Goal: Task Accomplishment & Management: Manage account settings

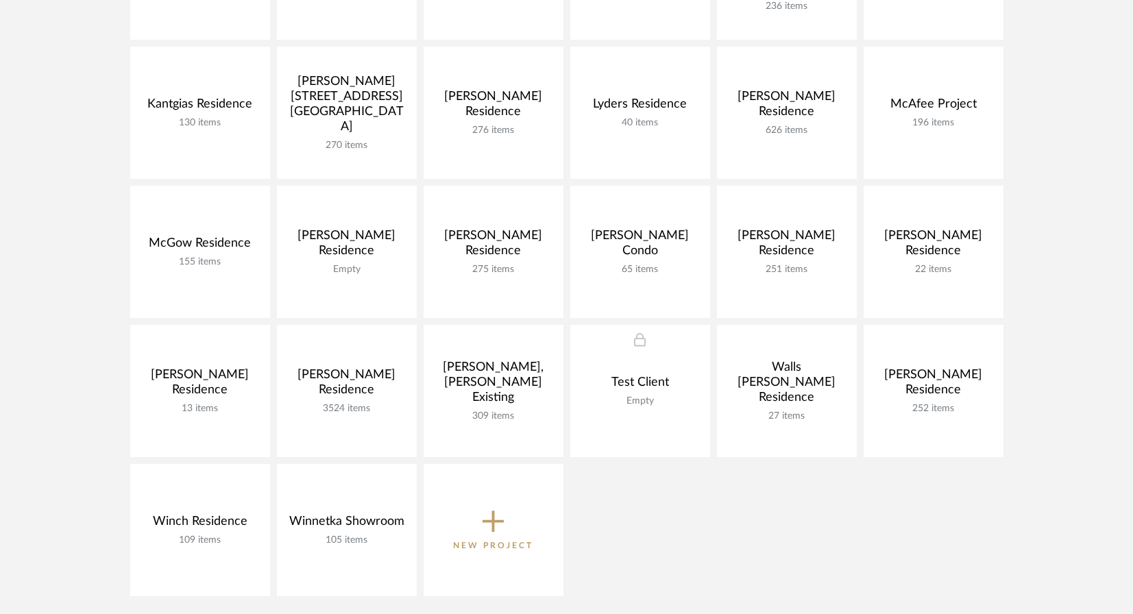
scroll to position [630, 0]
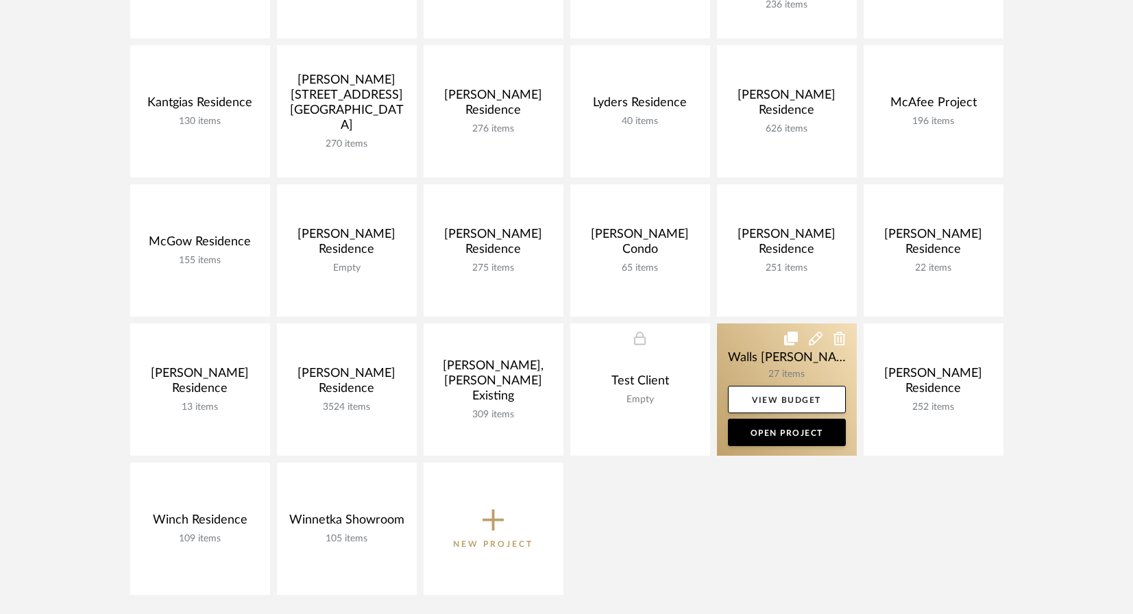
click at [750, 372] on link at bounding box center [787, 389] width 140 height 132
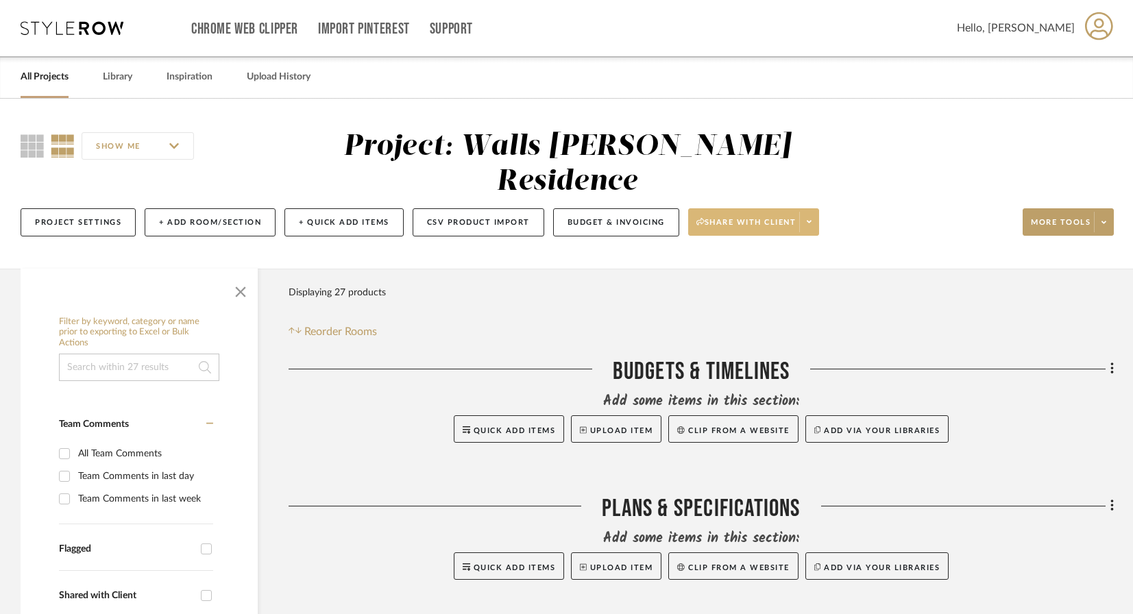
click at [812, 212] on span at bounding box center [808, 222] width 19 height 21
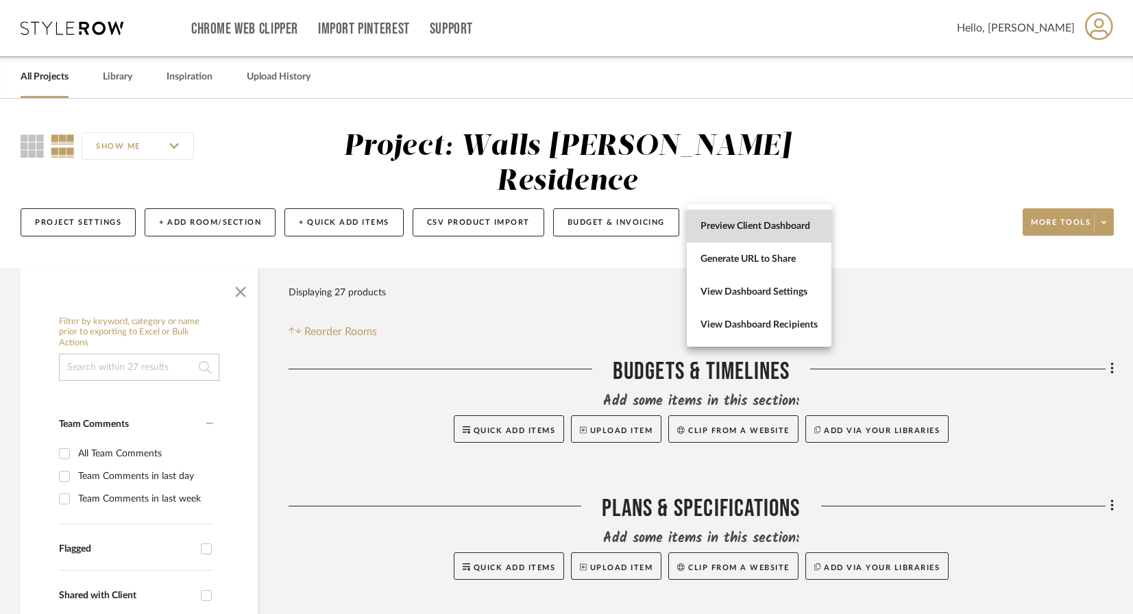
click at [774, 232] on span "Preview Client Dashboard" at bounding box center [758, 227] width 117 height 12
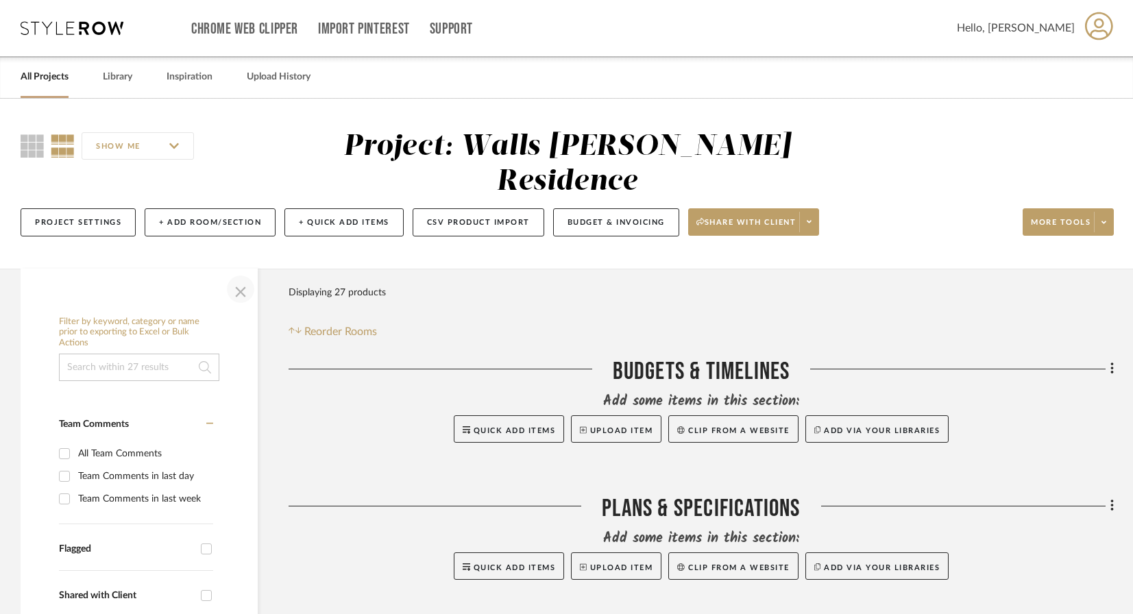
click at [234, 273] on span "button" at bounding box center [240, 289] width 33 height 33
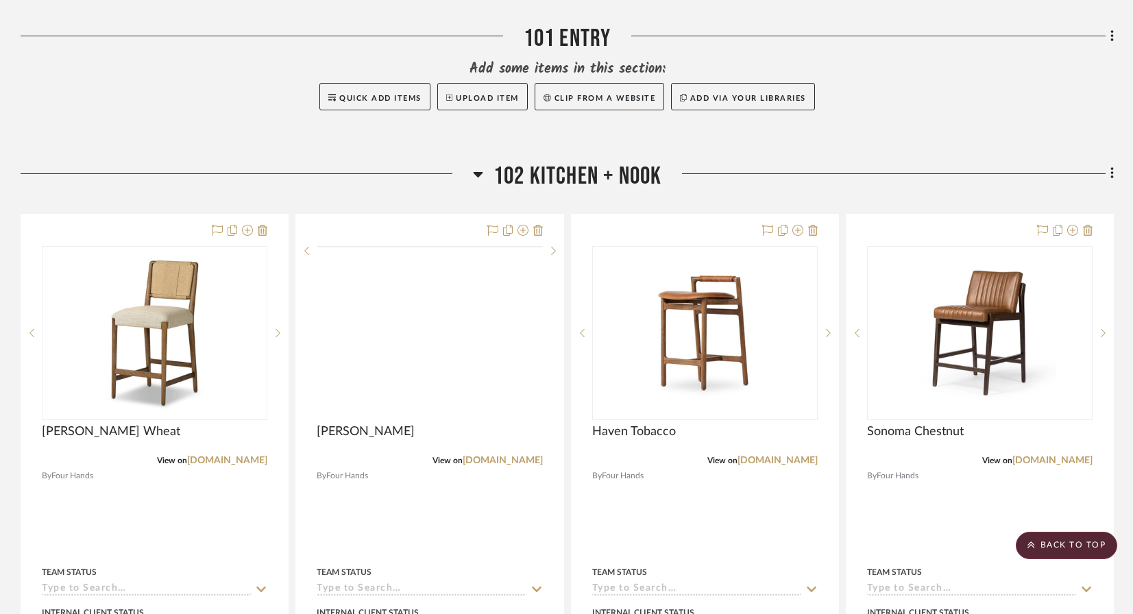
scroll to position [608, 0]
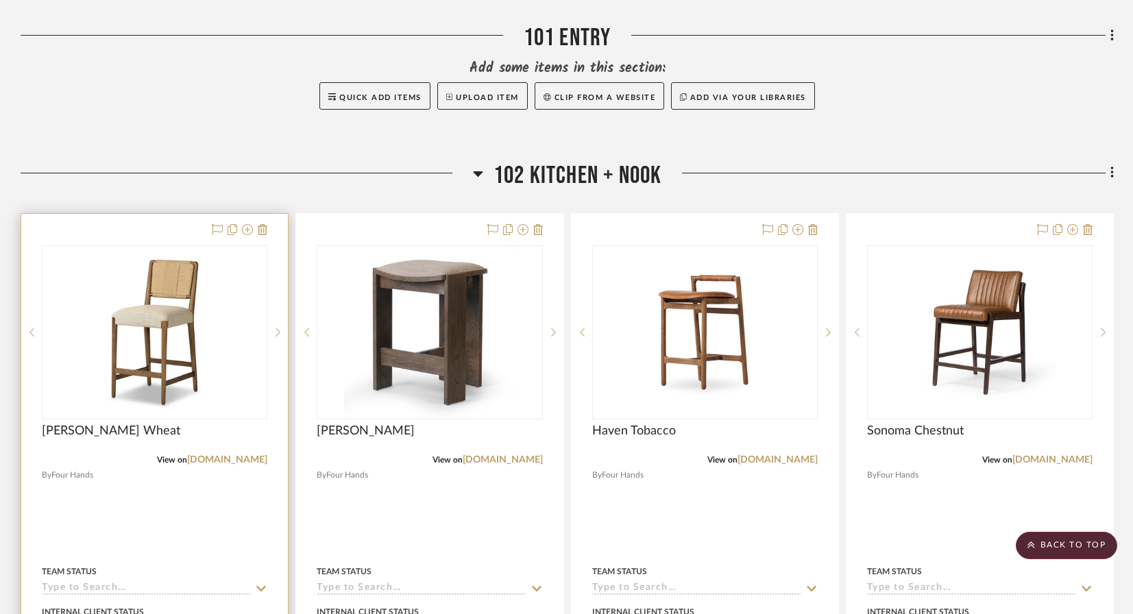
click at [158, 503] on div at bounding box center [154, 514] width 267 height 600
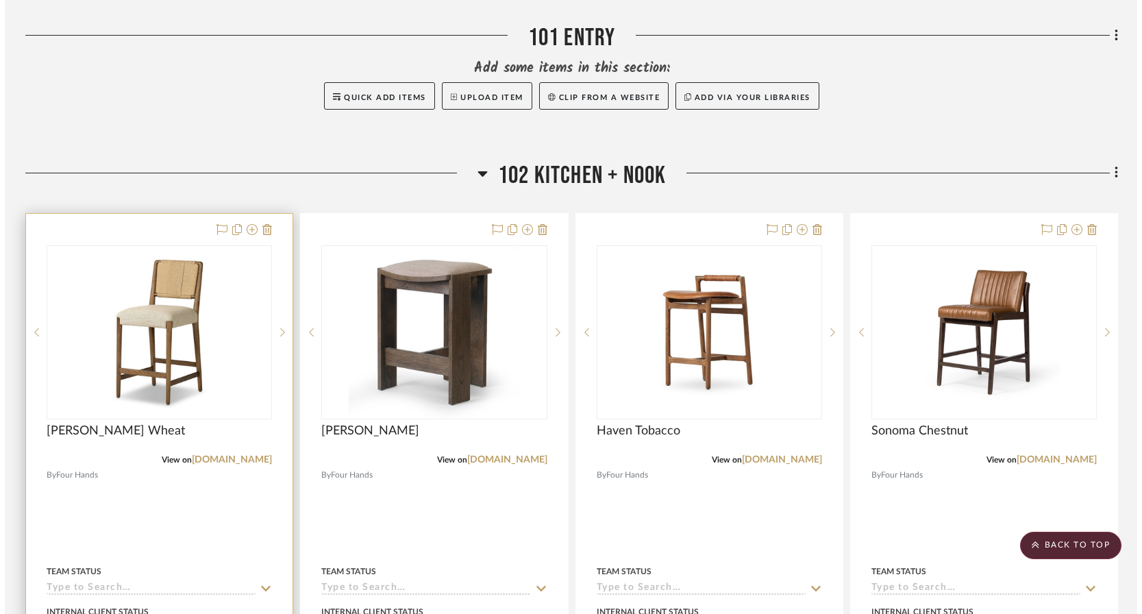
scroll to position [0, 0]
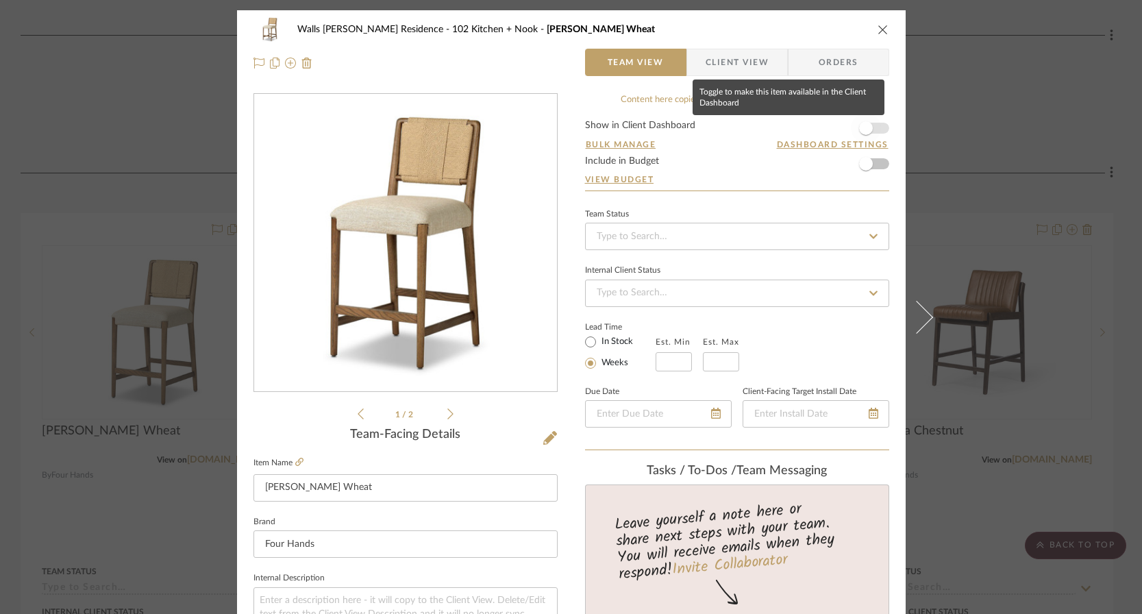
click at [871, 135] on span "button" at bounding box center [866, 128] width 30 height 30
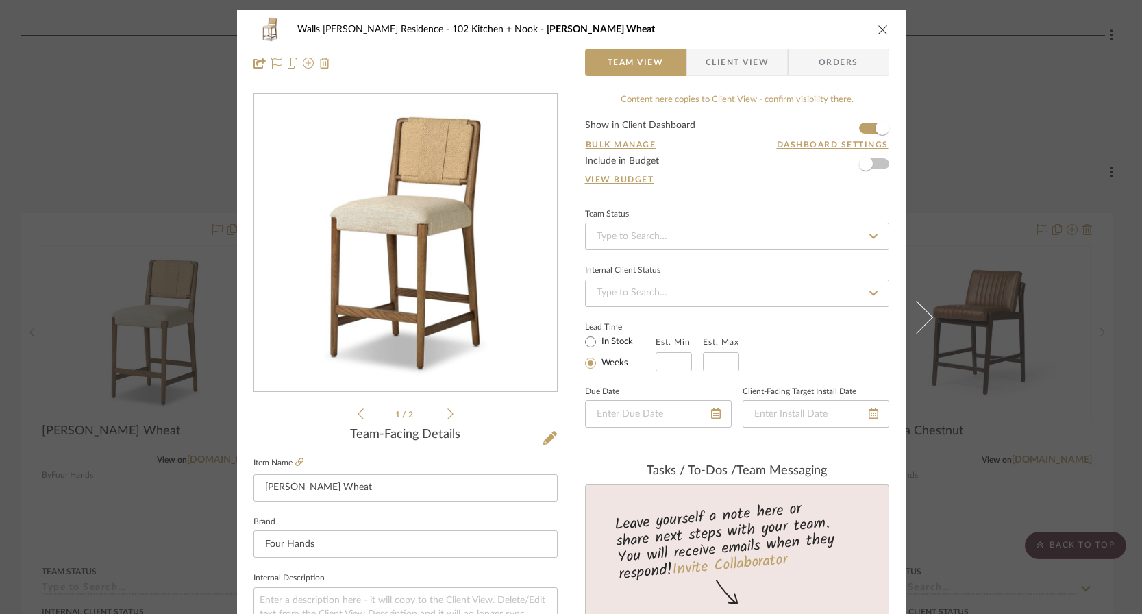
click at [941, 134] on div "Walls [PERSON_NAME] Residence 102 Kitchen + Nook [PERSON_NAME] Wheat Team View …" at bounding box center [571, 307] width 1142 height 614
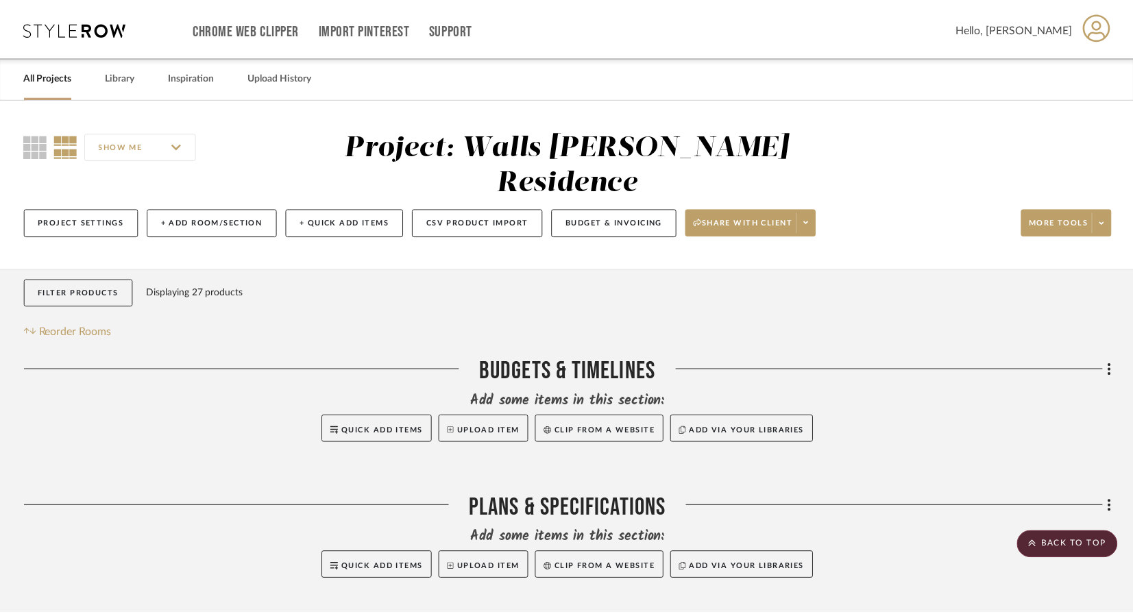
scroll to position [608, 0]
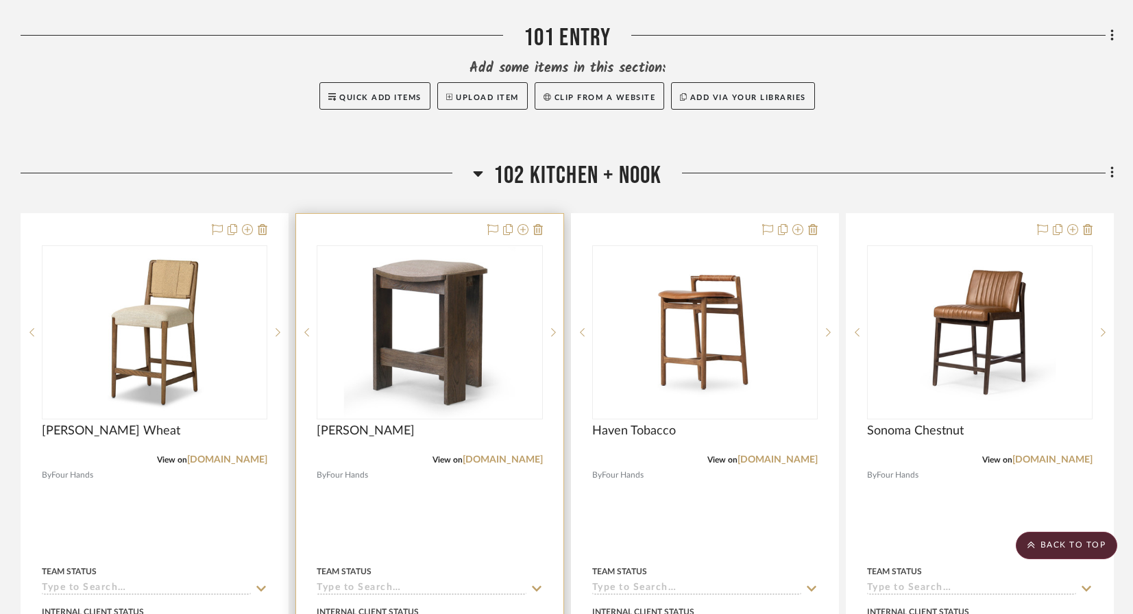
click at [469, 463] on div at bounding box center [429, 514] width 267 height 600
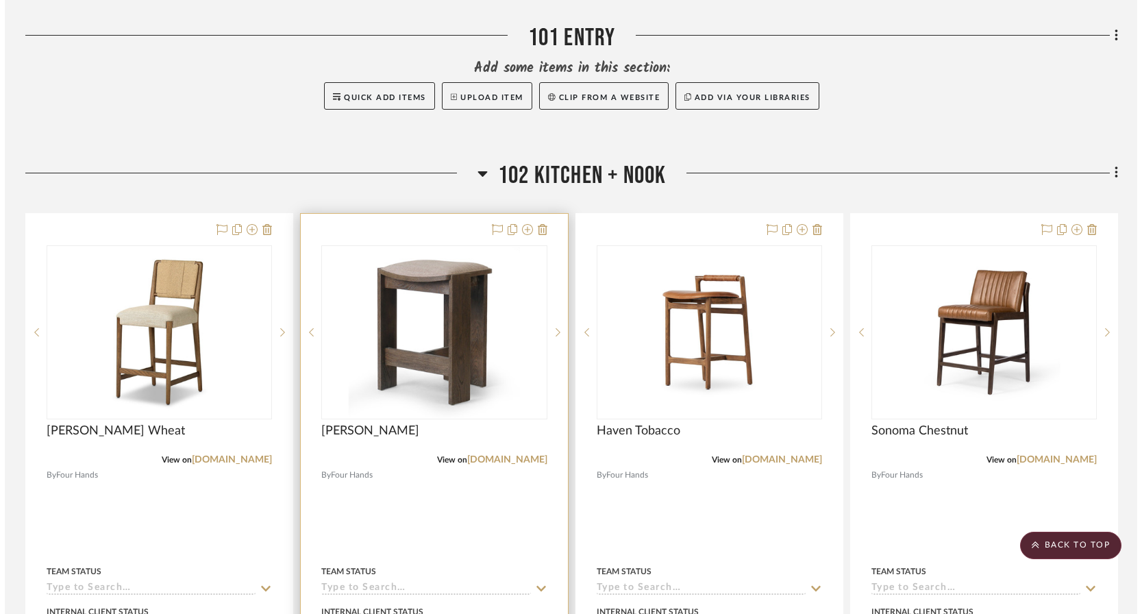
scroll to position [0, 0]
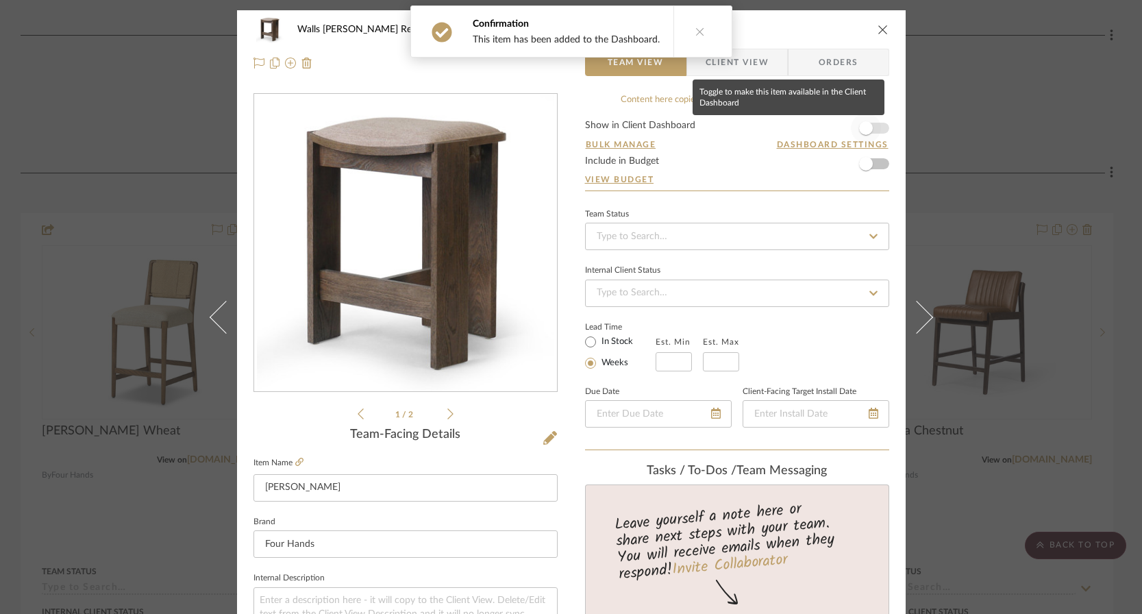
click at [863, 127] on span "button" at bounding box center [866, 128] width 14 height 14
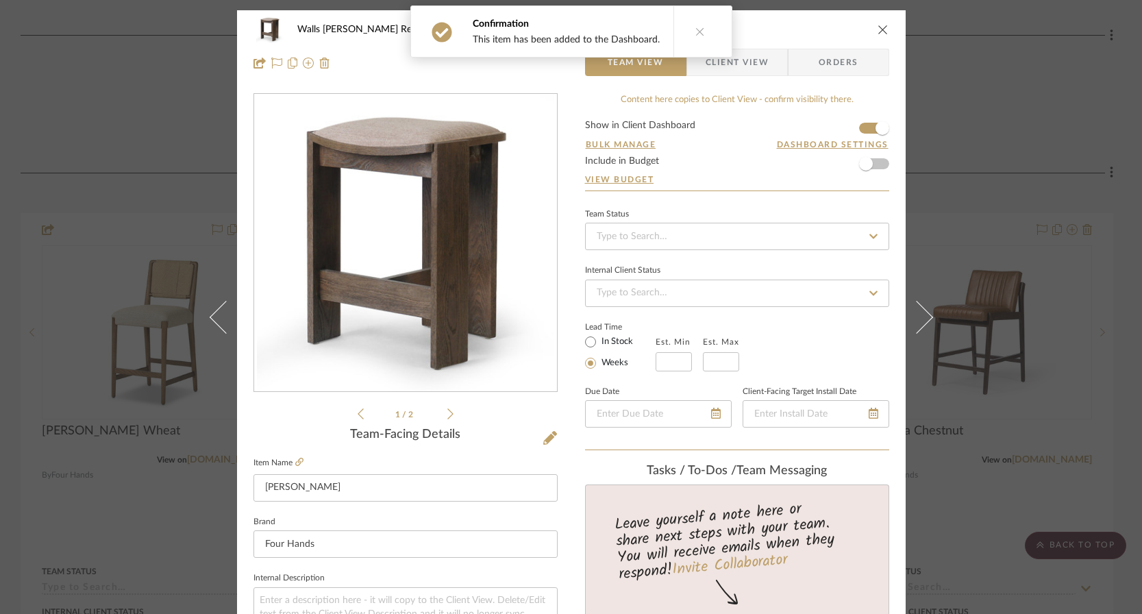
click at [948, 119] on div "Walls [PERSON_NAME] Residence 102 Kitchen + Nook [PERSON_NAME] Team View Client…" at bounding box center [571, 307] width 1142 height 614
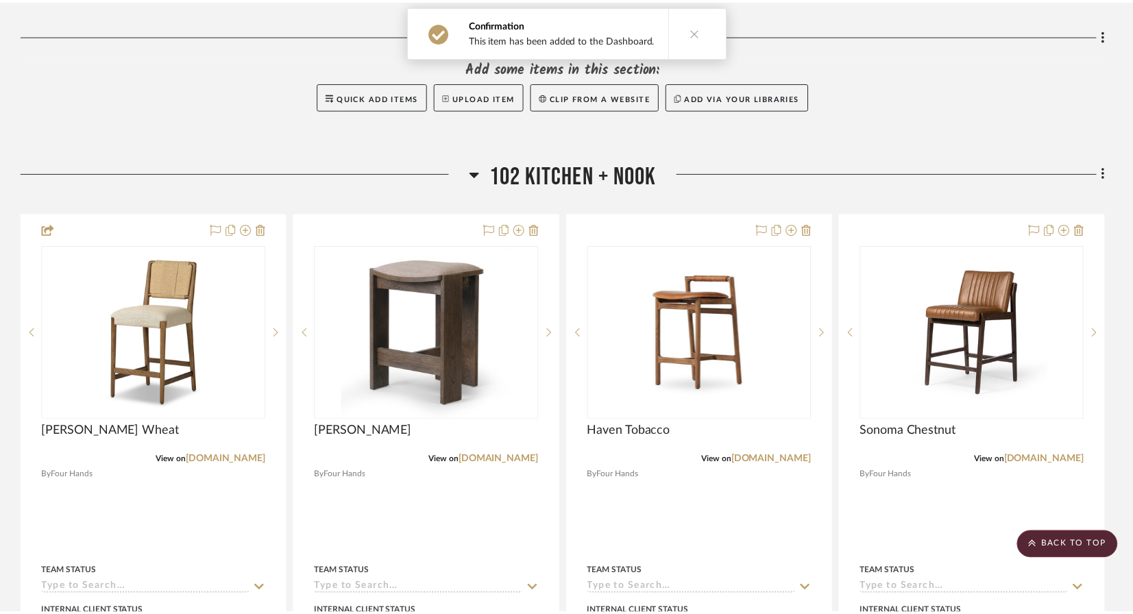
scroll to position [608, 0]
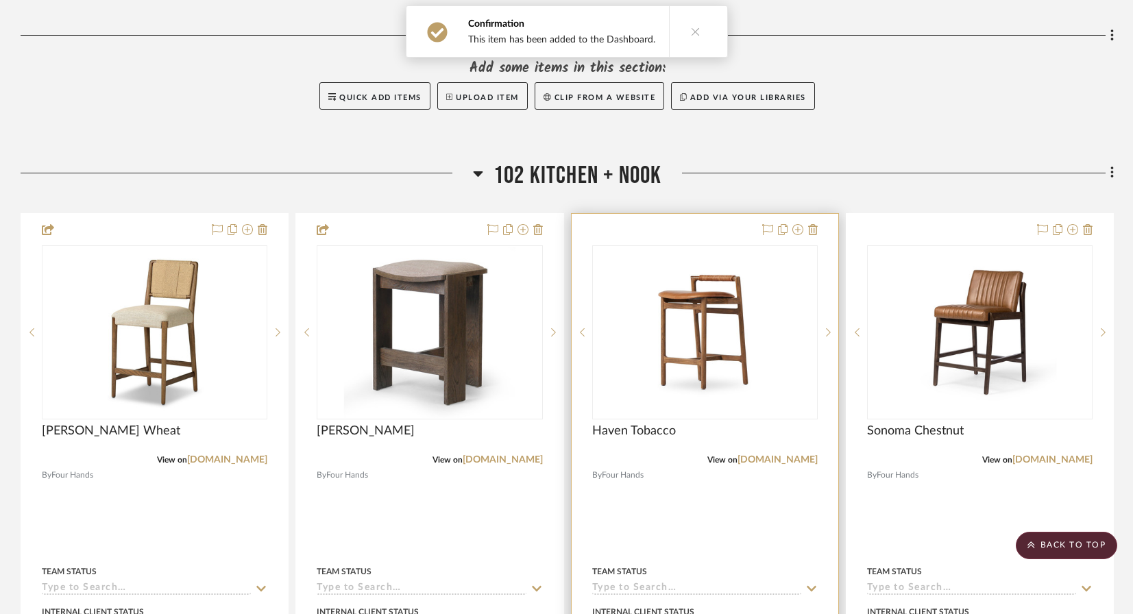
click at [715, 466] on div at bounding box center [705, 514] width 267 height 600
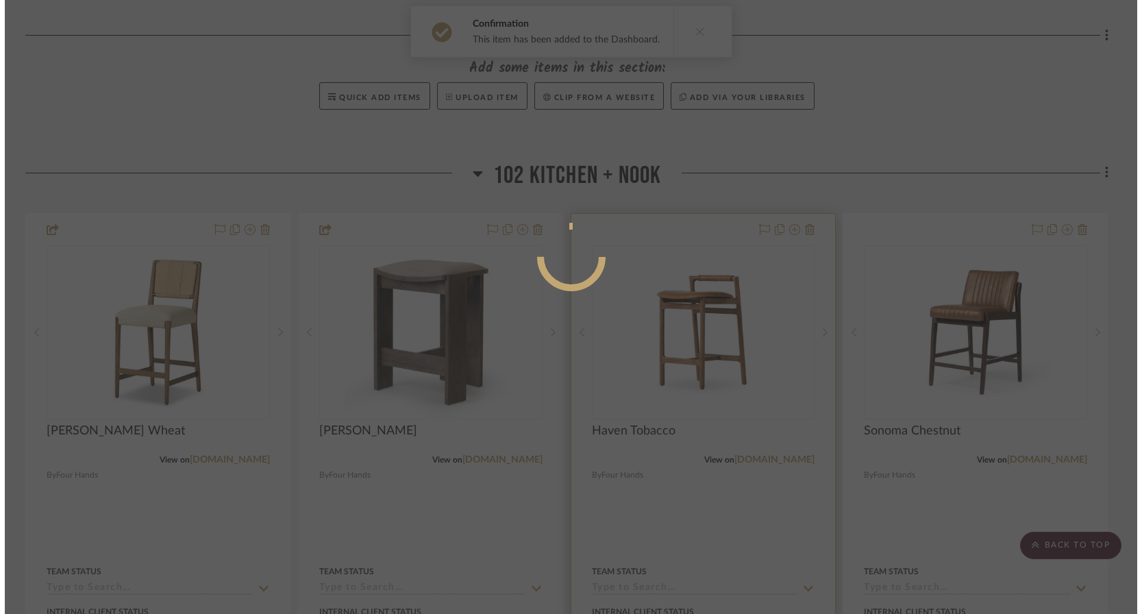
scroll to position [0, 0]
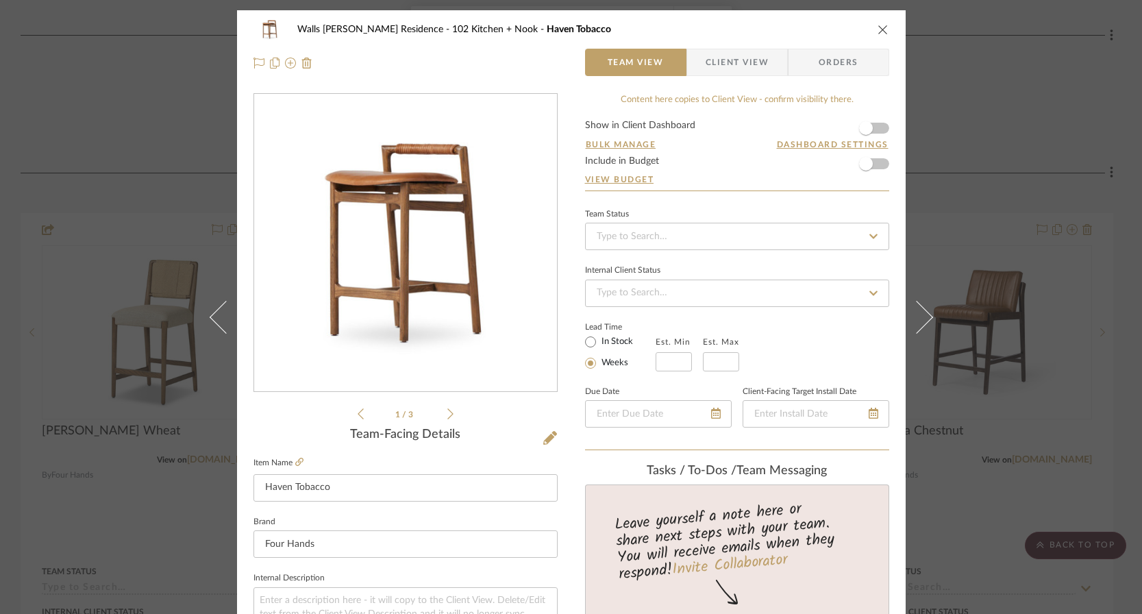
click at [877, 128] on form "Show in Client Dashboard Bulk Manage Dashboard Settings Include in Budget View …" at bounding box center [737, 156] width 304 height 70
click at [866, 129] on span "button" at bounding box center [866, 128] width 14 height 14
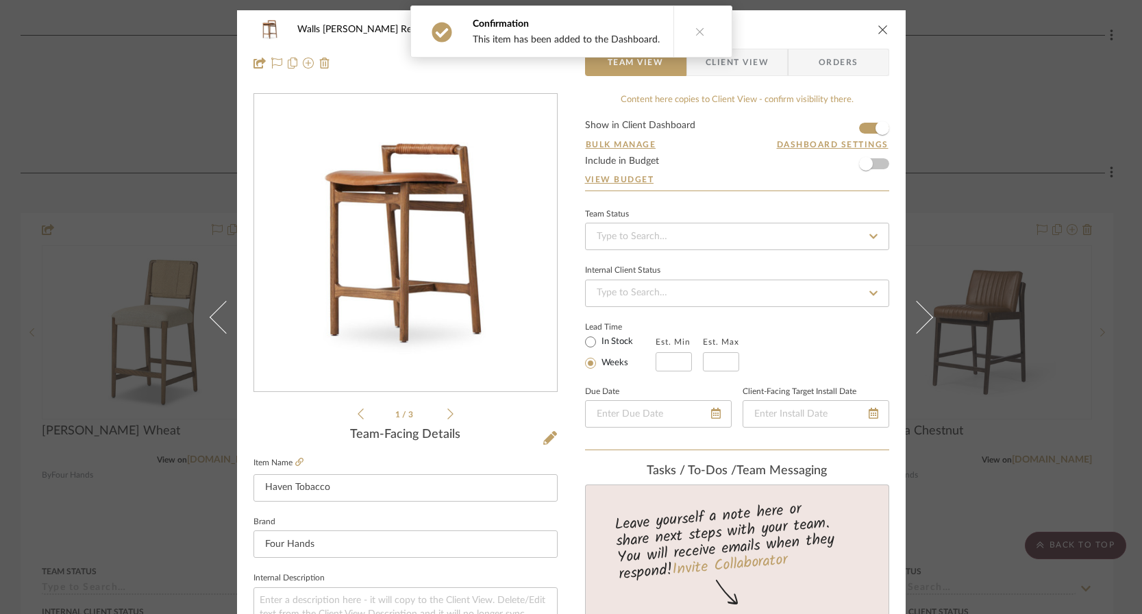
click at [1042, 324] on div "Walls [PERSON_NAME] Residence 102 Kitchen + Nook Haven Tobacco Team View Client…" at bounding box center [571, 307] width 1142 height 614
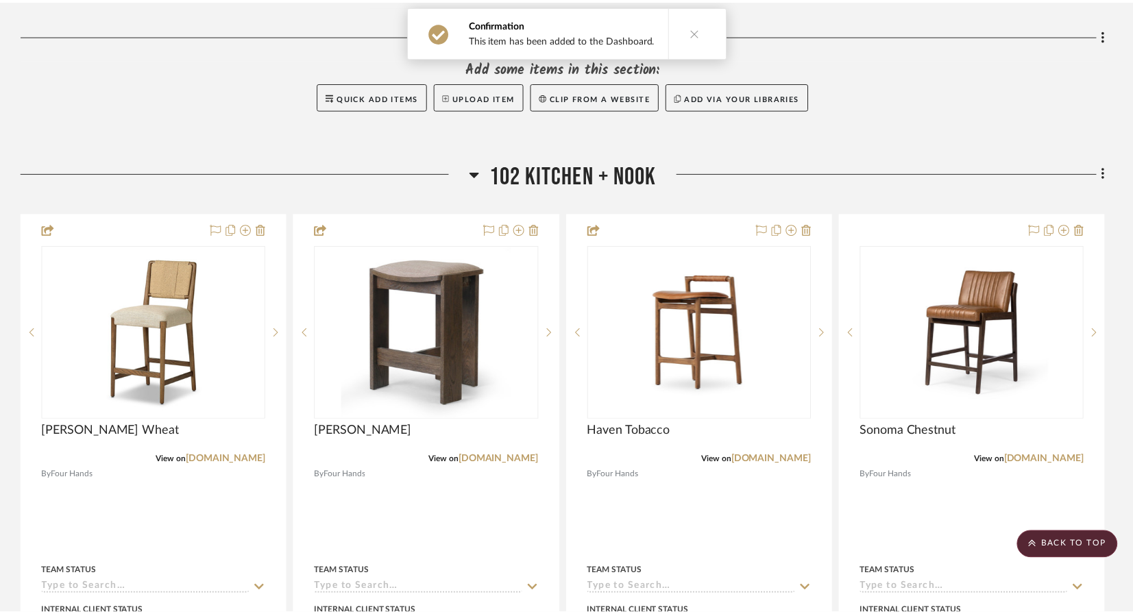
scroll to position [608, 0]
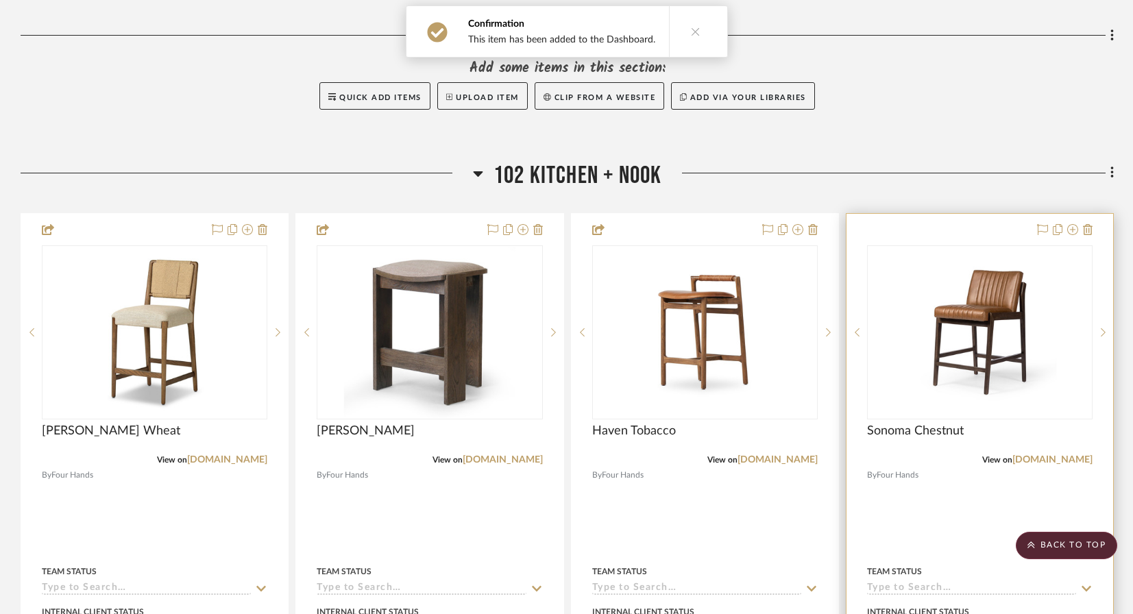
click at [961, 474] on div at bounding box center [979, 514] width 267 height 600
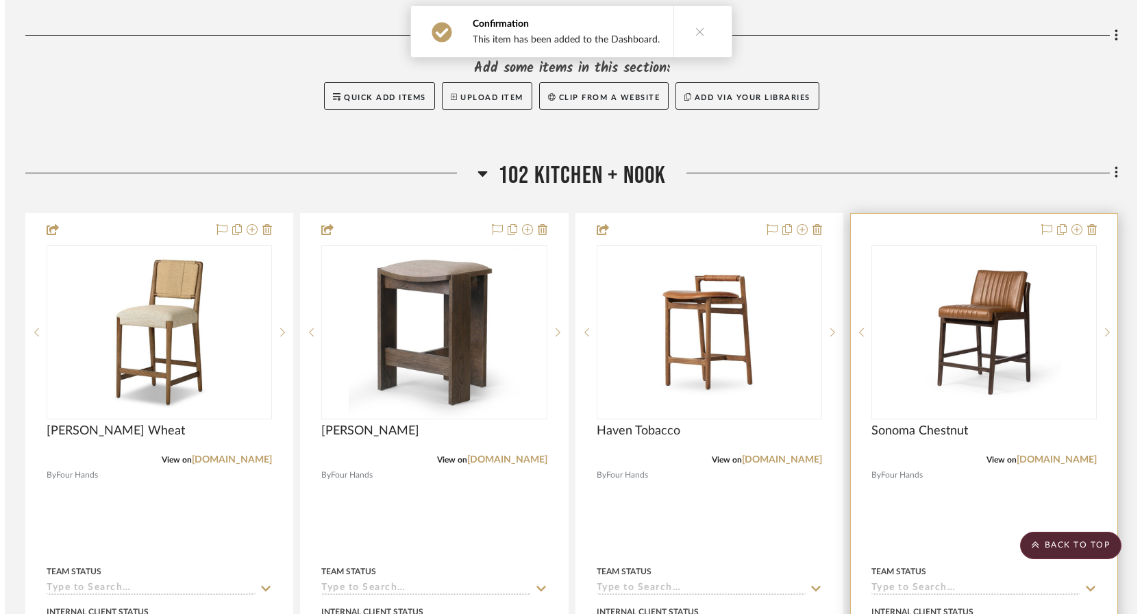
scroll to position [0, 0]
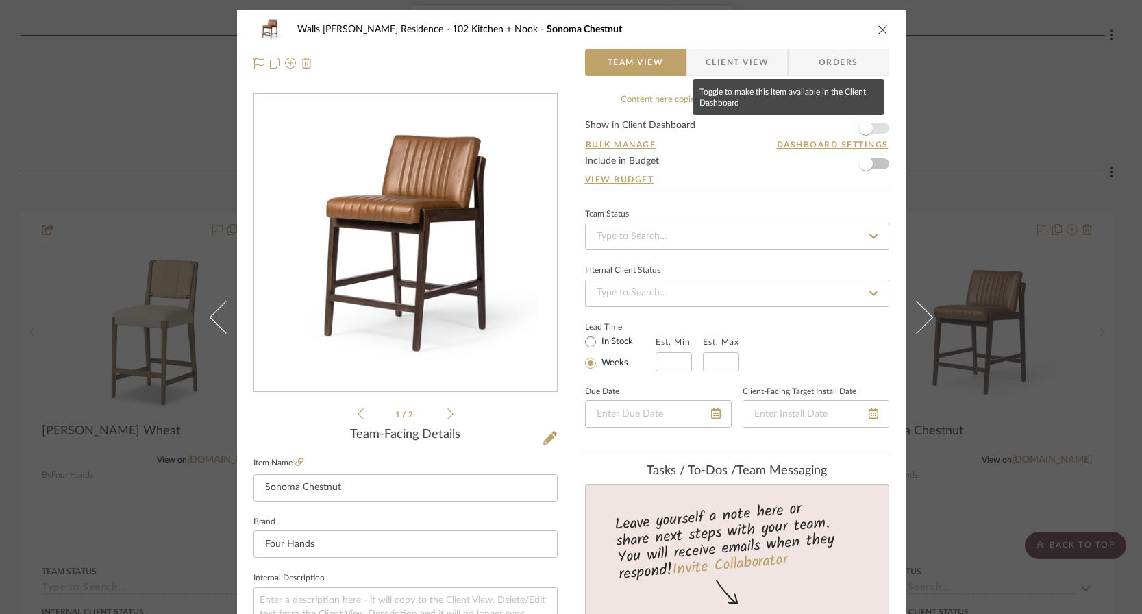
click at [873, 127] on span "button" at bounding box center [866, 128] width 30 height 30
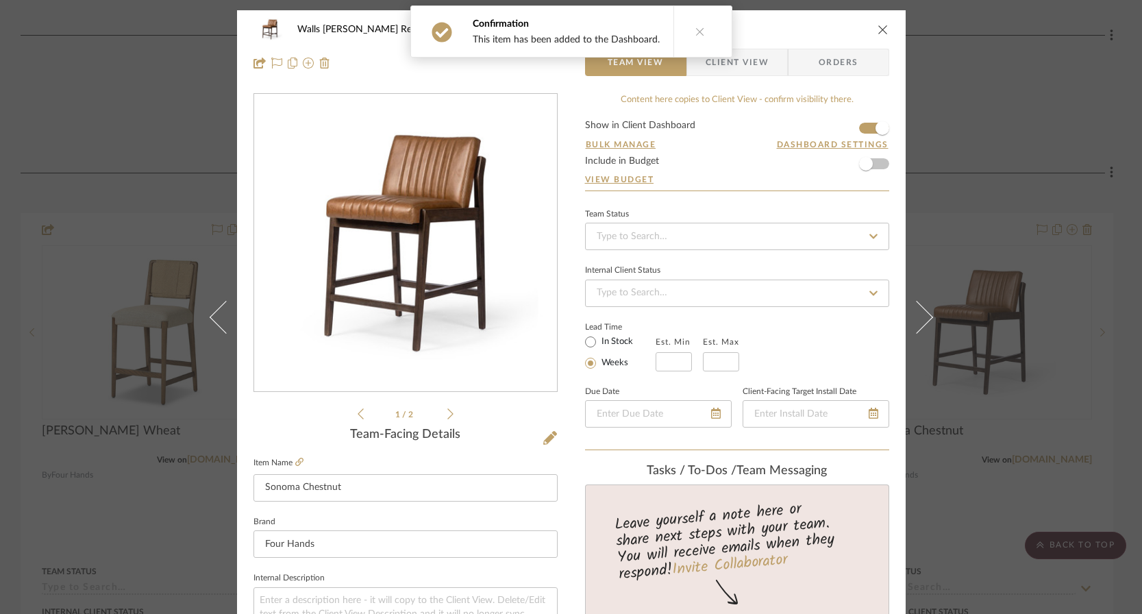
click at [1017, 149] on div "Walls [PERSON_NAME] Residence 102 Kitchen + Nook Sonoma Chestnut Team View Clie…" at bounding box center [571, 307] width 1142 height 614
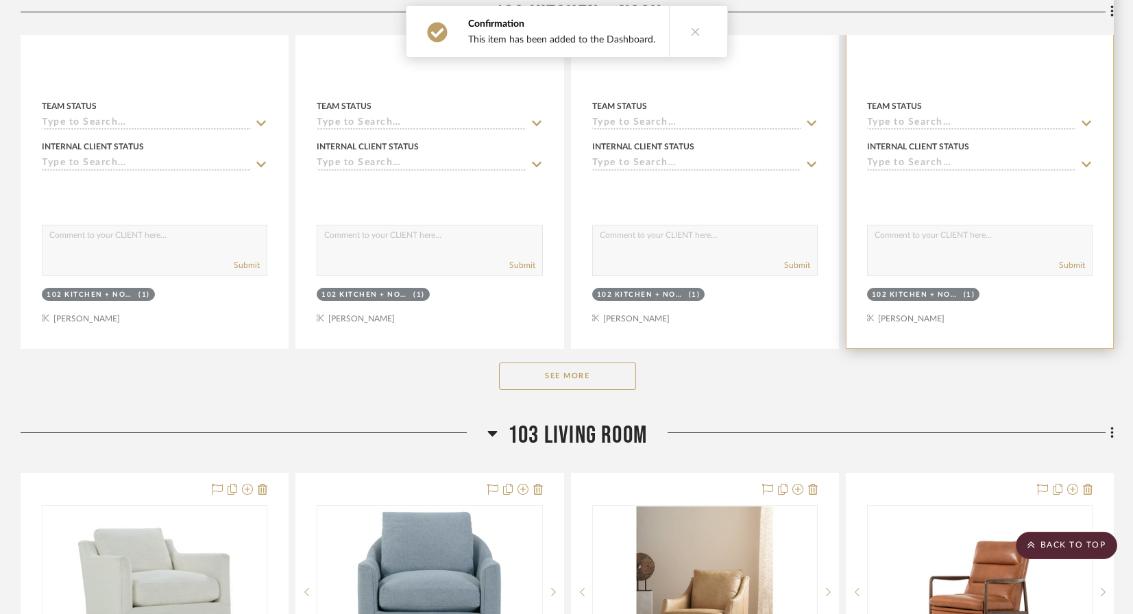
scroll to position [1074, 0]
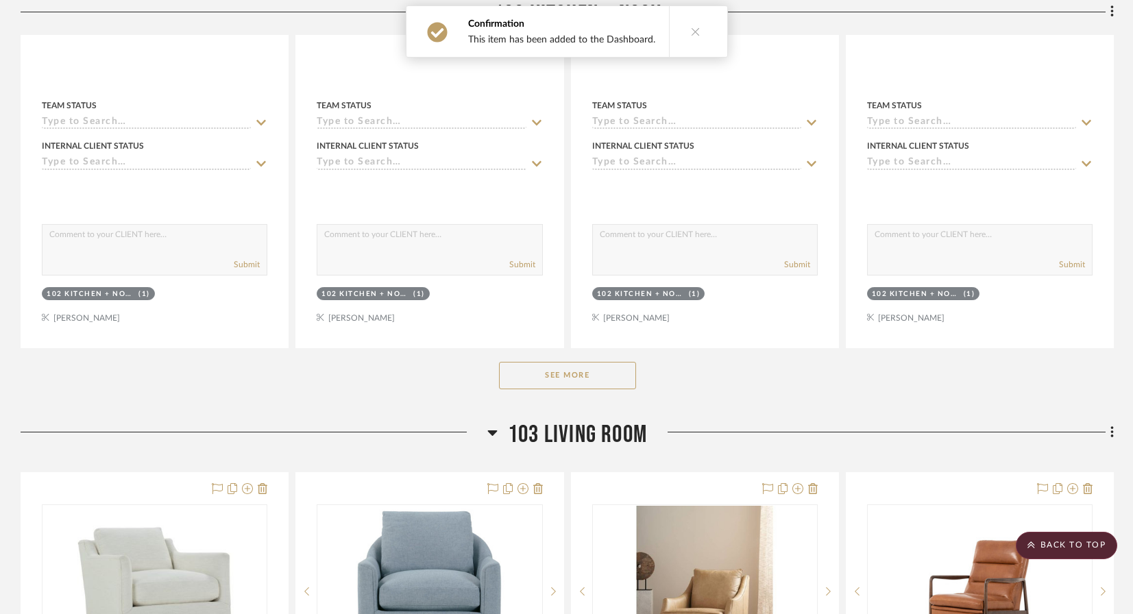
click at [606, 348] on div "See More" at bounding box center [567, 375] width 1093 height 55
click at [589, 362] on button "See More" at bounding box center [567, 375] width 137 height 27
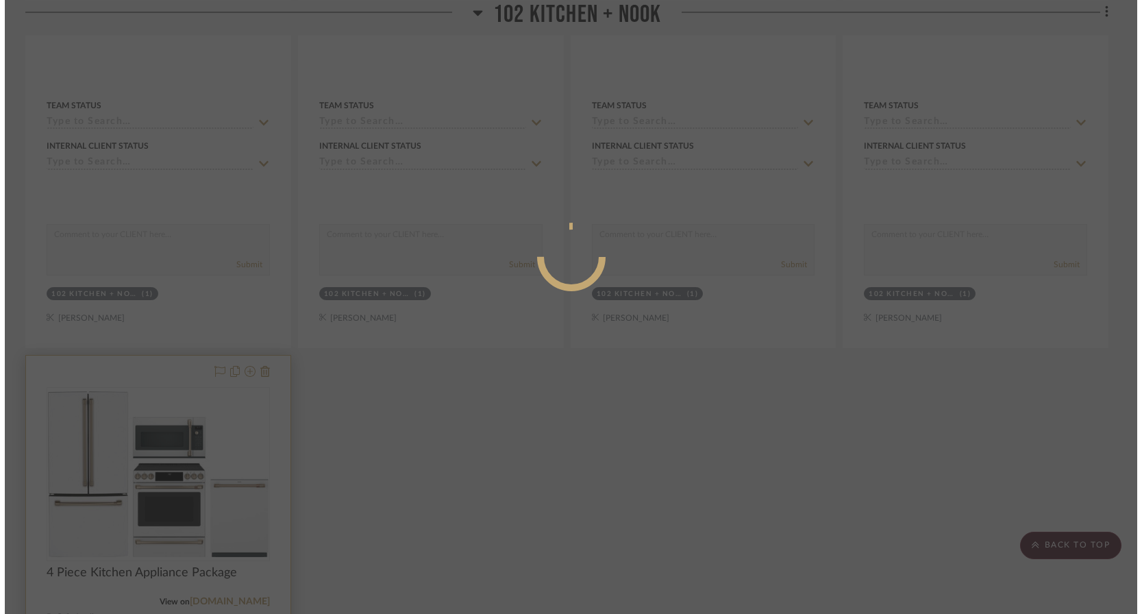
scroll to position [0, 0]
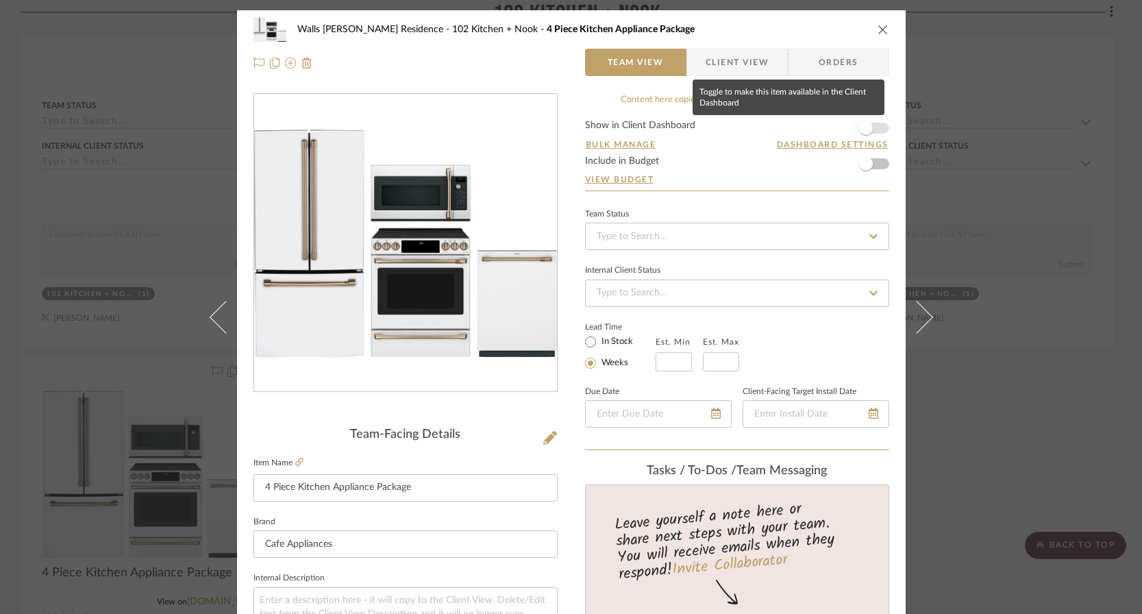
click at [872, 130] on span "button" at bounding box center [866, 128] width 30 height 30
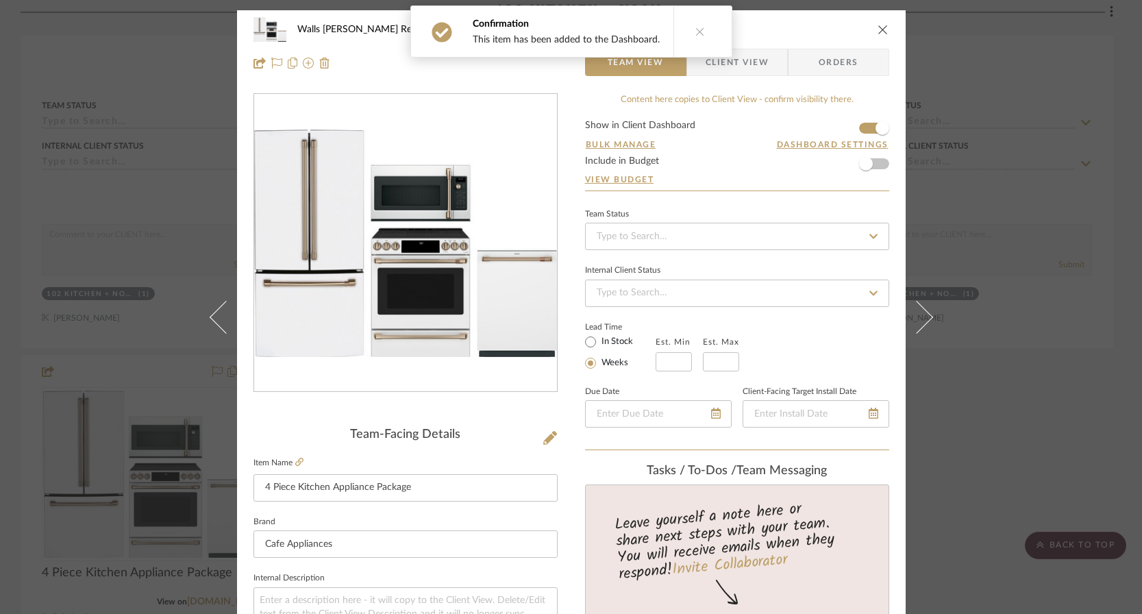
click at [1005, 283] on div "Walls [PERSON_NAME] Residence 102 Kitchen + Nook 4 Piece Kitchen Appliance Pack…" at bounding box center [571, 307] width 1142 height 614
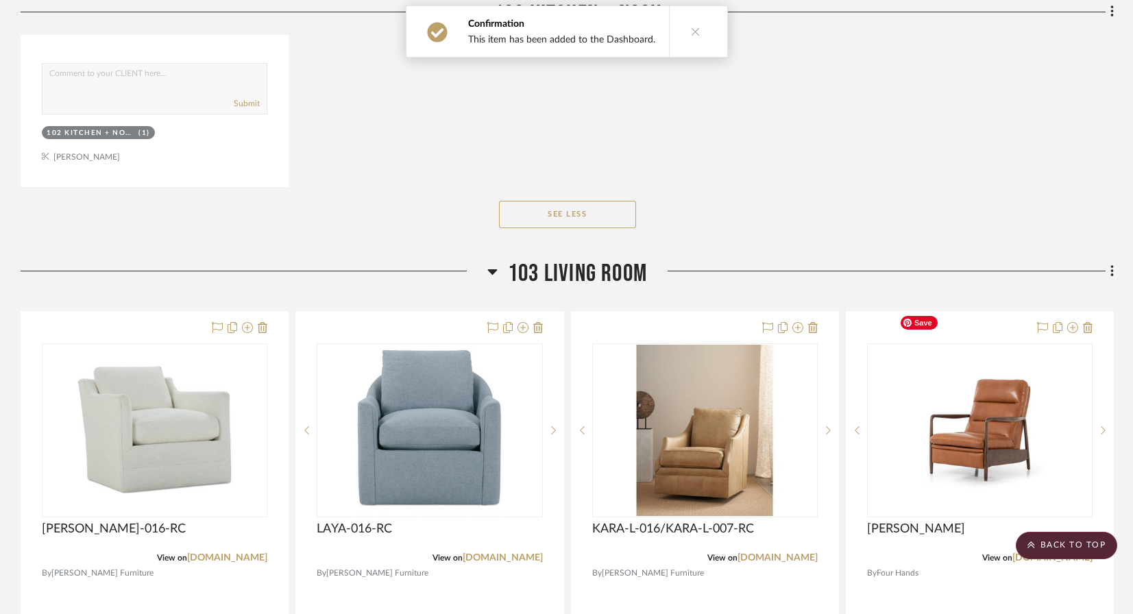
scroll to position [1854, 0]
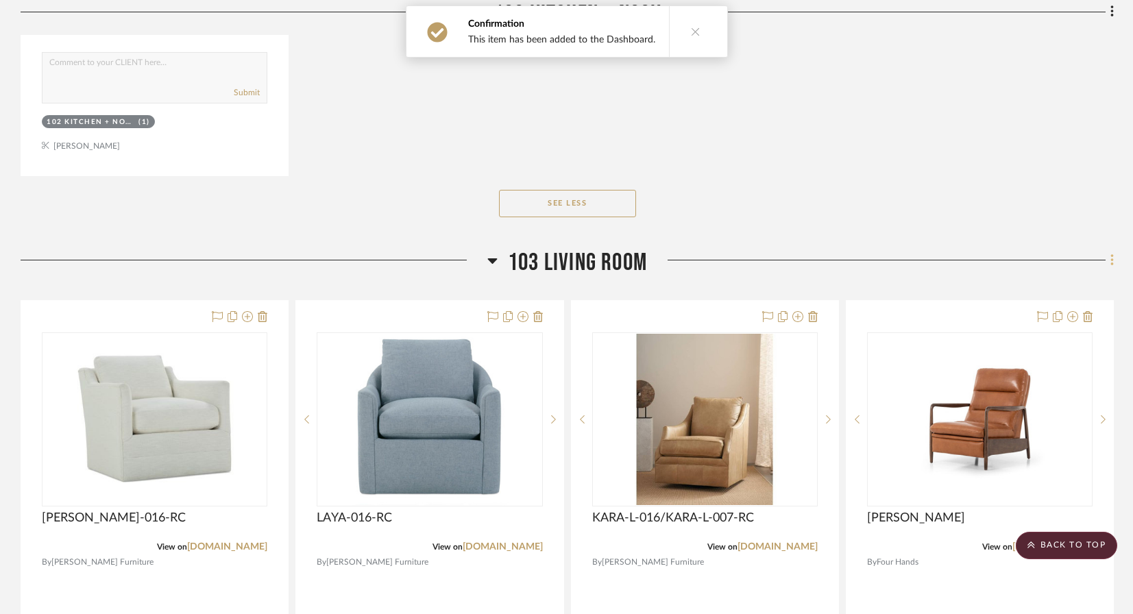
click at [1110, 253] on icon at bounding box center [1112, 260] width 4 height 15
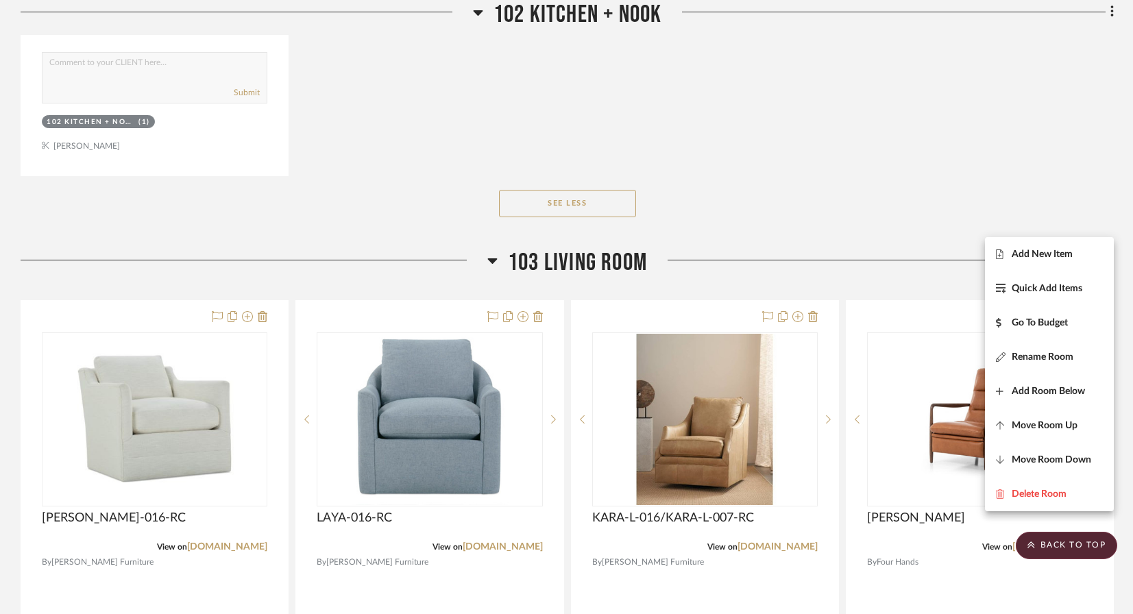
click at [911, 260] on div at bounding box center [566, 307] width 1133 height 614
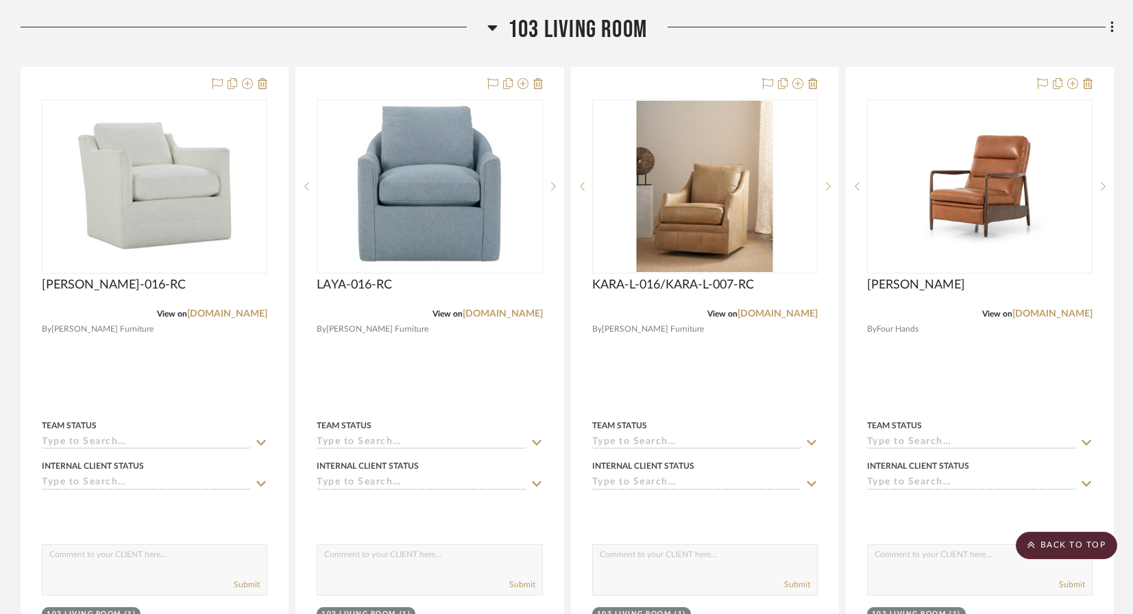
scroll to position [2099, 0]
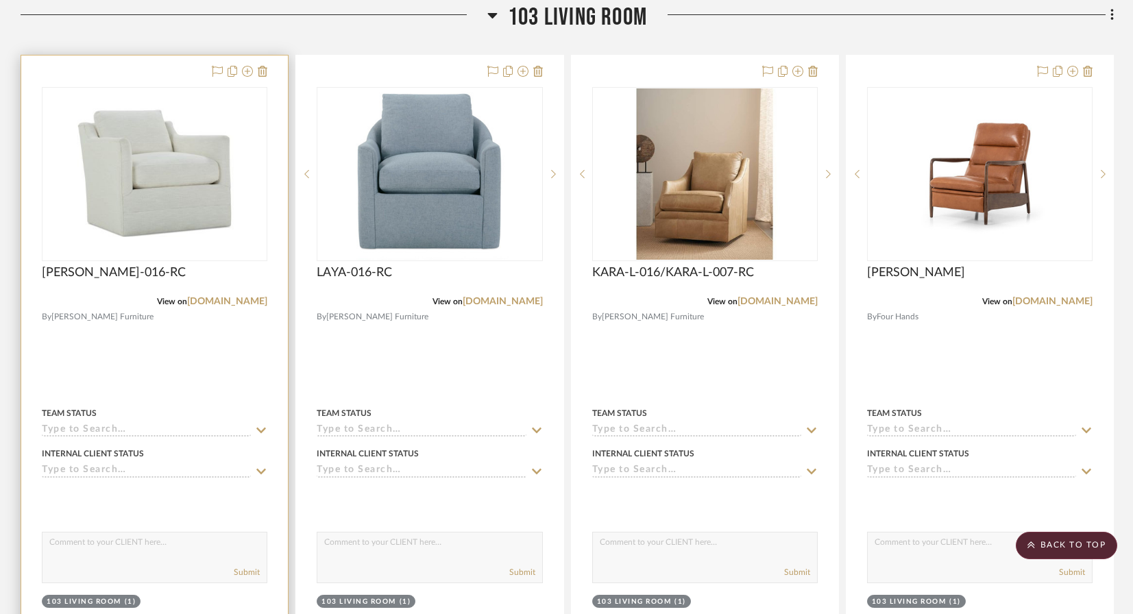
click at [182, 341] on div at bounding box center [154, 356] width 267 height 600
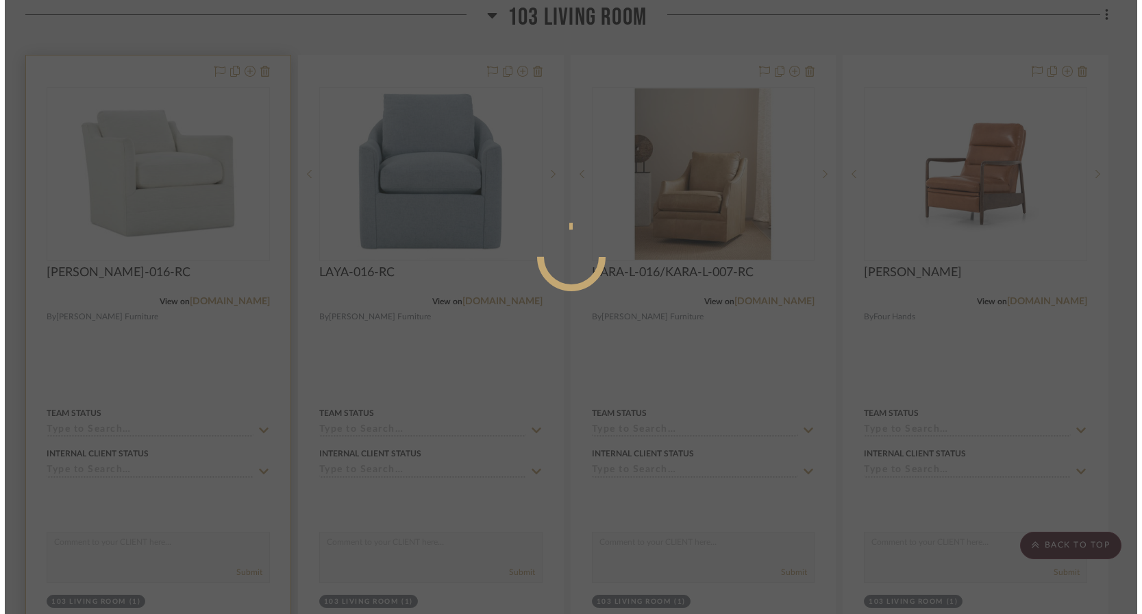
scroll to position [0, 0]
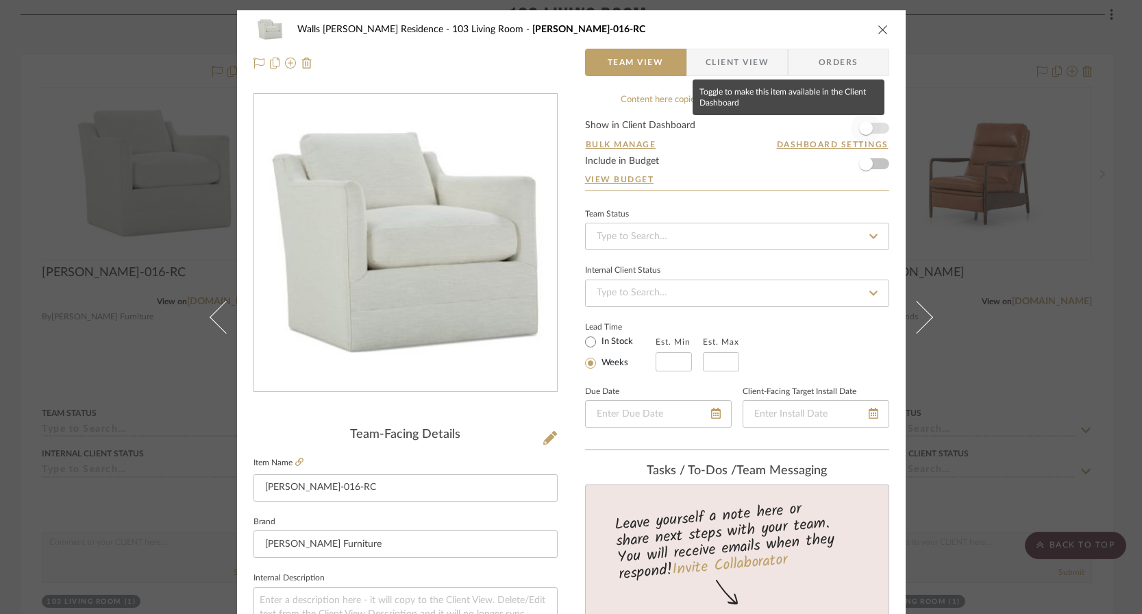
click at [869, 129] on span "button" at bounding box center [866, 128] width 30 height 30
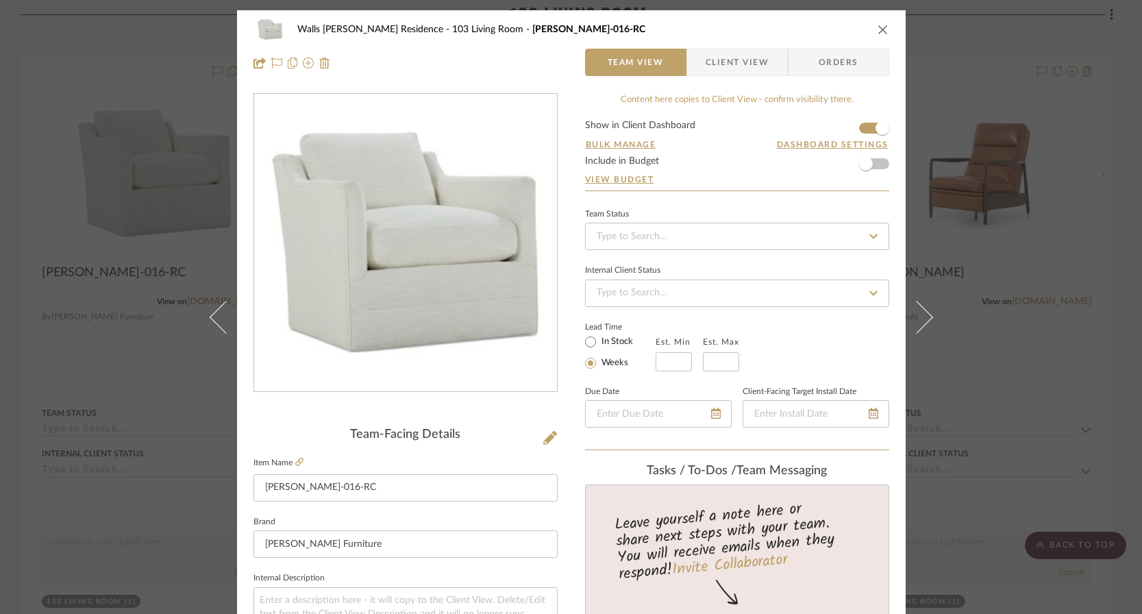
click at [1079, 228] on div "Walls [PERSON_NAME] Residence 103 Living Room [PERSON_NAME]-016-RC Team View Cl…" at bounding box center [571, 307] width 1142 height 614
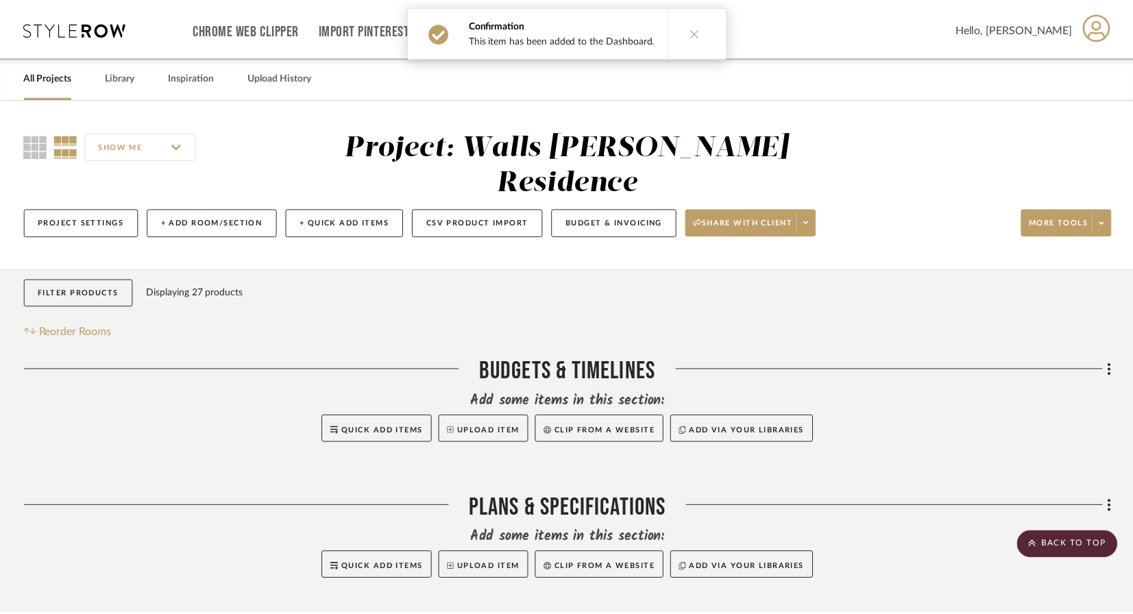
scroll to position [2099, 0]
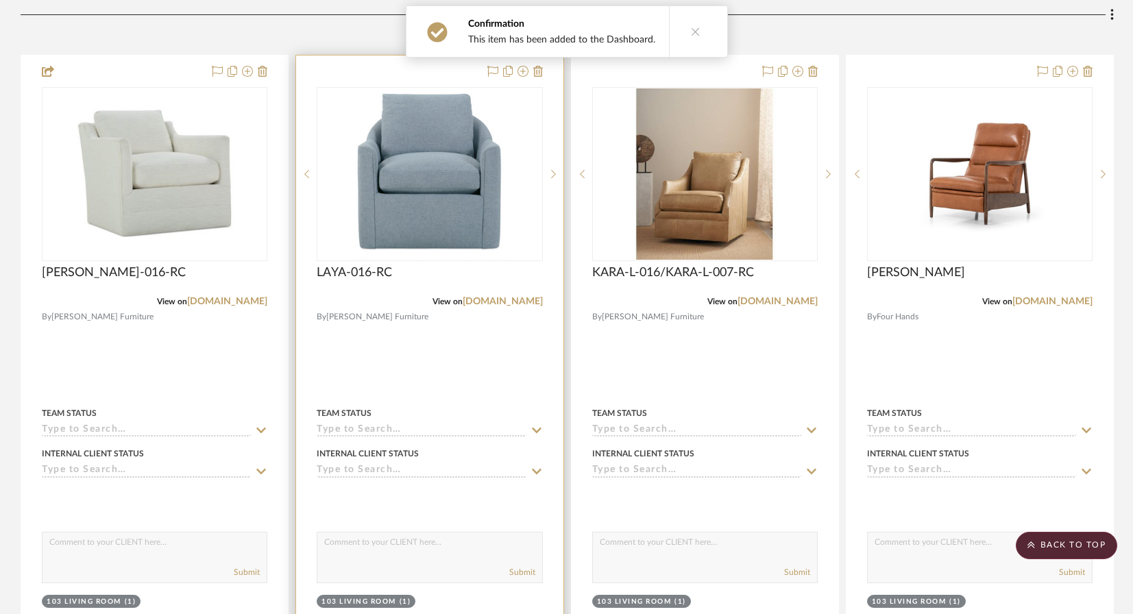
click at [430, 358] on div at bounding box center [429, 356] width 267 height 600
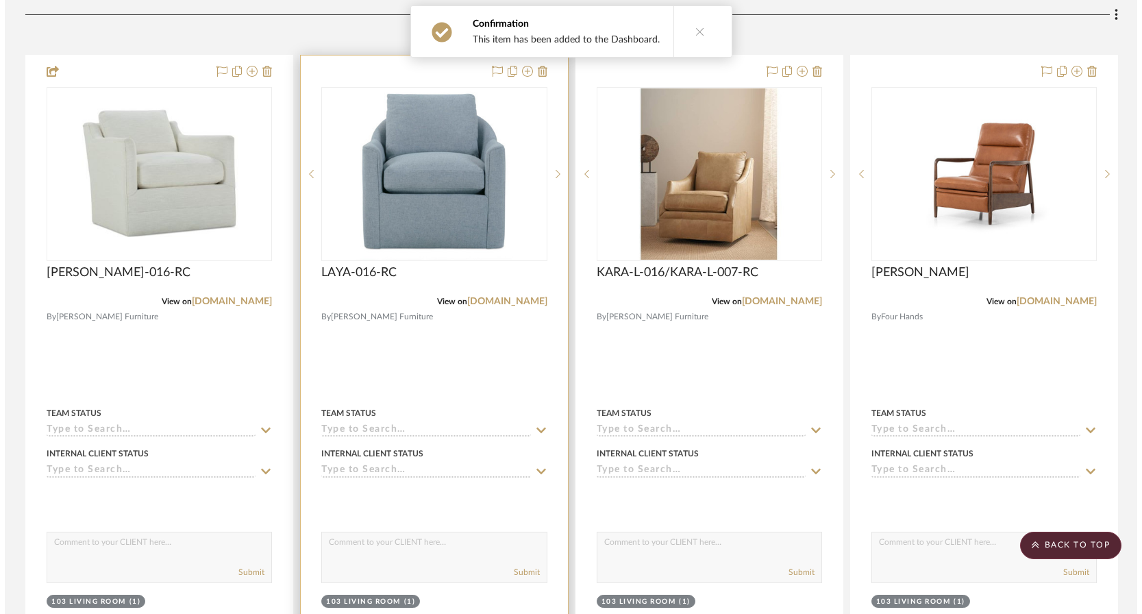
scroll to position [0, 0]
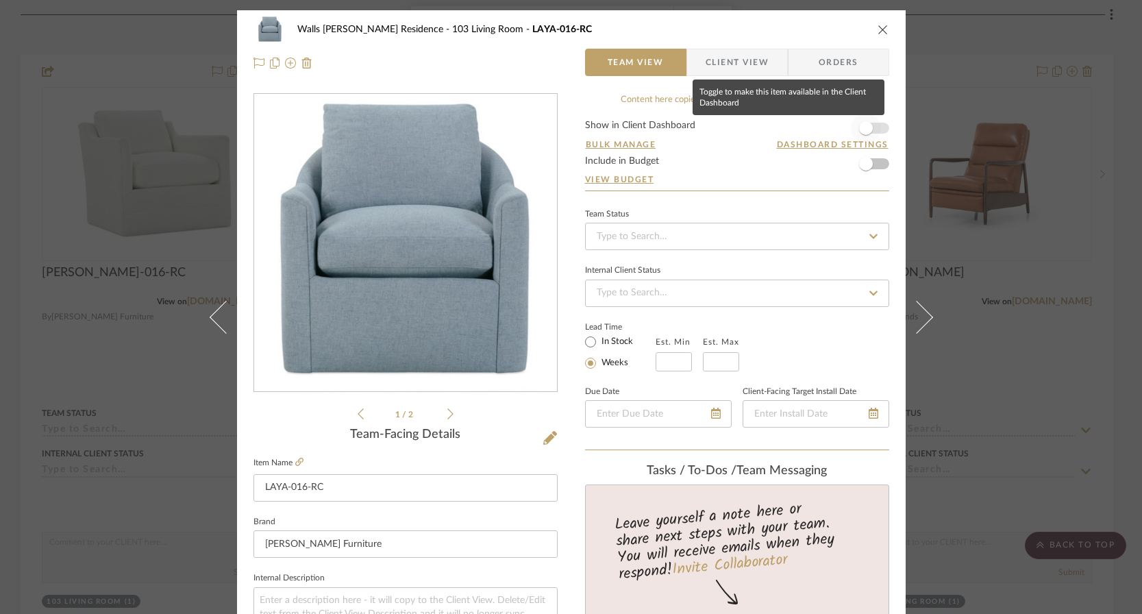
click at [873, 121] on span "button" at bounding box center [866, 128] width 30 height 30
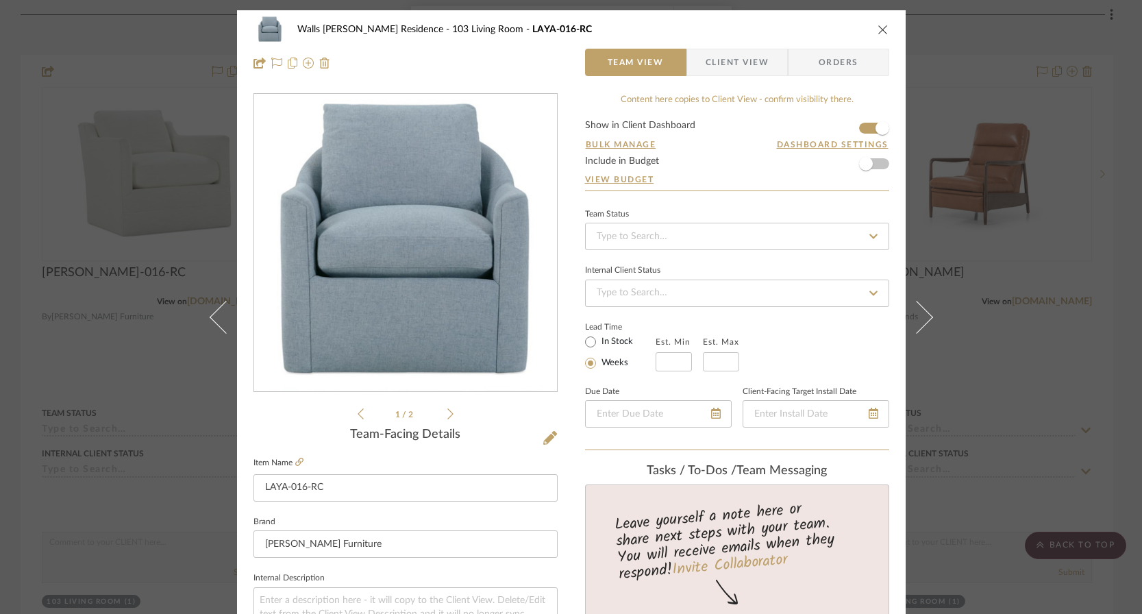
click at [952, 173] on div "Walls [PERSON_NAME] Residence 103 Living Room LAYA-016-RC Team View Client View…" at bounding box center [571, 307] width 1142 height 614
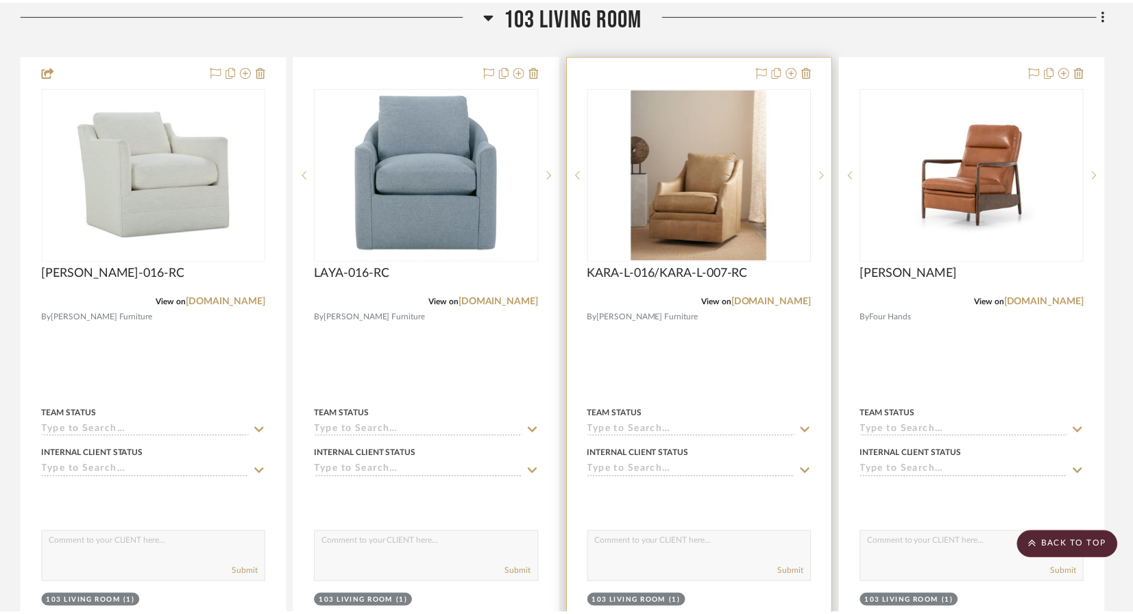
scroll to position [2099, 0]
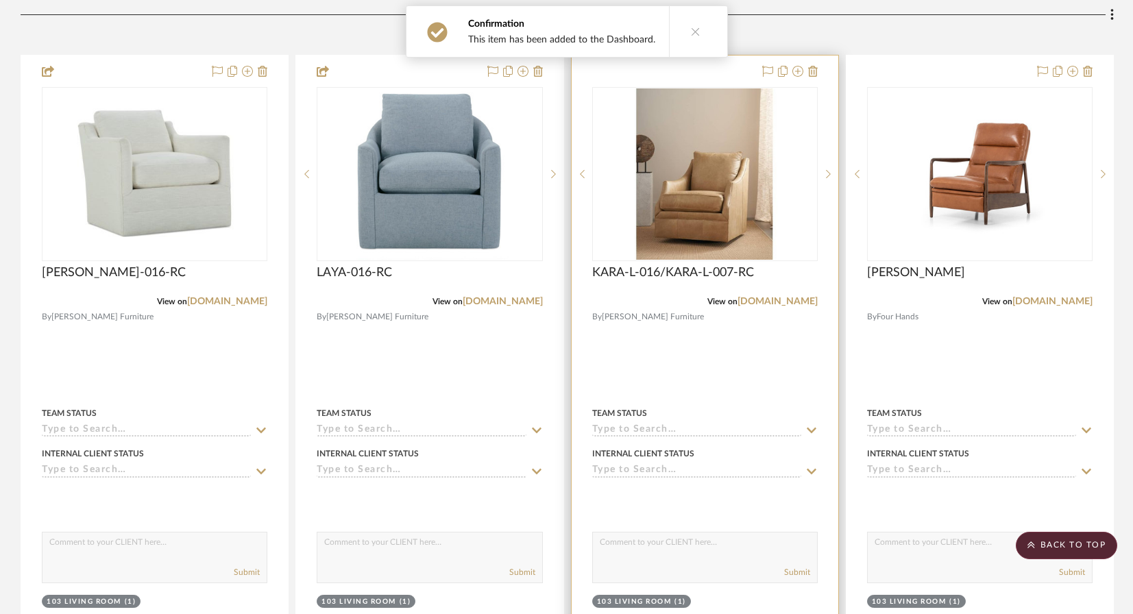
click at [701, 349] on div at bounding box center [705, 356] width 267 height 600
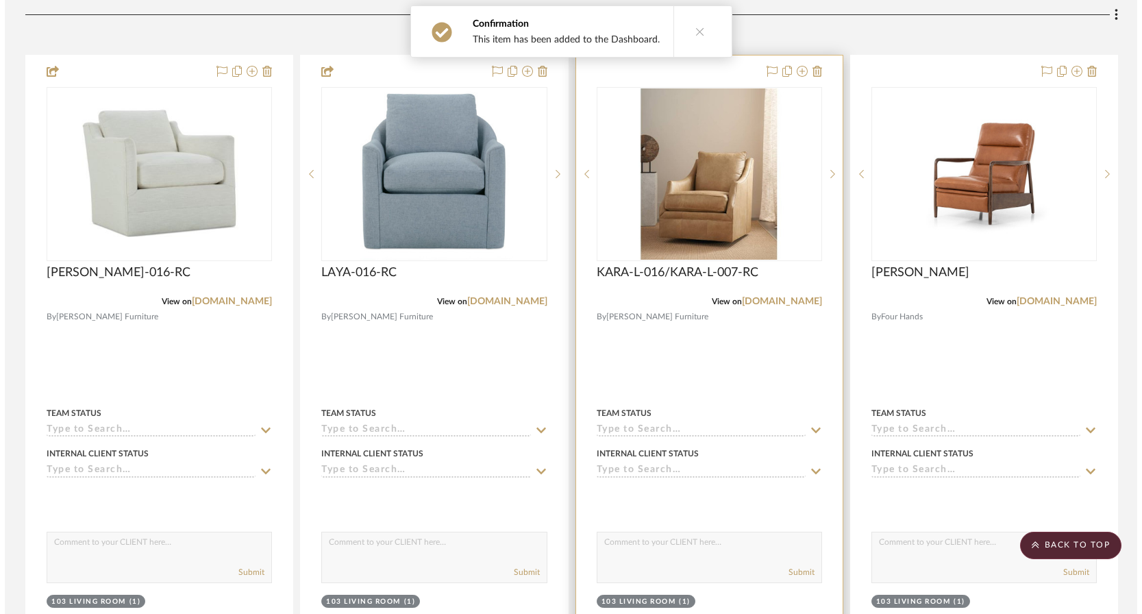
scroll to position [0, 0]
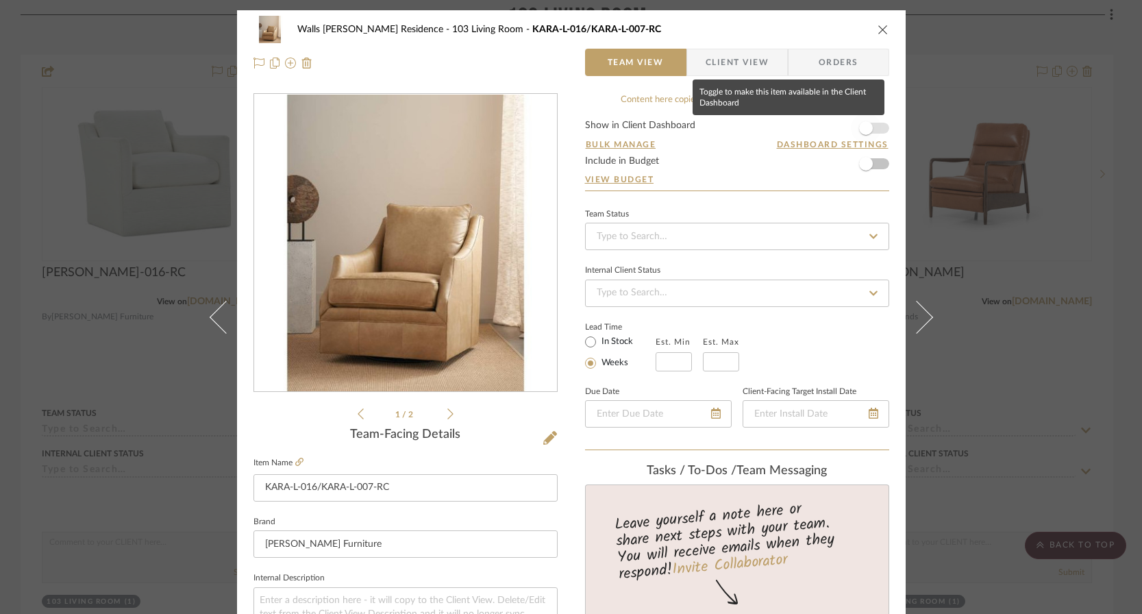
click at [866, 131] on span "button" at bounding box center [866, 128] width 14 height 14
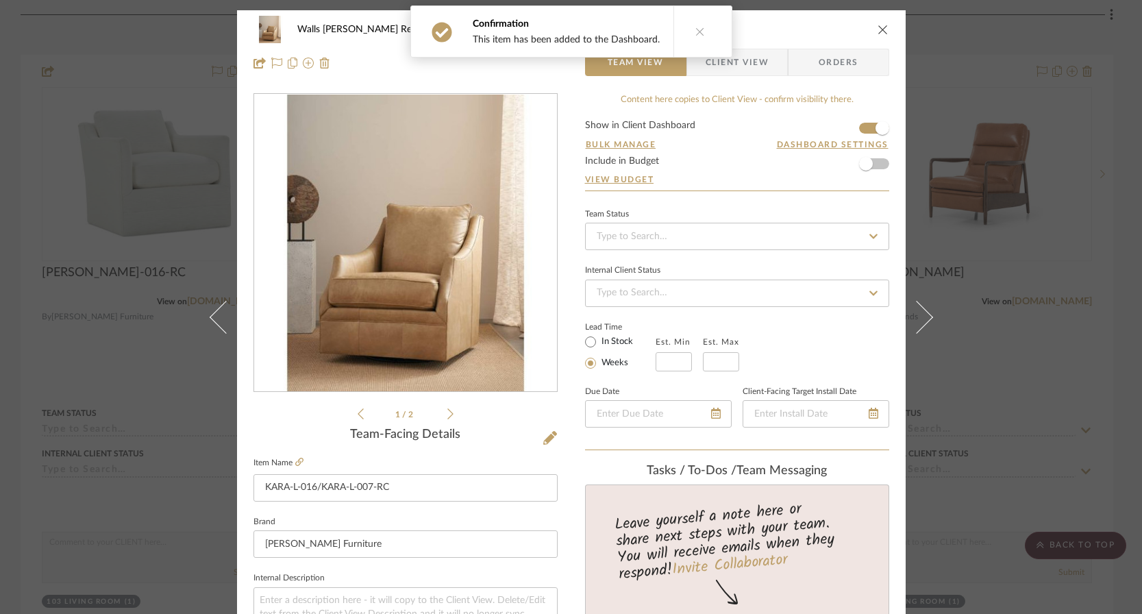
click at [1007, 238] on div "Walls [PERSON_NAME] Residence 103 Living Room KARA-L-016/KARA-L-007-RC Team Vie…" at bounding box center [571, 307] width 1142 height 614
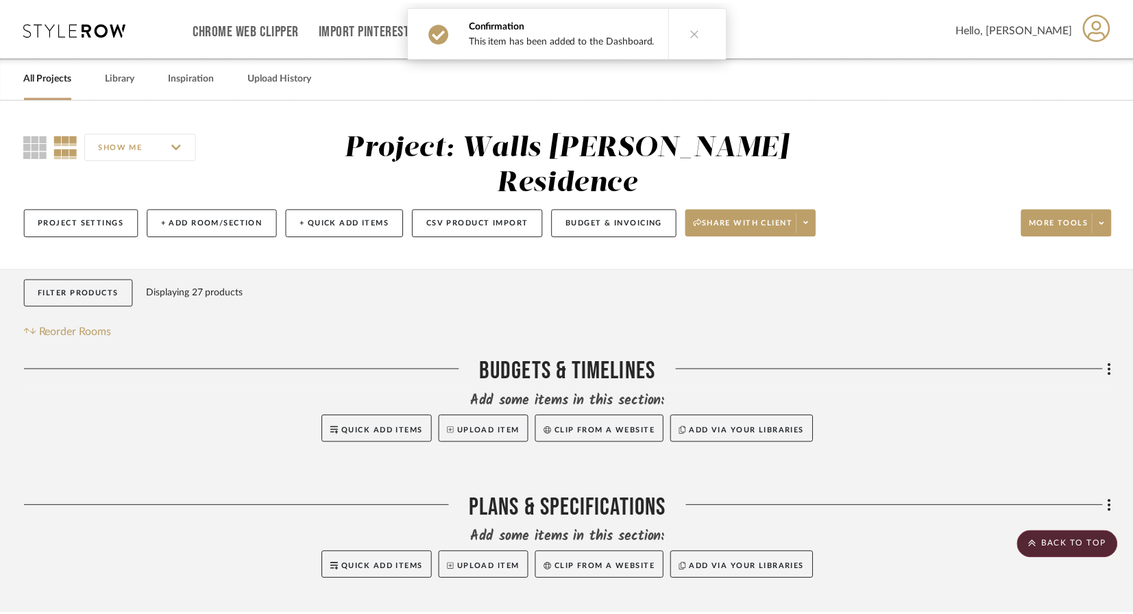
scroll to position [2099, 0]
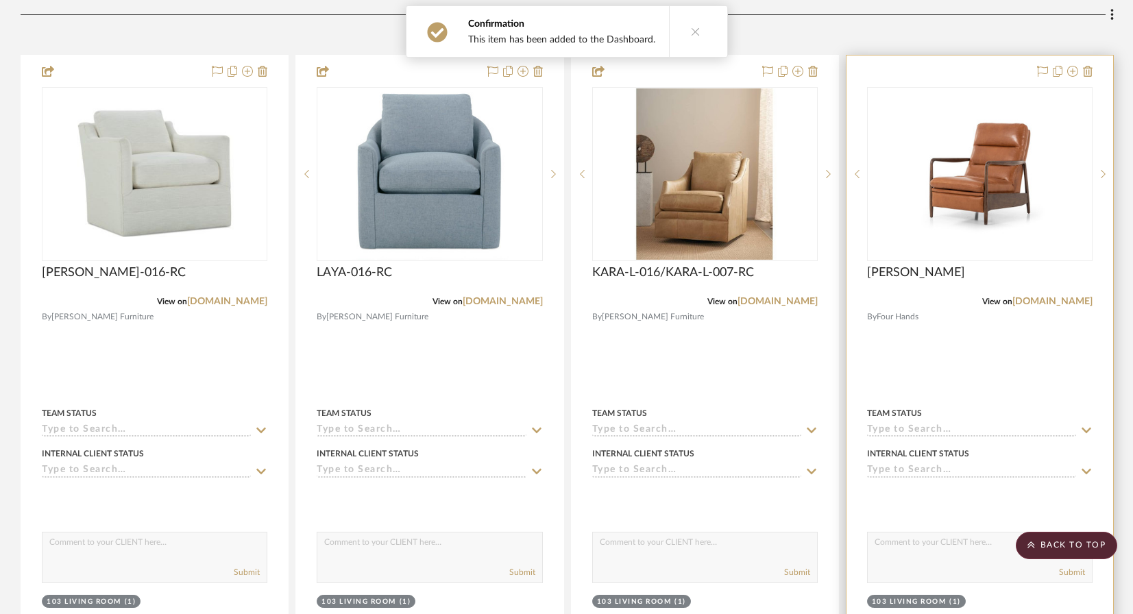
click at [998, 339] on div at bounding box center [979, 356] width 267 height 600
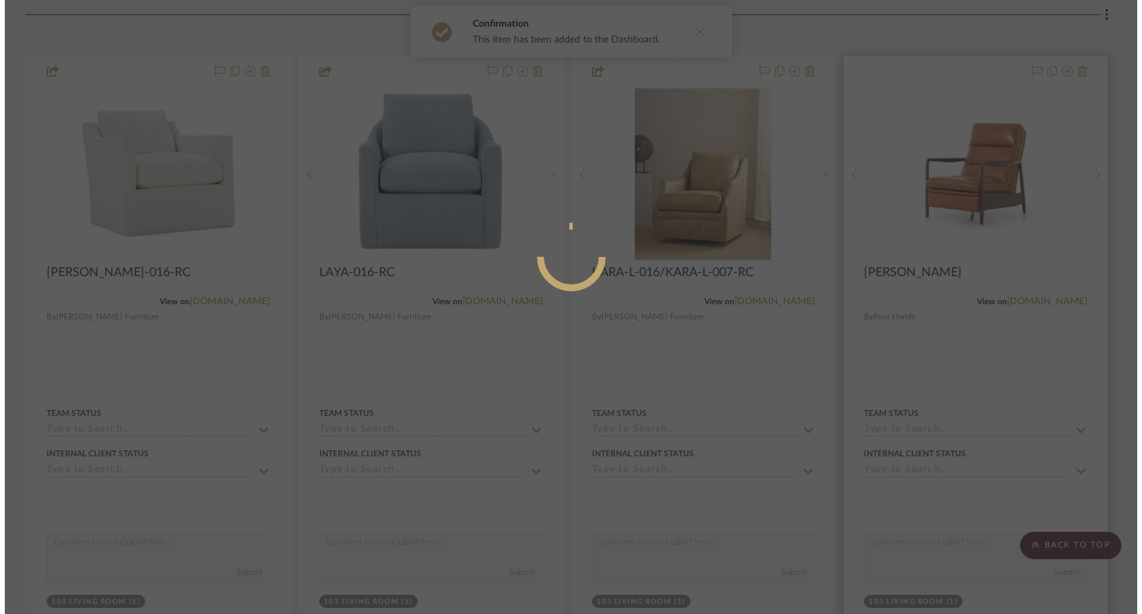
scroll to position [0, 0]
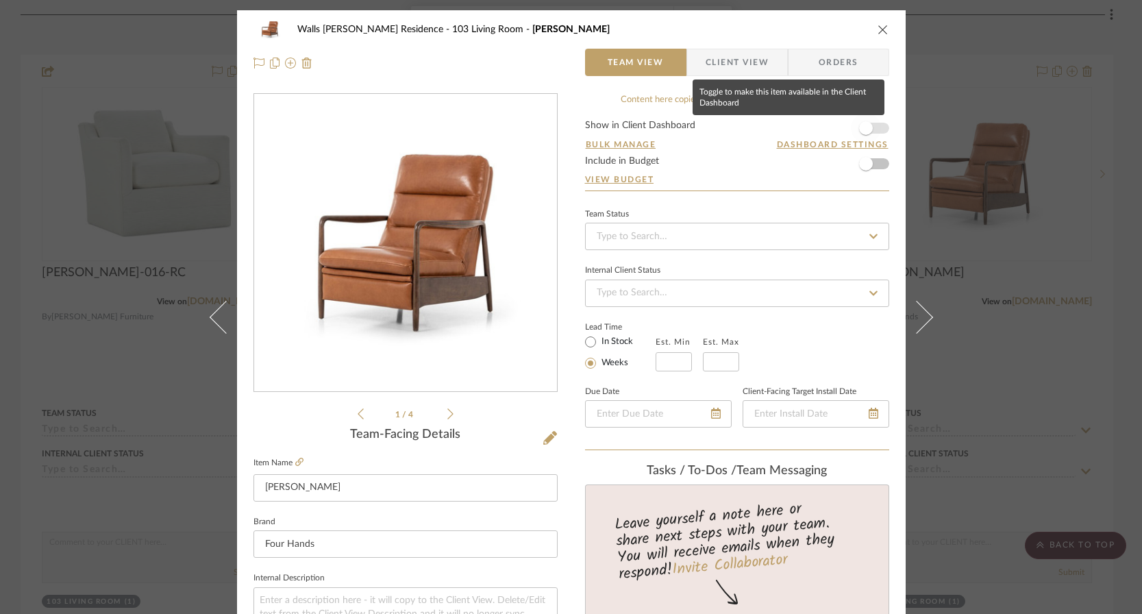
click at [872, 133] on span "button" at bounding box center [866, 128] width 30 height 30
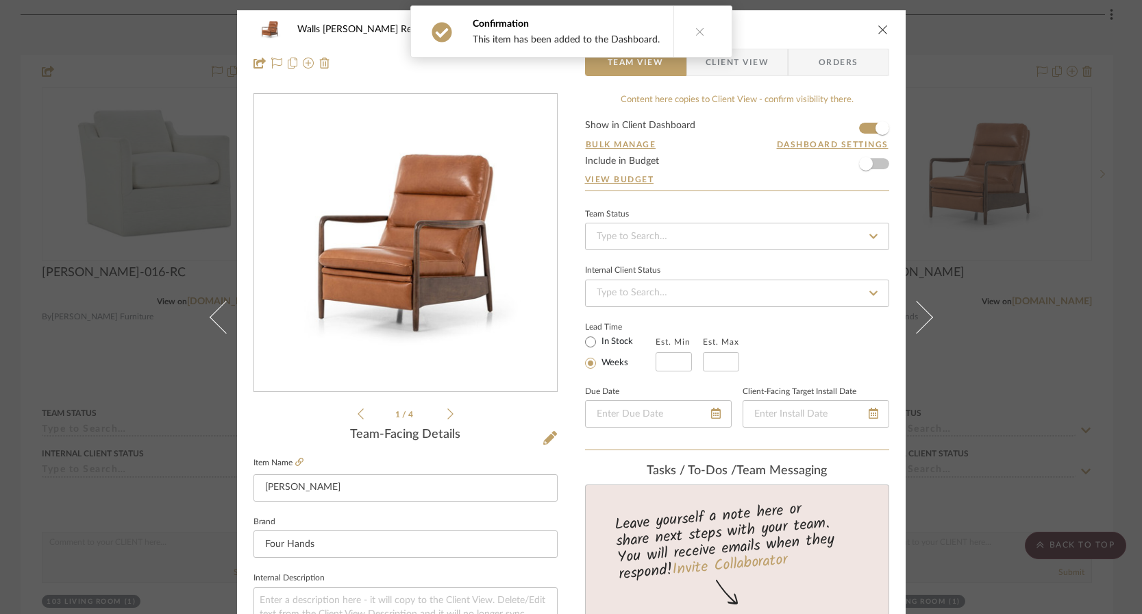
click at [983, 251] on div "Walls [PERSON_NAME] Residence 103 Living Room Dakota Tobacco Team View Client V…" at bounding box center [571, 307] width 1142 height 614
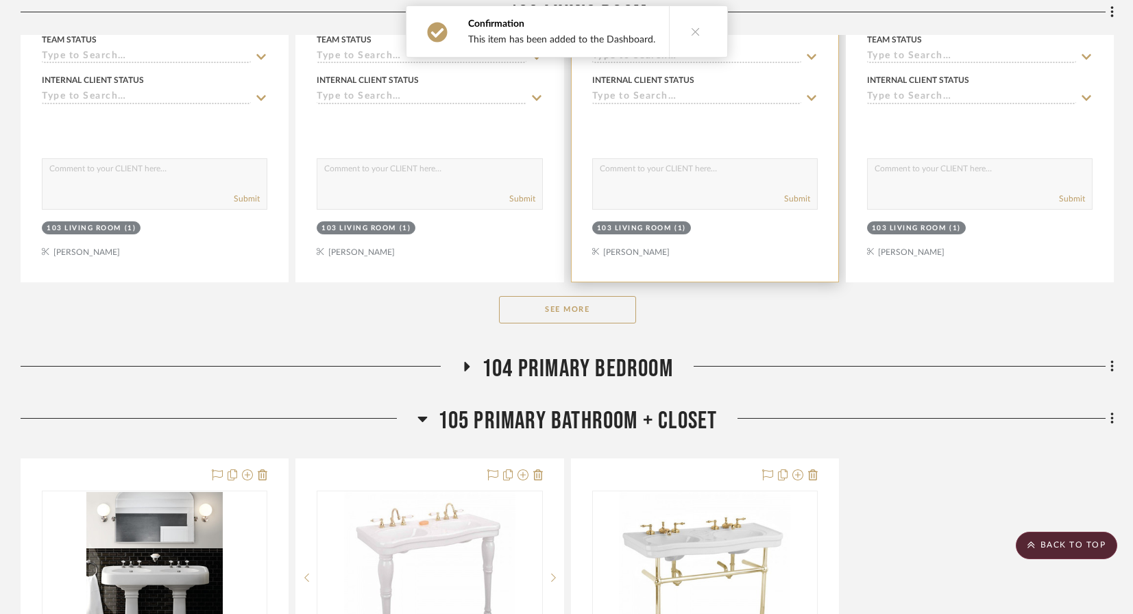
scroll to position [2666, 0]
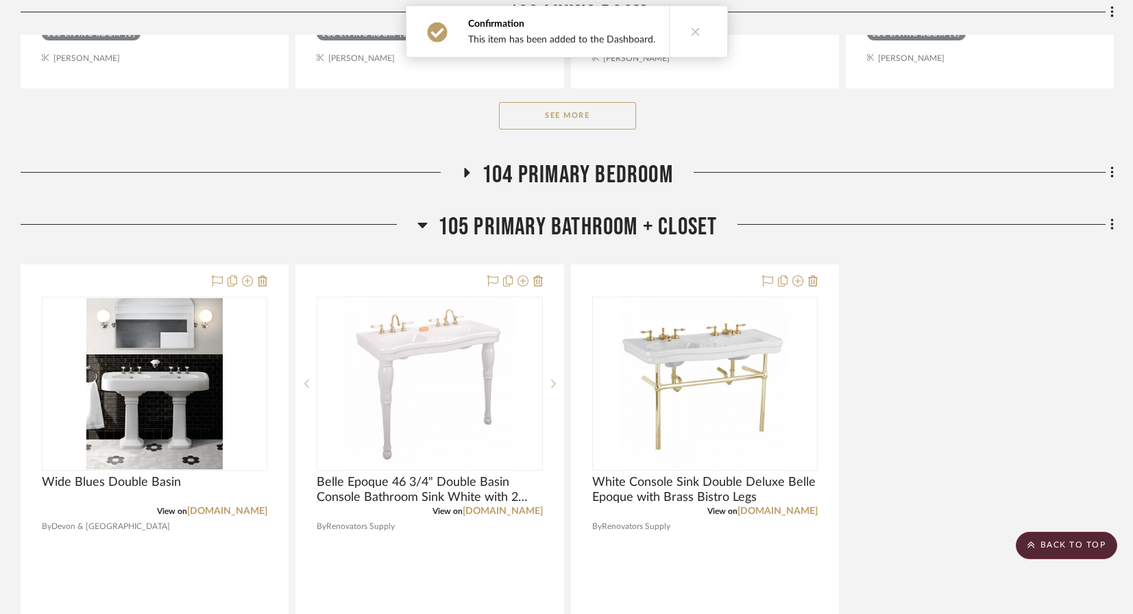
click at [574, 102] on button "See More" at bounding box center [567, 115] width 137 height 27
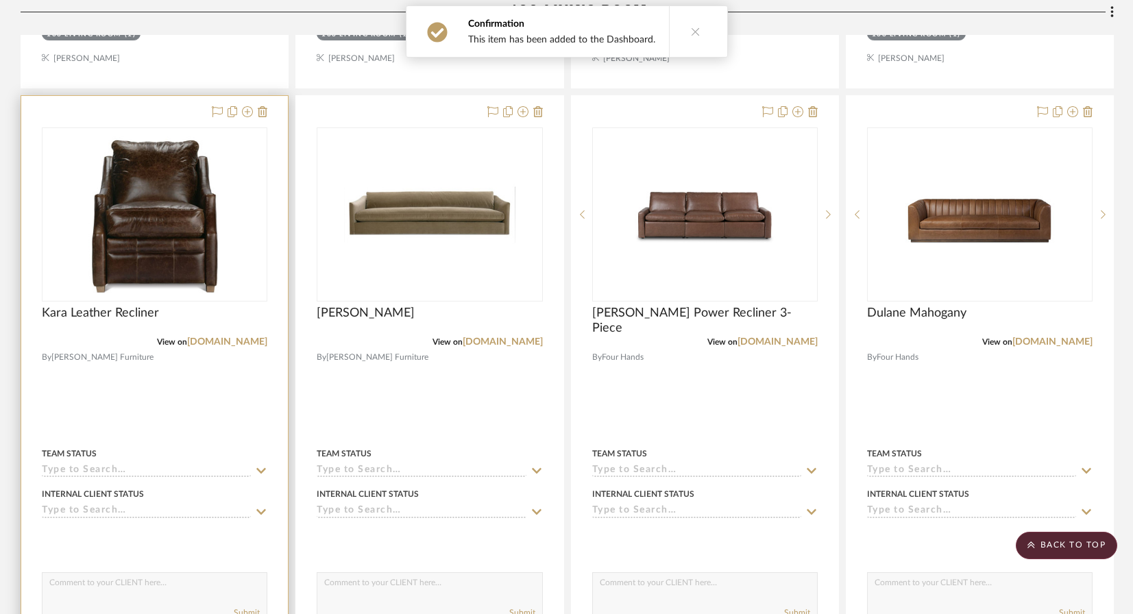
click at [199, 391] on div at bounding box center [154, 396] width 267 height 600
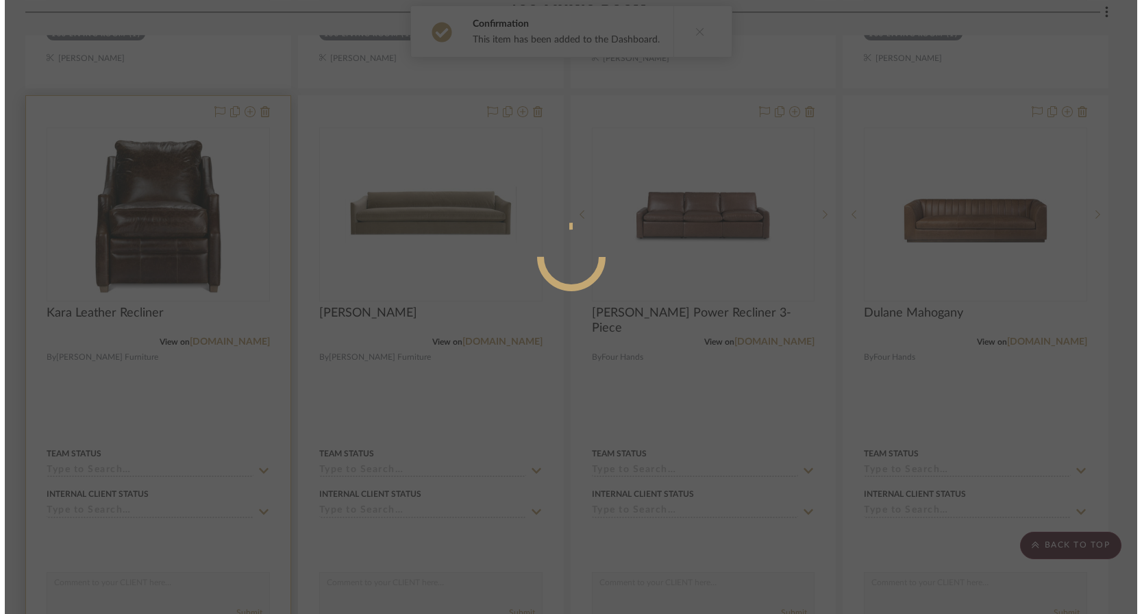
scroll to position [0, 0]
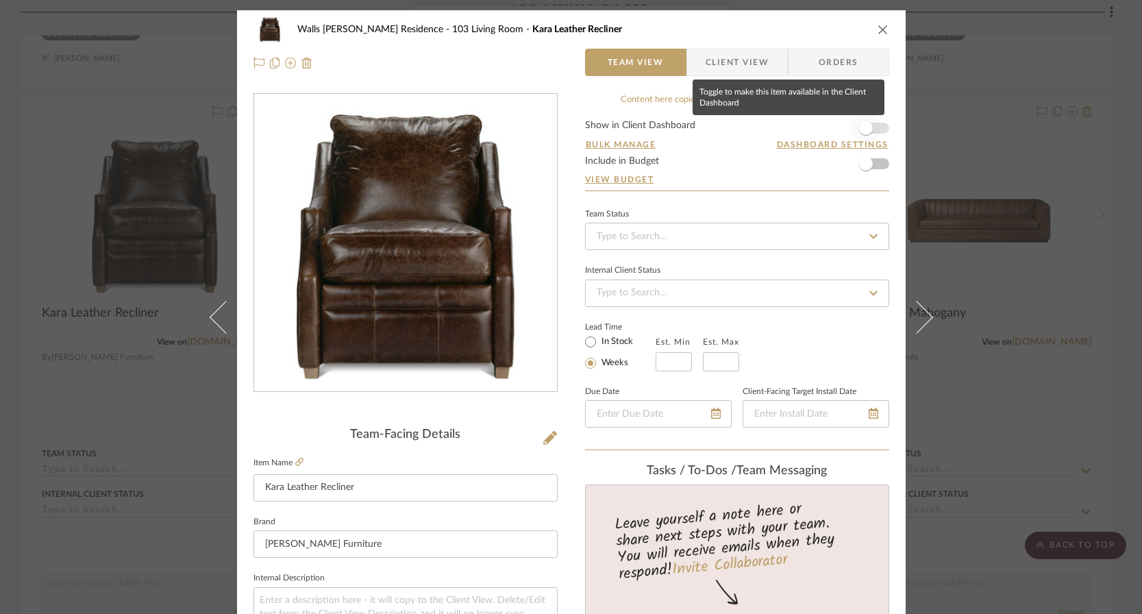
click at [873, 134] on span "button" at bounding box center [866, 128] width 30 height 30
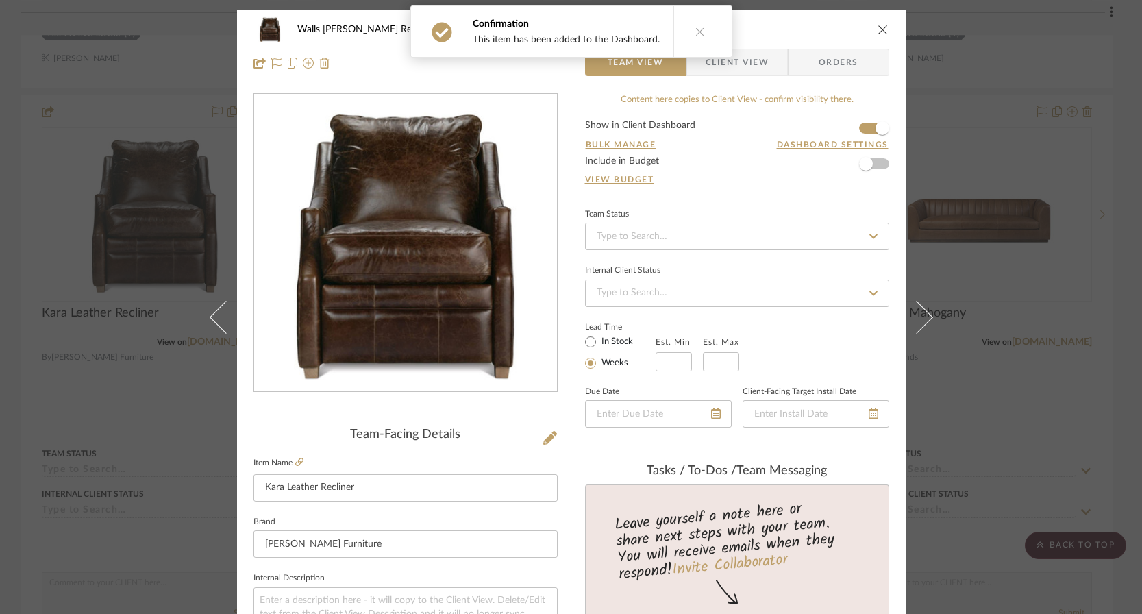
click at [968, 235] on div "Walls [PERSON_NAME] Residence 103 Living Room Kara Leather Recliner Team View C…" at bounding box center [571, 307] width 1142 height 614
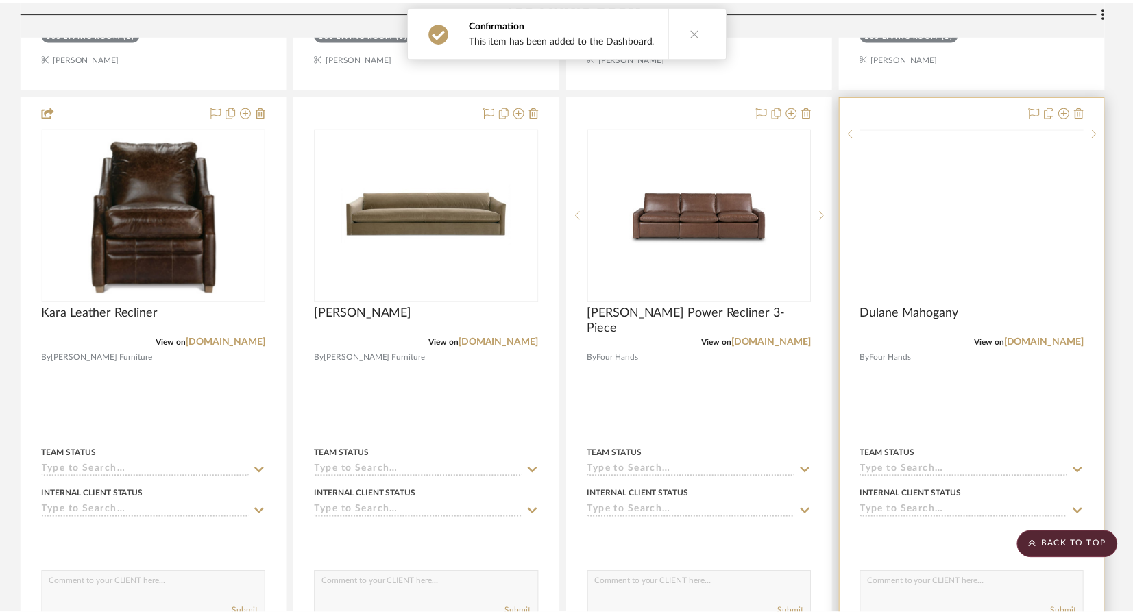
scroll to position [2666, 0]
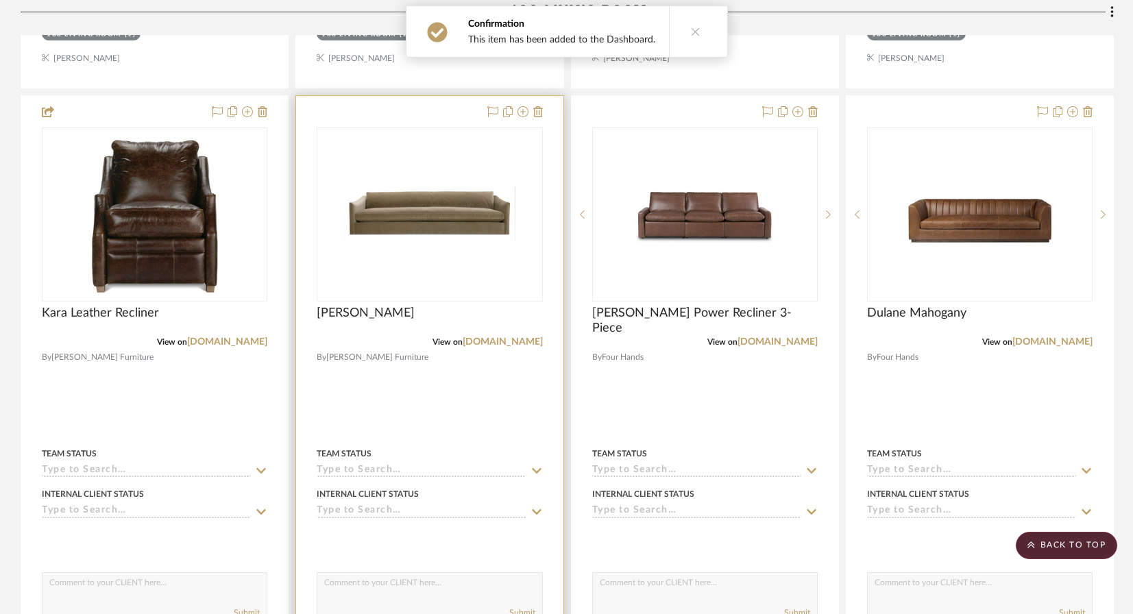
click at [469, 363] on div at bounding box center [429, 396] width 267 height 600
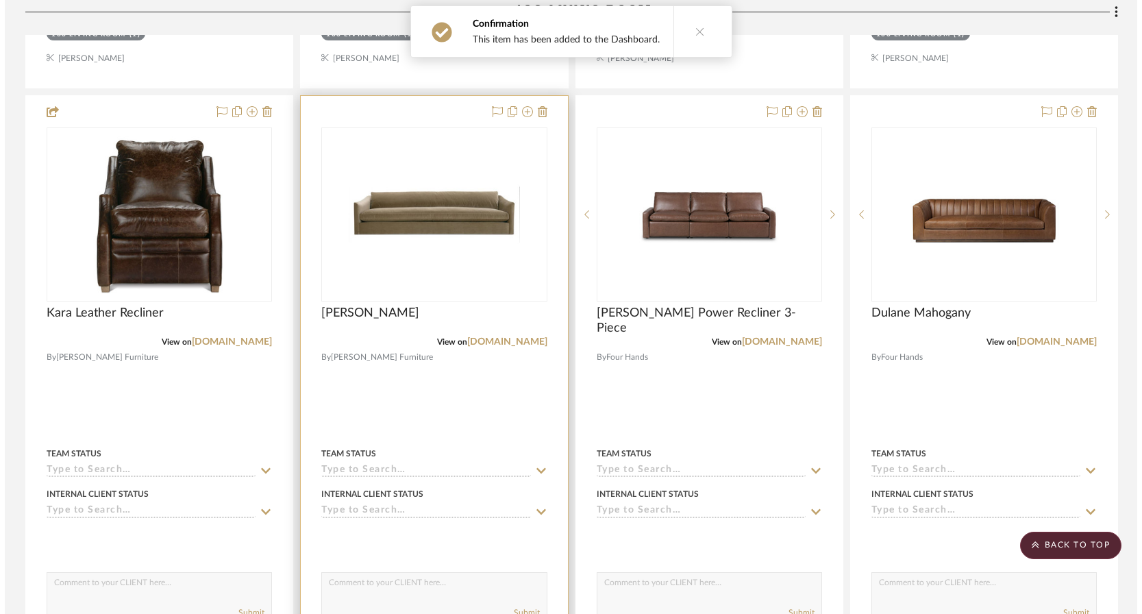
scroll to position [0, 0]
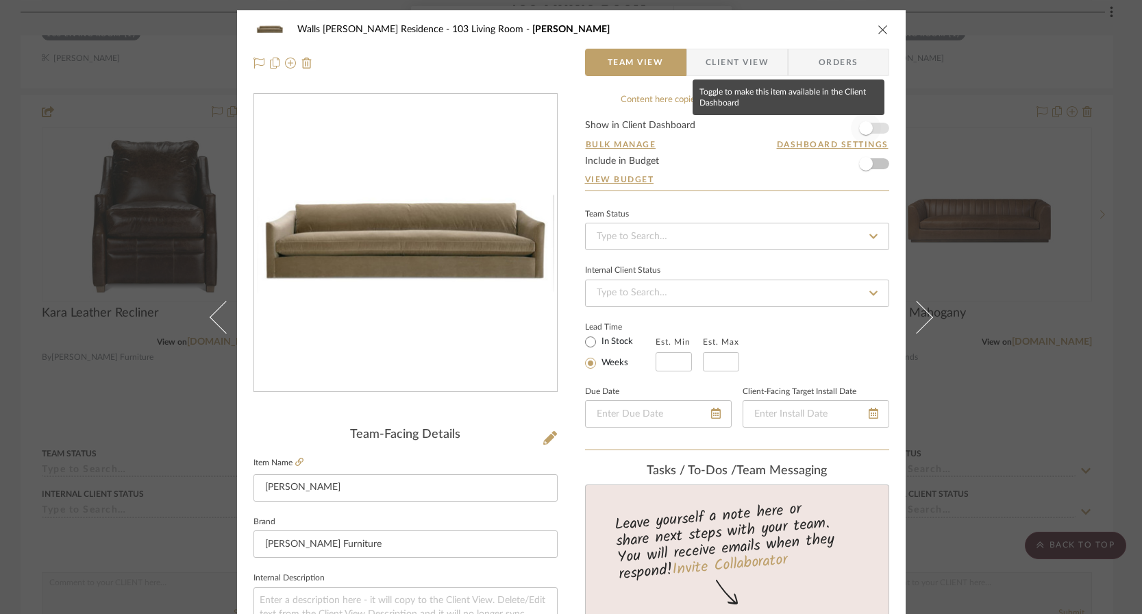
click at [870, 127] on span "button" at bounding box center [866, 128] width 30 height 30
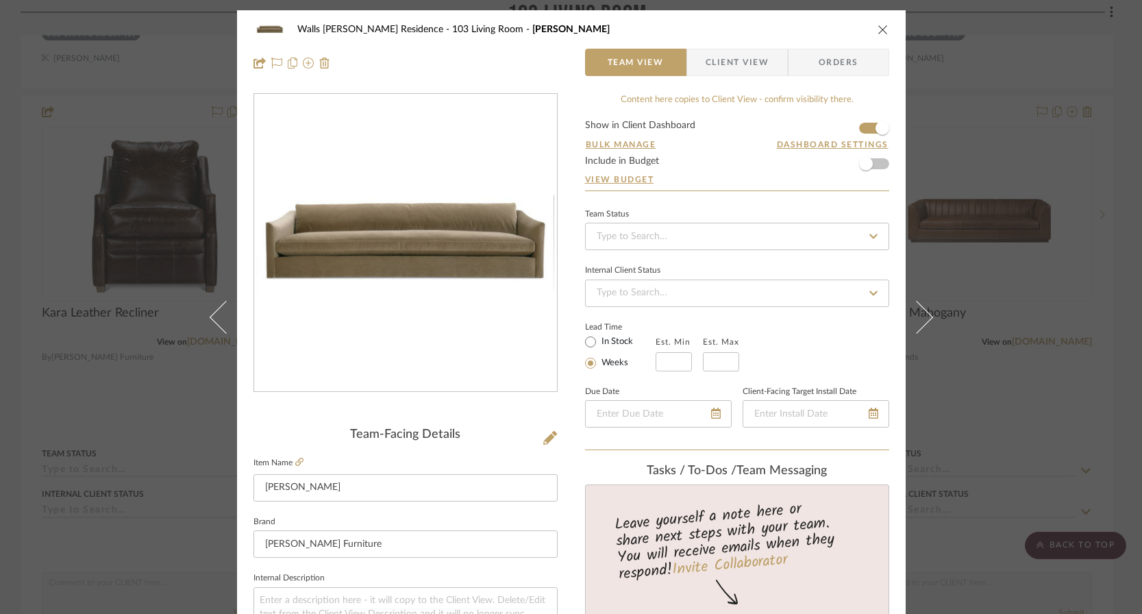
click at [1014, 154] on div "Walls [PERSON_NAME] Residence 103 Living Room [PERSON_NAME] Team View Client Vi…" at bounding box center [571, 307] width 1142 height 614
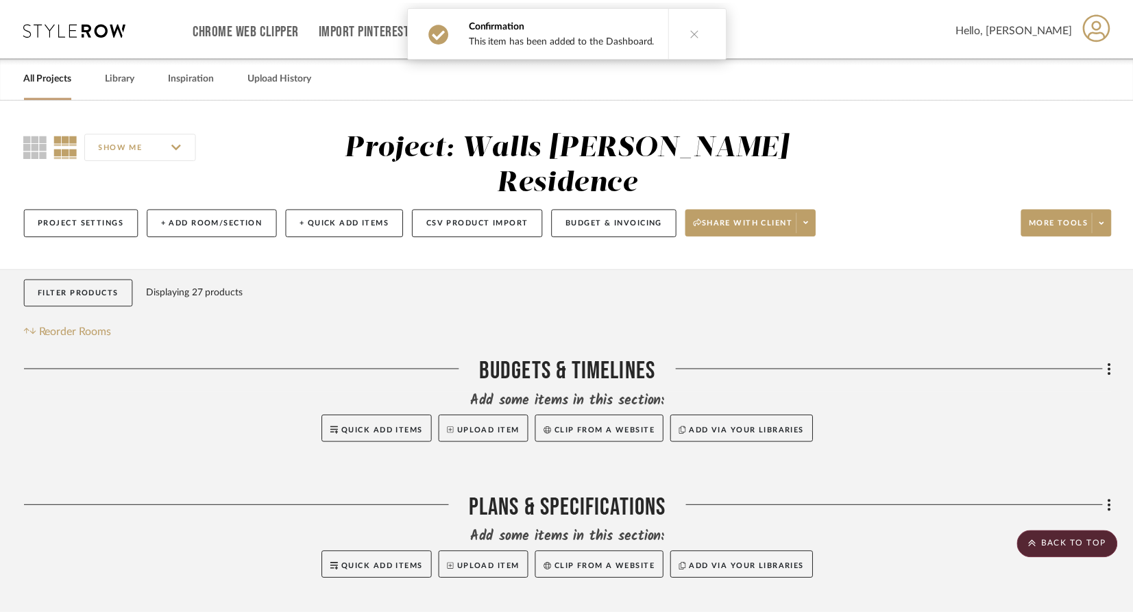
scroll to position [2666, 0]
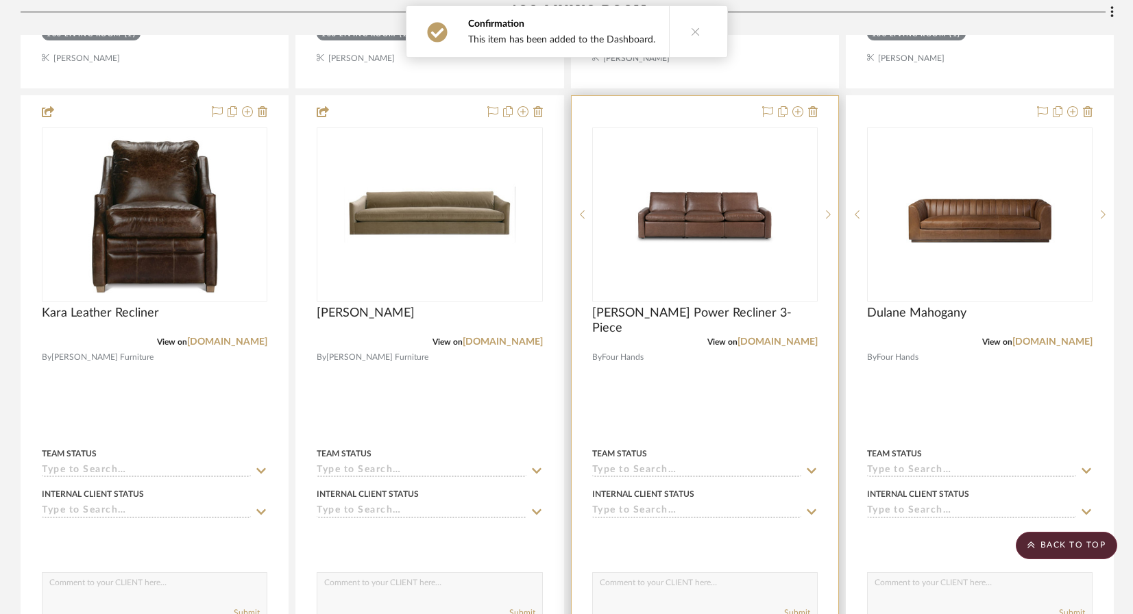
click at [772, 373] on div at bounding box center [705, 396] width 267 height 600
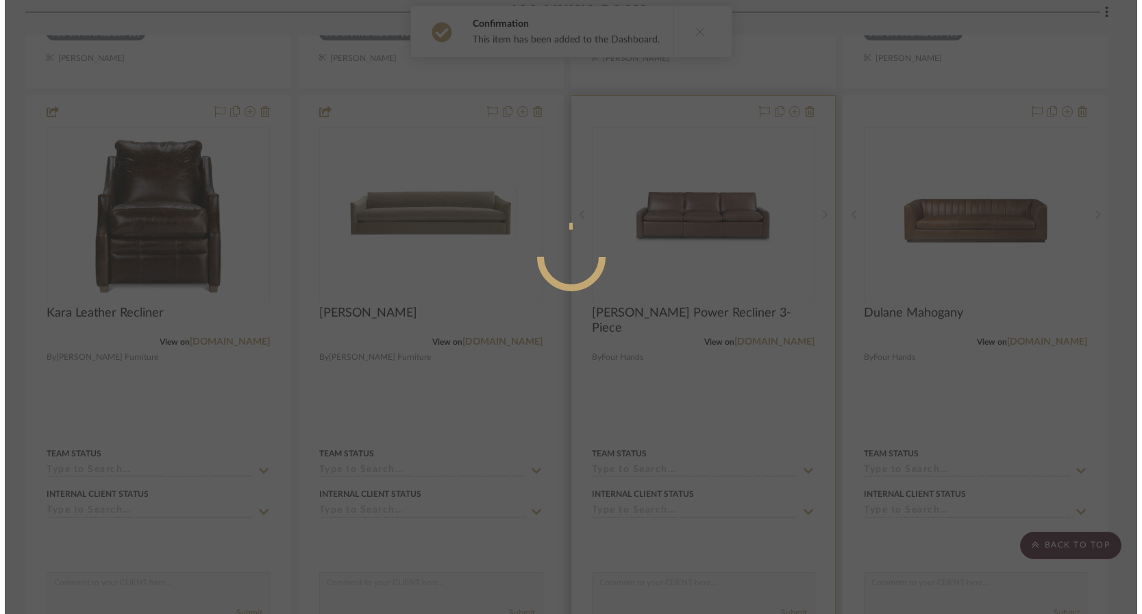
scroll to position [0, 0]
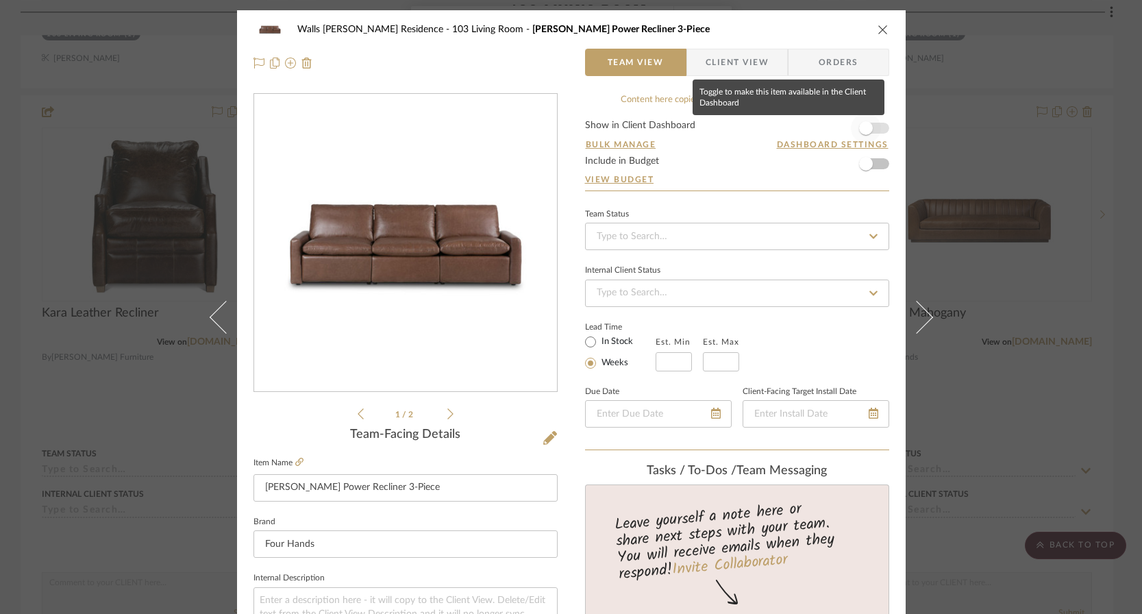
click at [874, 131] on span "button" at bounding box center [866, 128] width 30 height 30
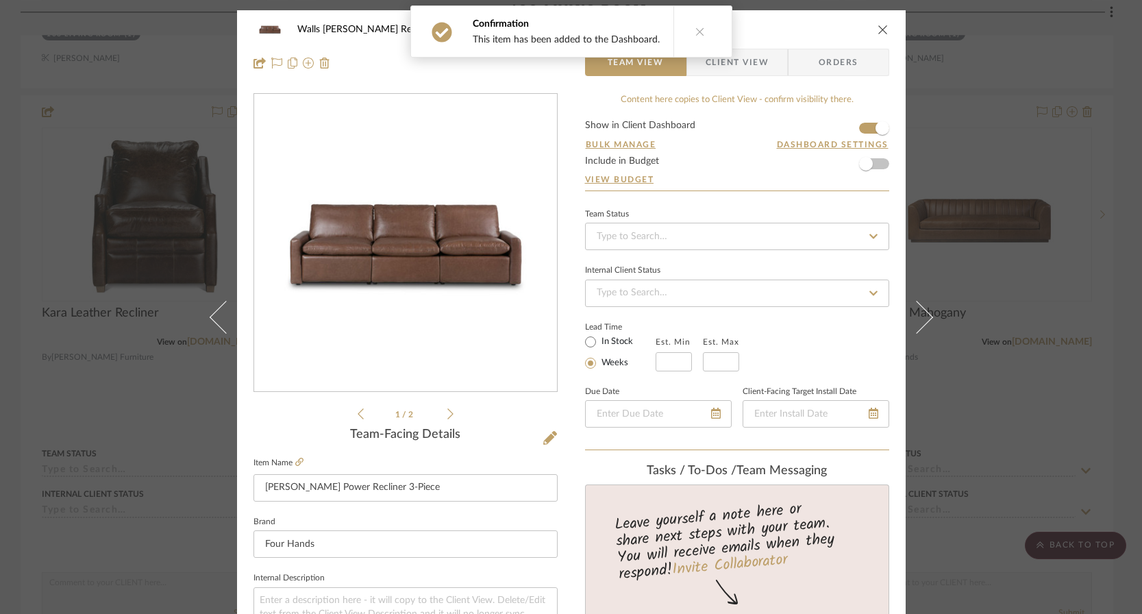
click at [1003, 289] on div "Walls [PERSON_NAME] Residence 103 Living Room [PERSON_NAME] Power Recliner 3-Pi…" at bounding box center [571, 307] width 1142 height 614
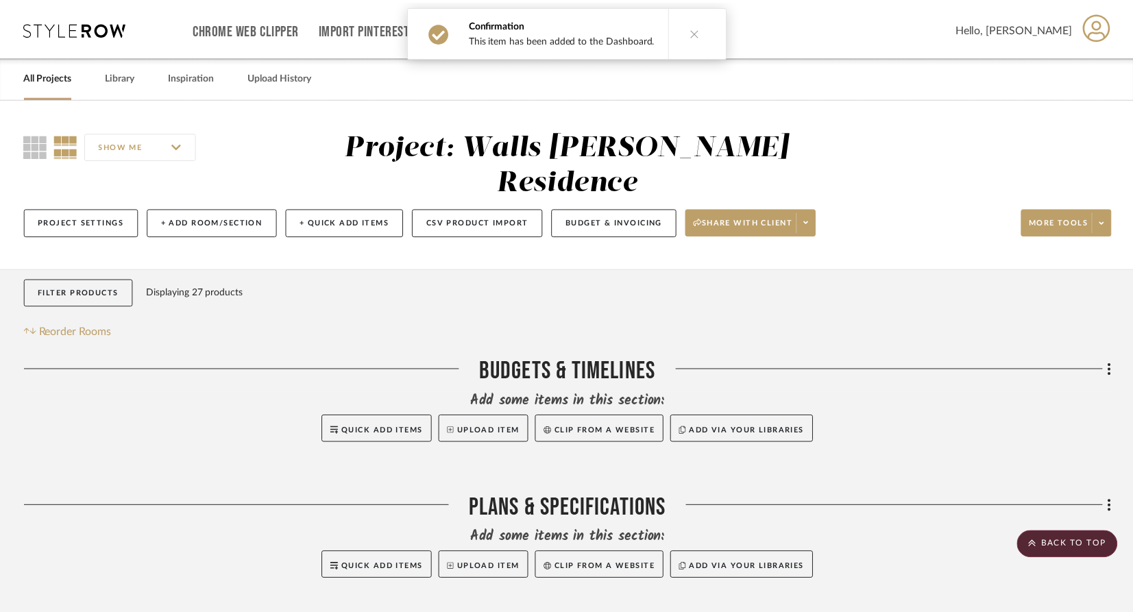
scroll to position [2666, 0]
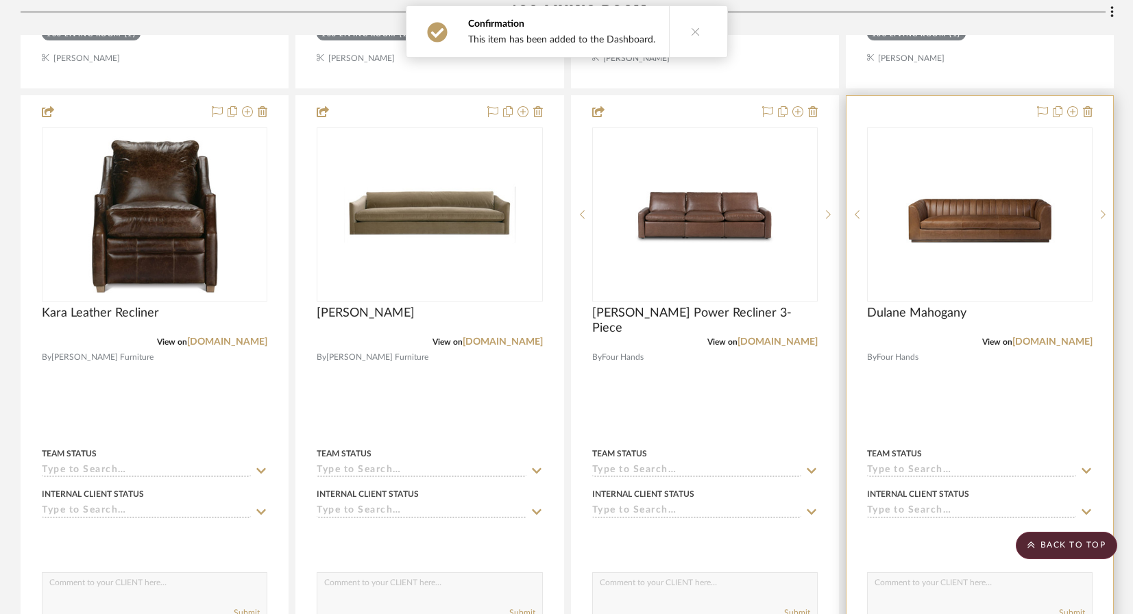
click at [992, 330] on div at bounding box center [979, 396] width 267 height 600
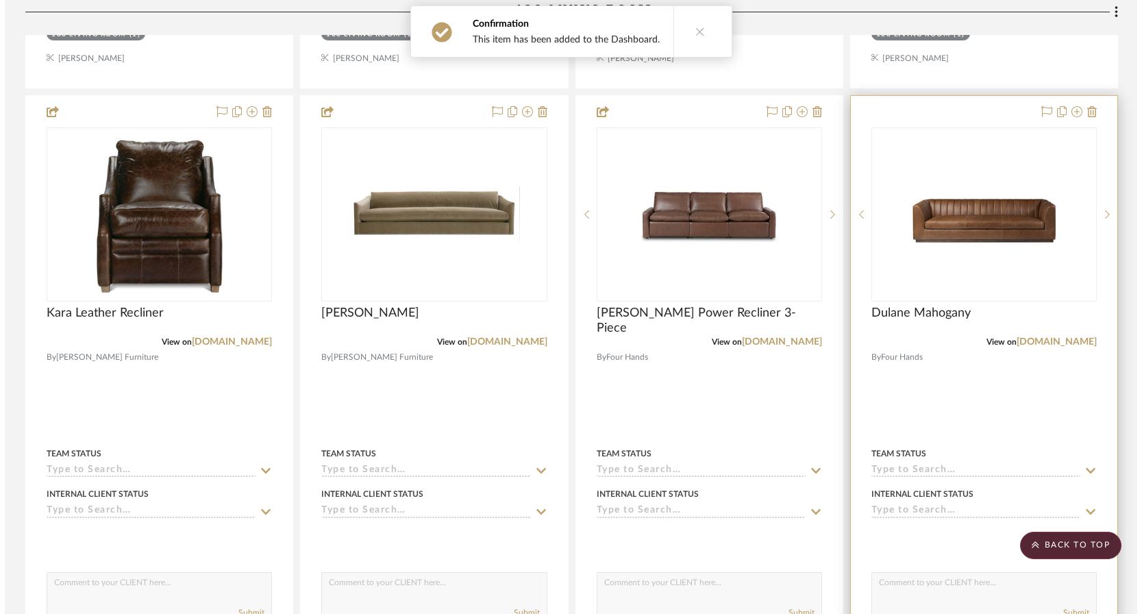
scroll to position [0, 0]
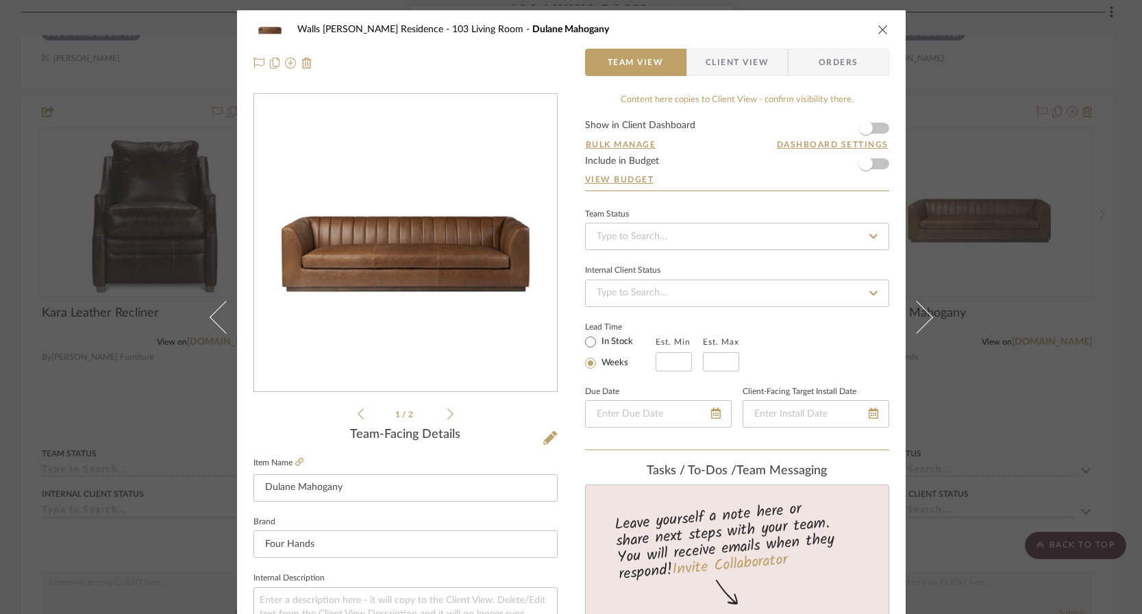
click at [880, 125] on form "Show in Client Dashboard Bulk Manage Dashboard Settings Include in Budget View …" at bounding box center [737, 156] width 304 height 70
click at [875, 126] on span "button" at bounding box center [866, 128] width 30 height 30
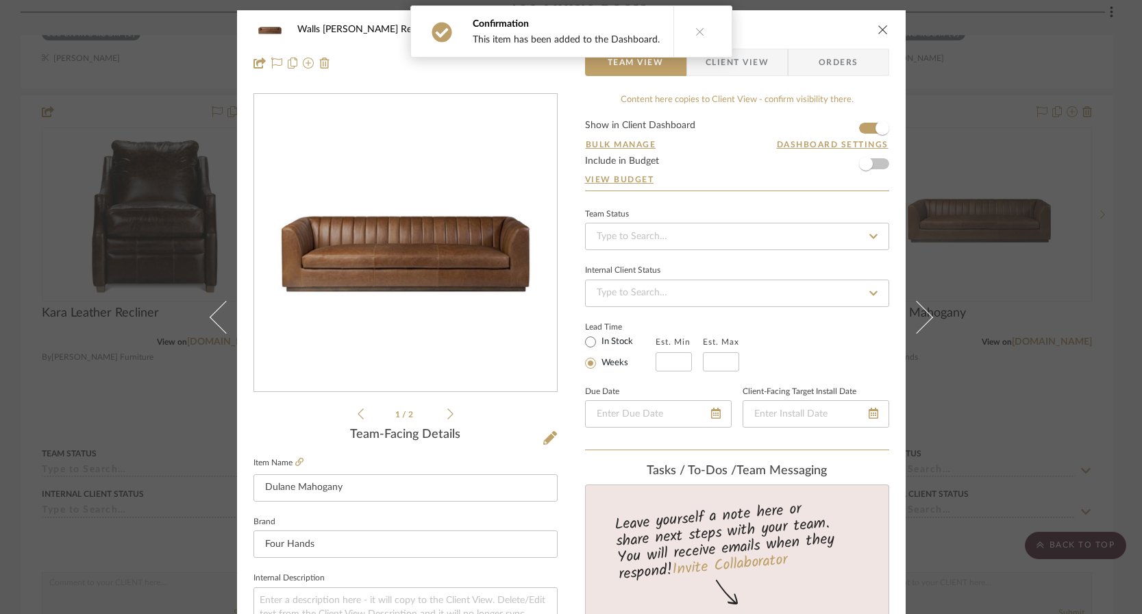
click at [995, 180] on div "Walls [PERSON_NAME] Residence 103 Living Room Dulane Mahogany Team View Client …" at bounding box center [571, 307] width 1142 height 614
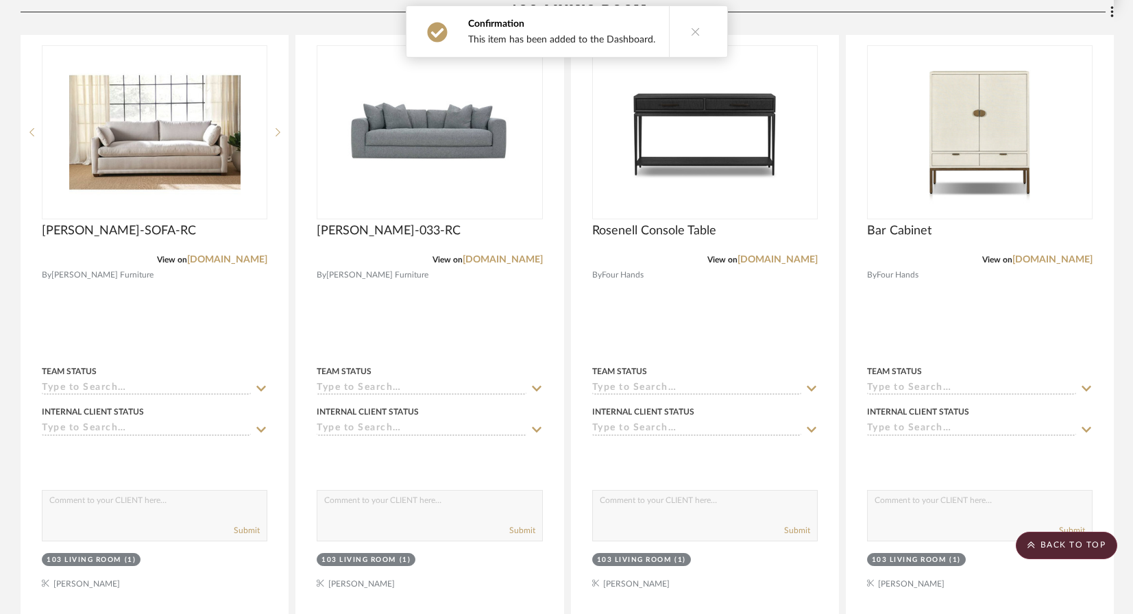
scroll to position [3354, 0]
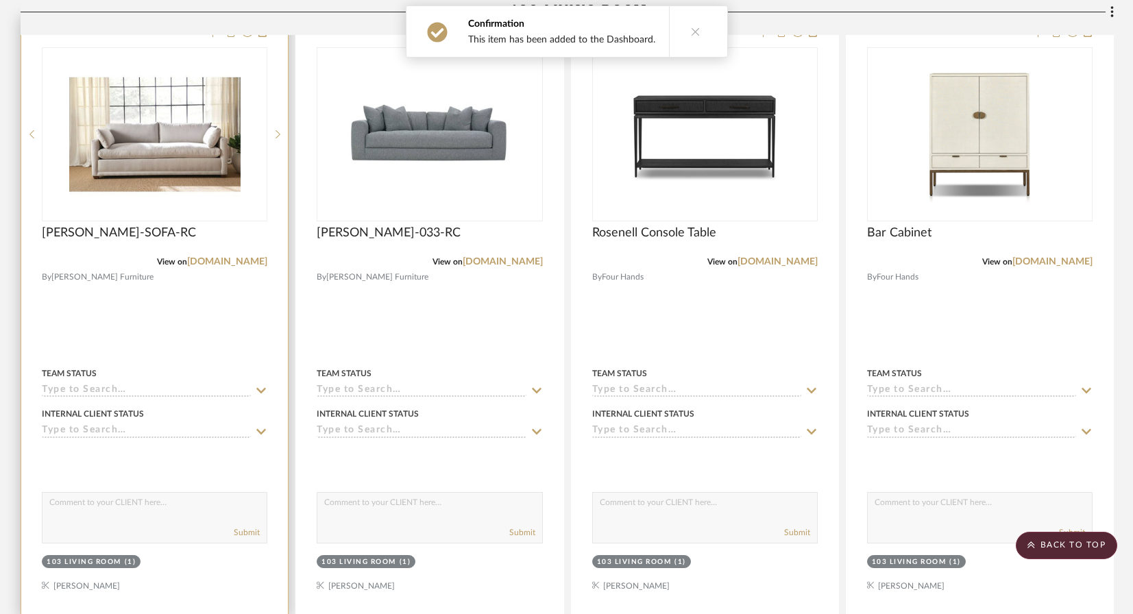
click at [206, 306] on div at bounding box center [154, 316] width 267 height 600
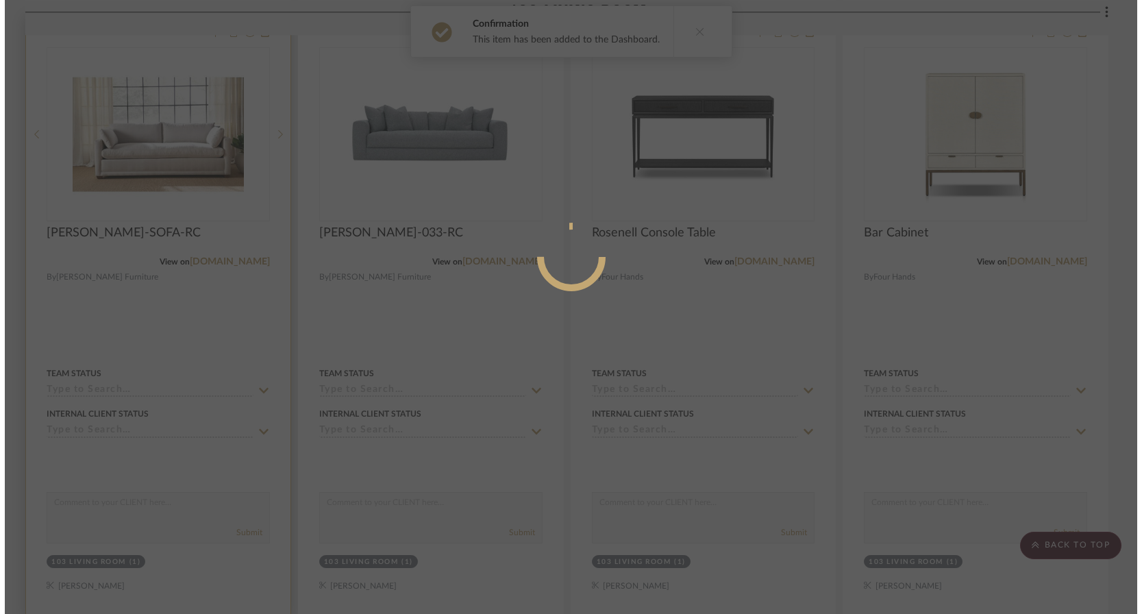
scroll to position [0, 0]
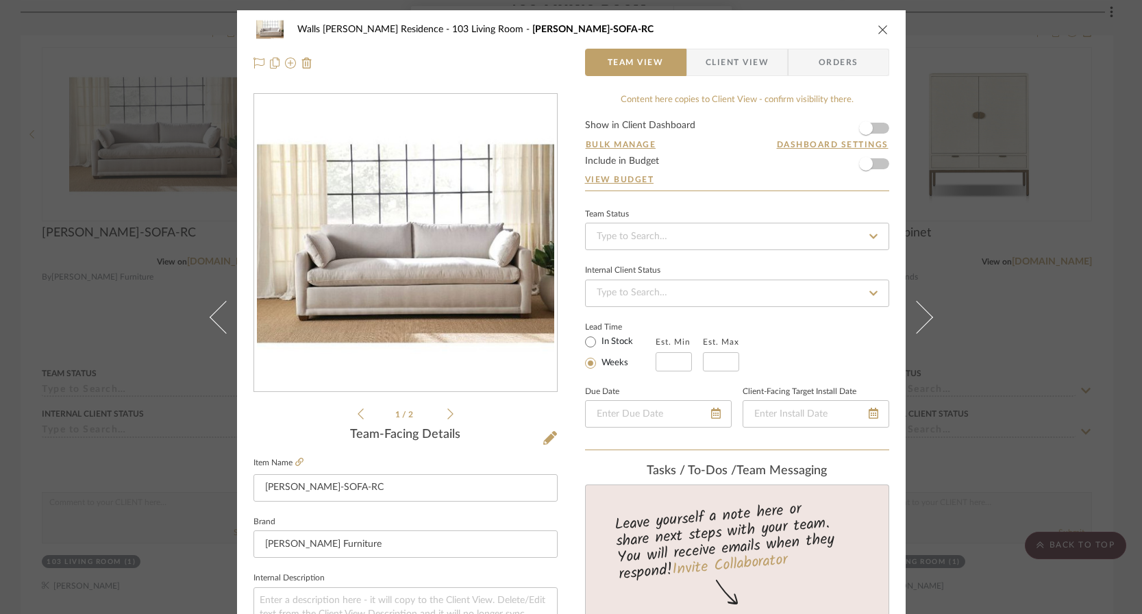
click at [879, 127] on form "Show in Client Dashboard Bulk Manage Dashboard Settings Include in Budget View …" at bounding box center [737, 156] width 304 height 70
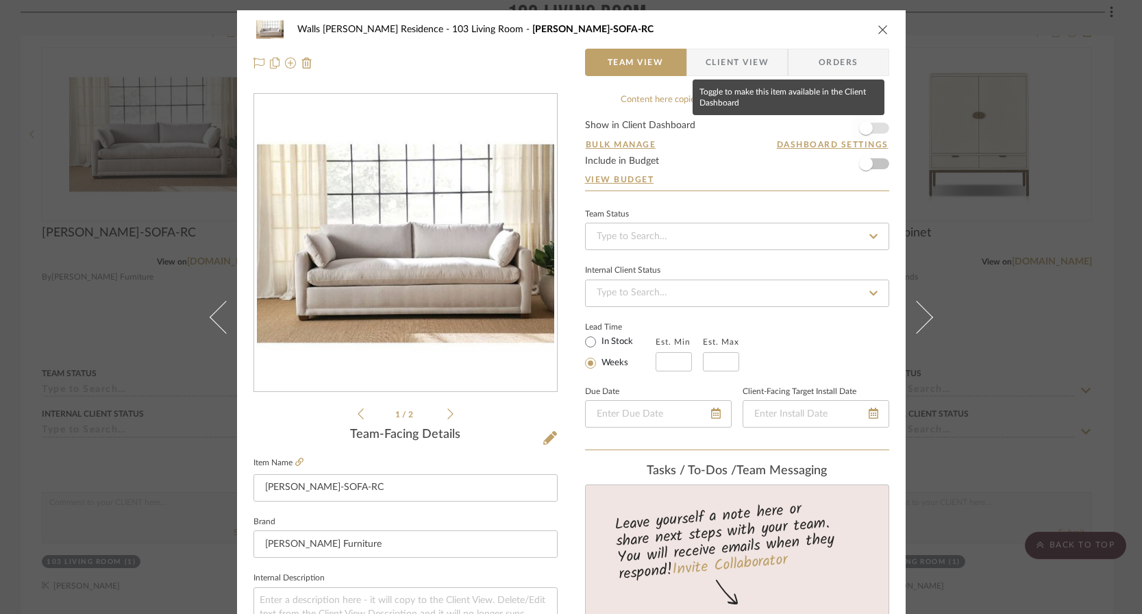
click at [864, 130] on span "button" at bounding box center [866, 128] width 14 height 14
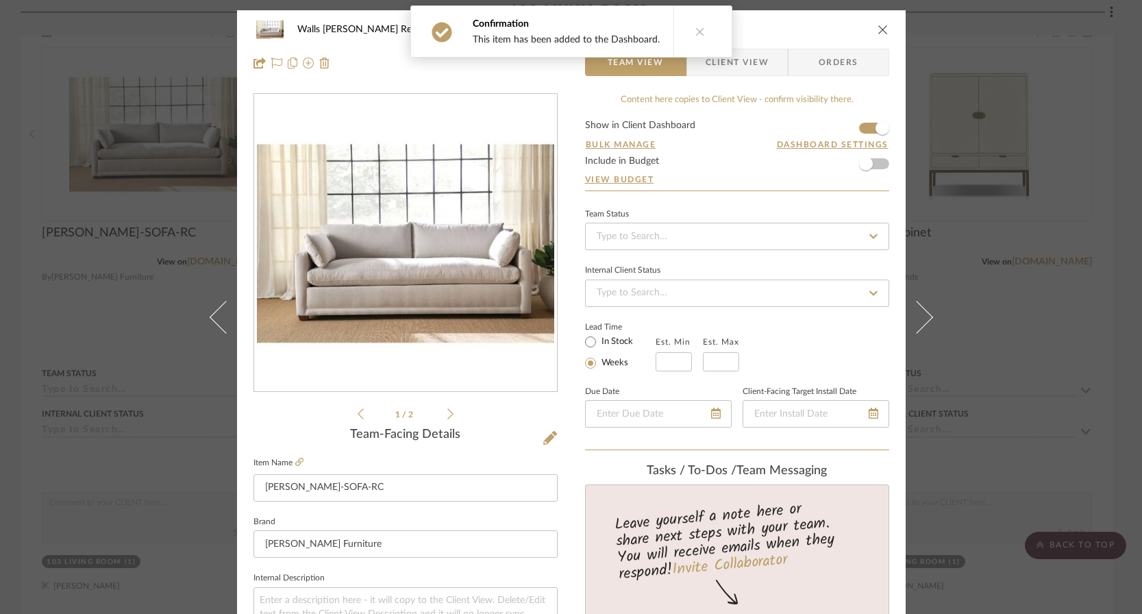
click at [1003, 181] on div "Walls [PERSON_NAME] Residence 103 Living Room [PERSON_NAME]-SOFA-RC Team View C…" at bounding box center [571, 307] width 1142 height 614
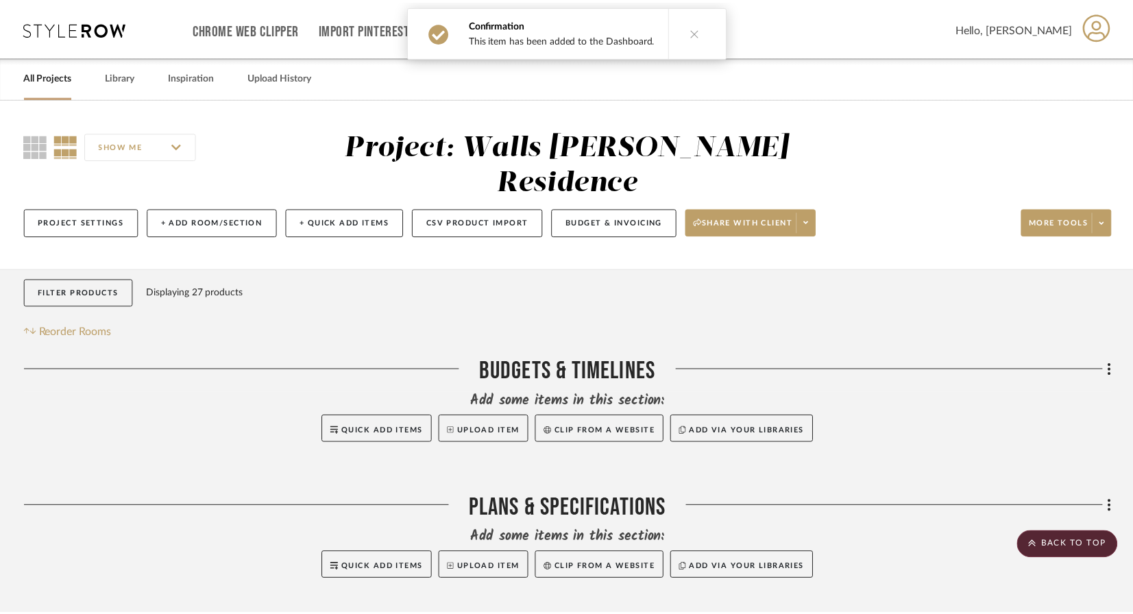
scroll to position [3354, 0]
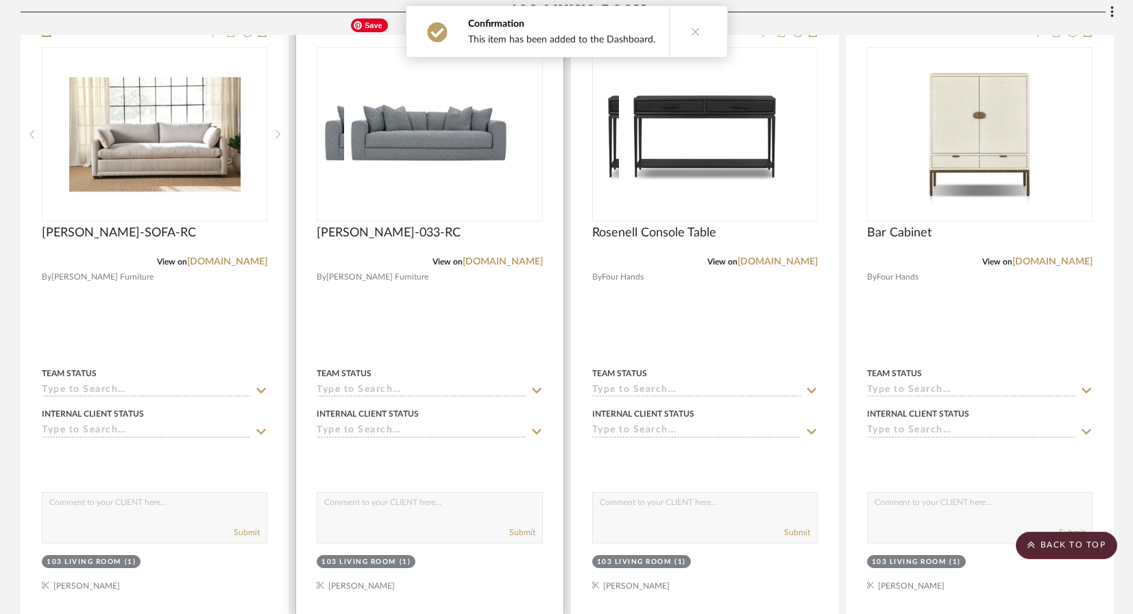
click at [410, 254] on div at bounding box center [429, 316] width 267 height 600
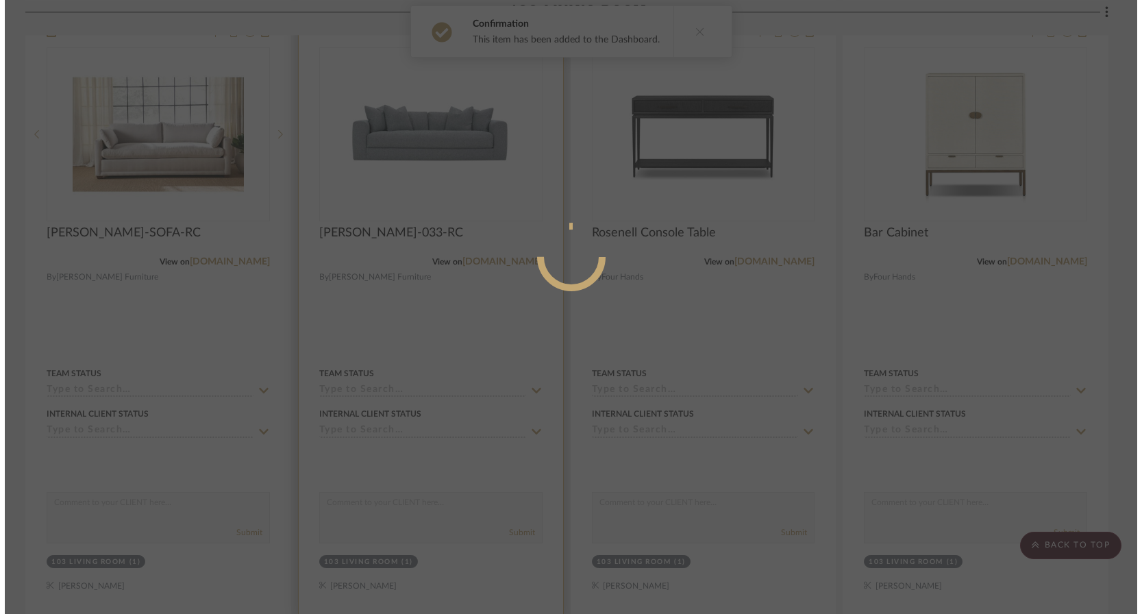
scroll to position [0, 0]
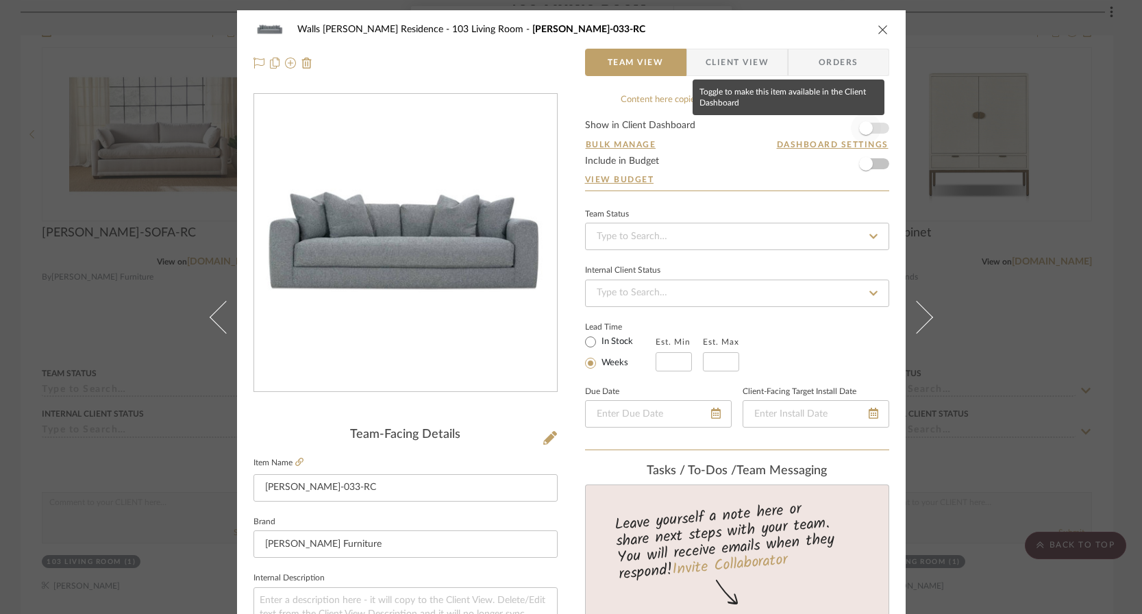
click at [866, 130] on span "button" at bounding box center [866, 128] width 14 height 14
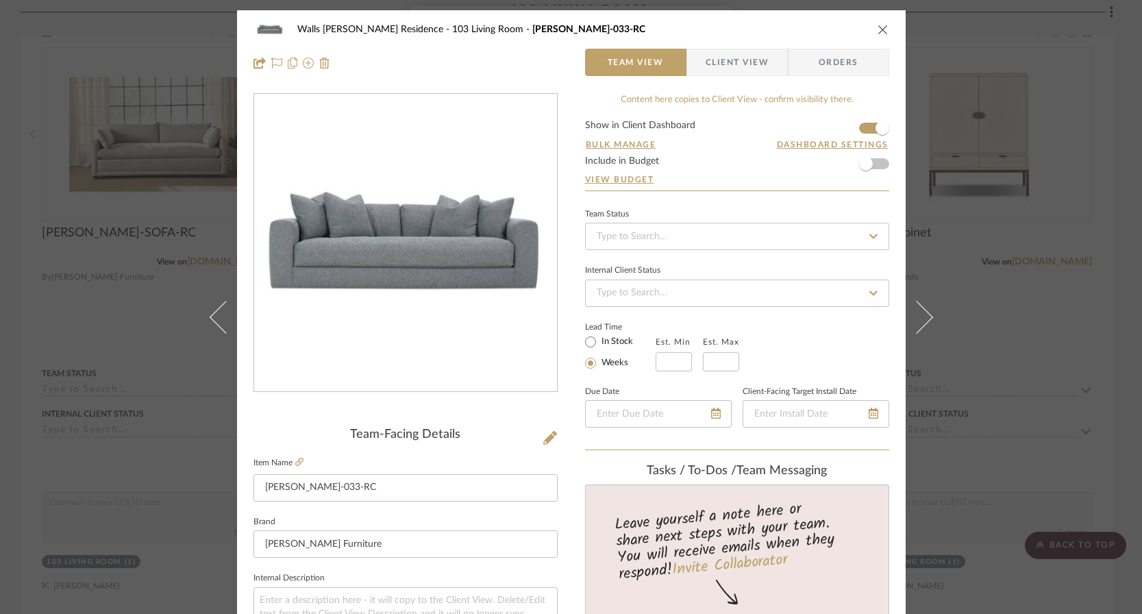
click at [1020, 152] on div "Walls [PERSON_NAME] Residence 103 Living Room [PERSON_NAME]-033-RC Team View Cl…" at bounding box center [571, 307] width 1142 height 614
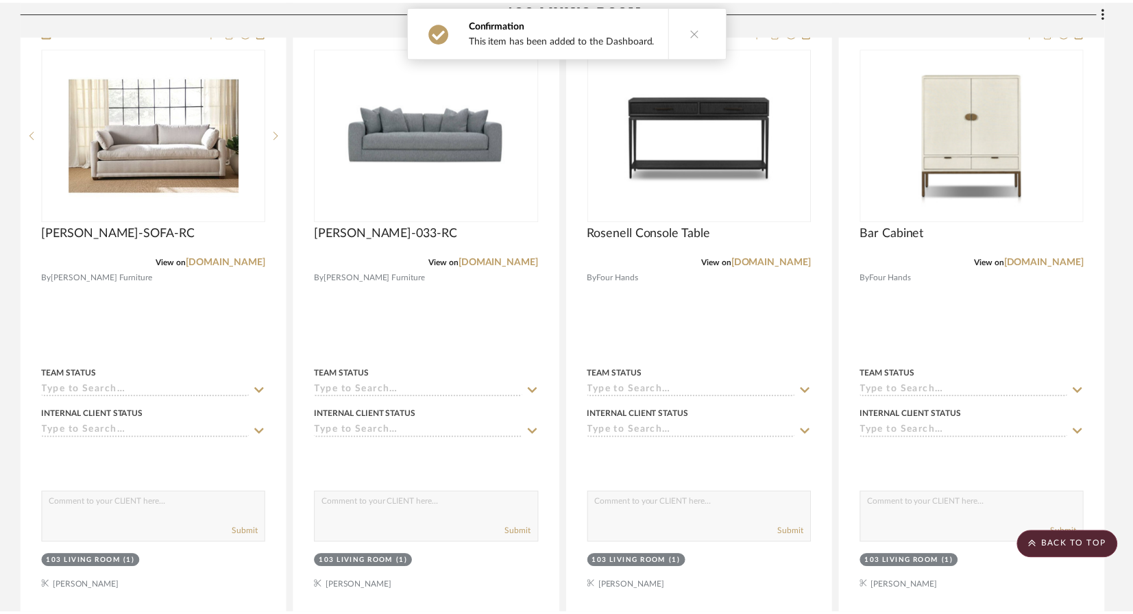
scroll to position [3354, 0]
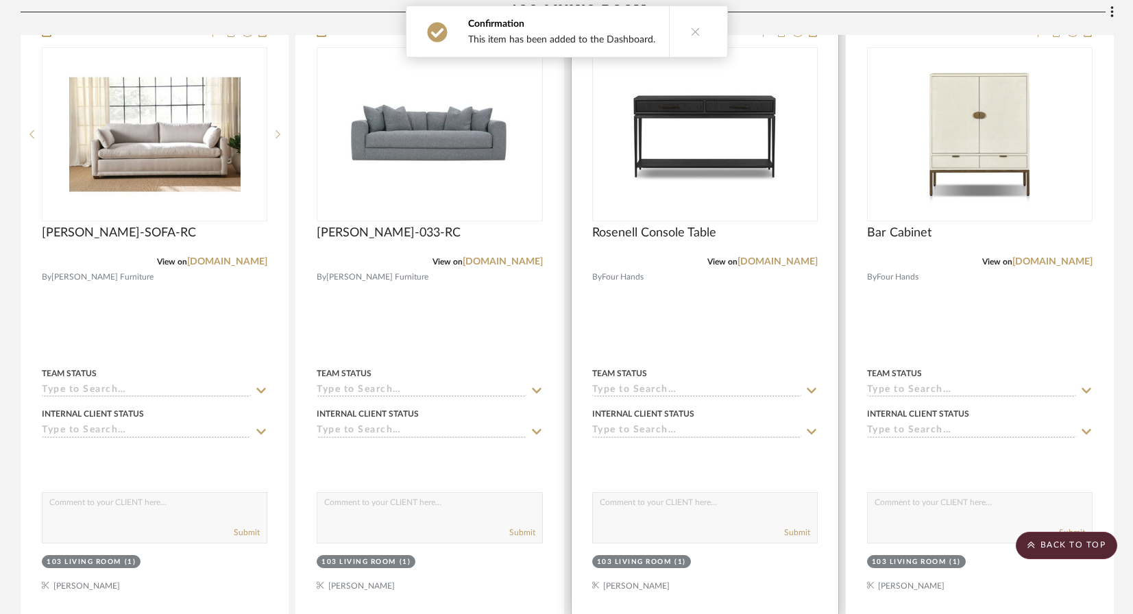
click at [777, 282] on div at bounding box center [705, 316] width 267 height 600
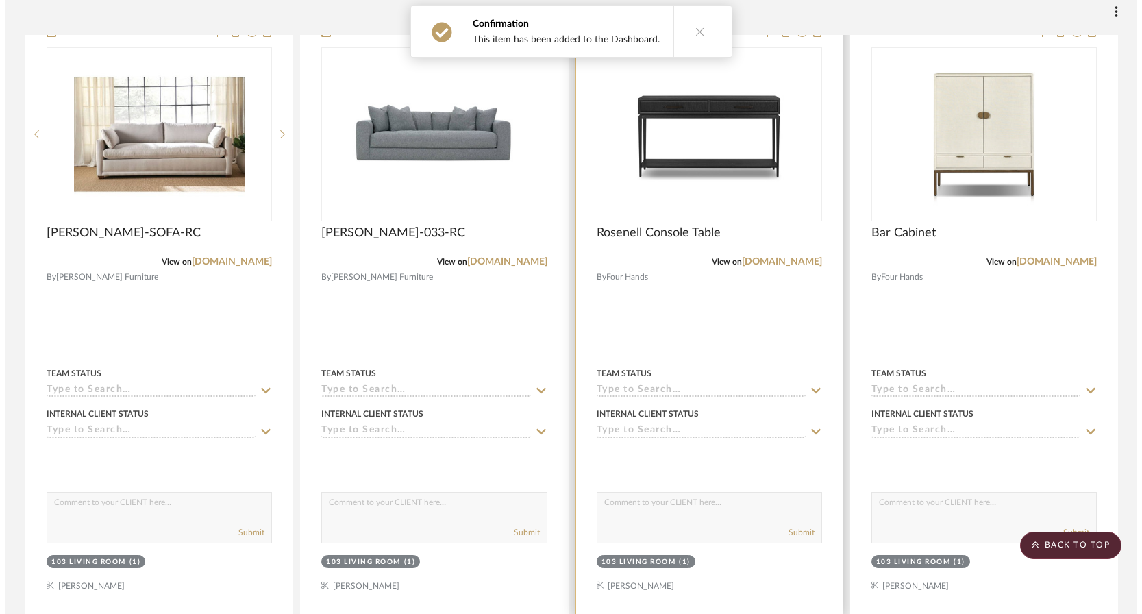
scroll to position [0, 0]
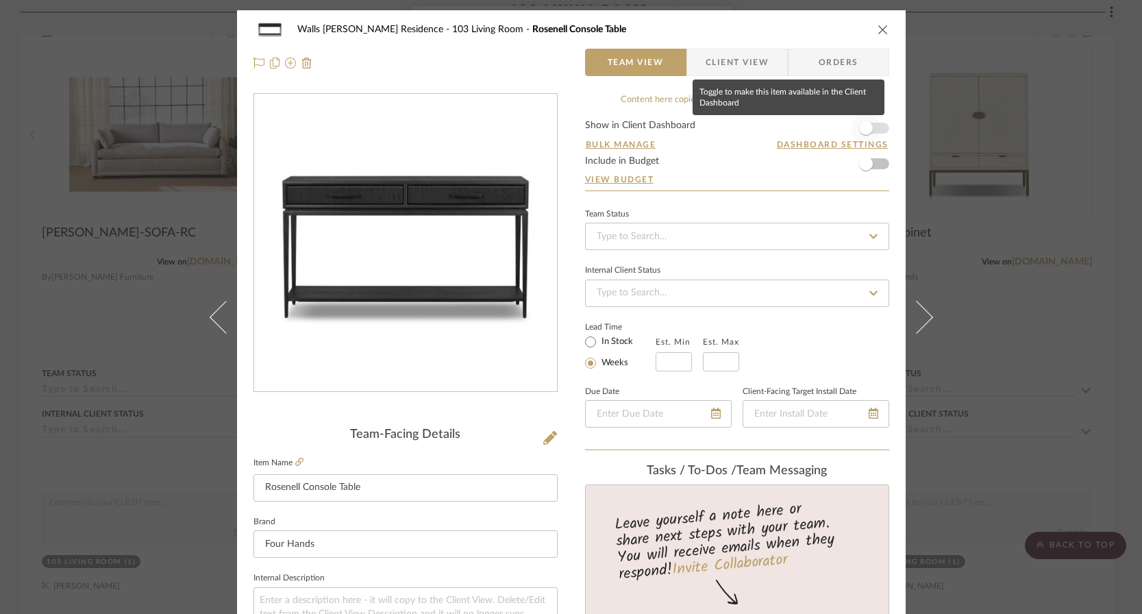
click at [862, 136] on span "button" at bounding box center [866, 128] width 30 height 30
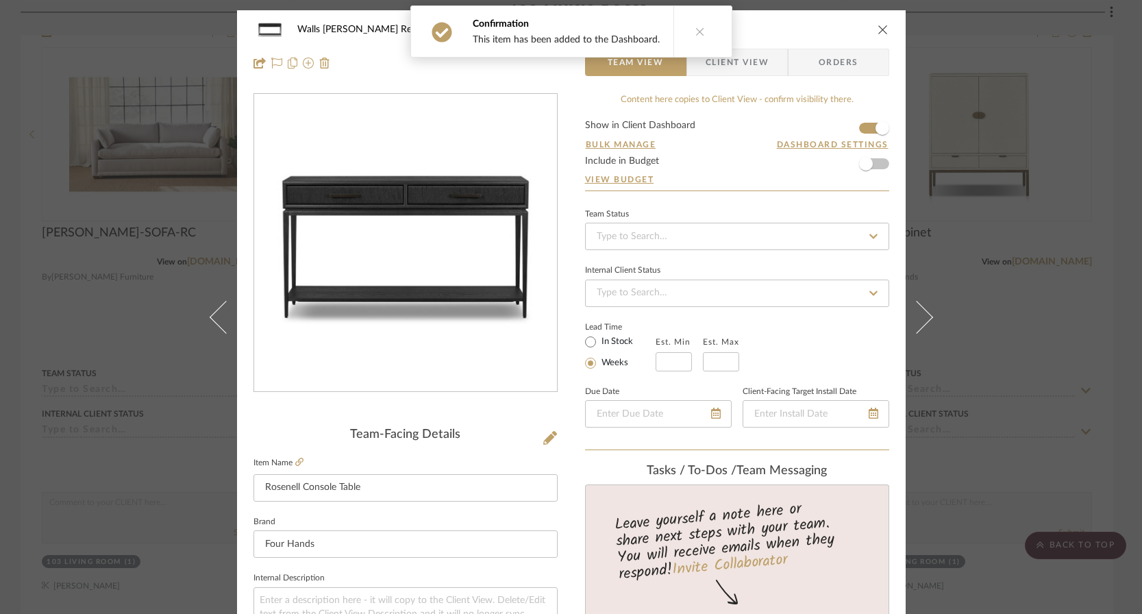
click at [1007, 238] on div "Walls [PERSON_NAME] Residence 103 Living Room Rosenell Console Table Team View …" at bounding box center [571, 307] width 1142 height 614
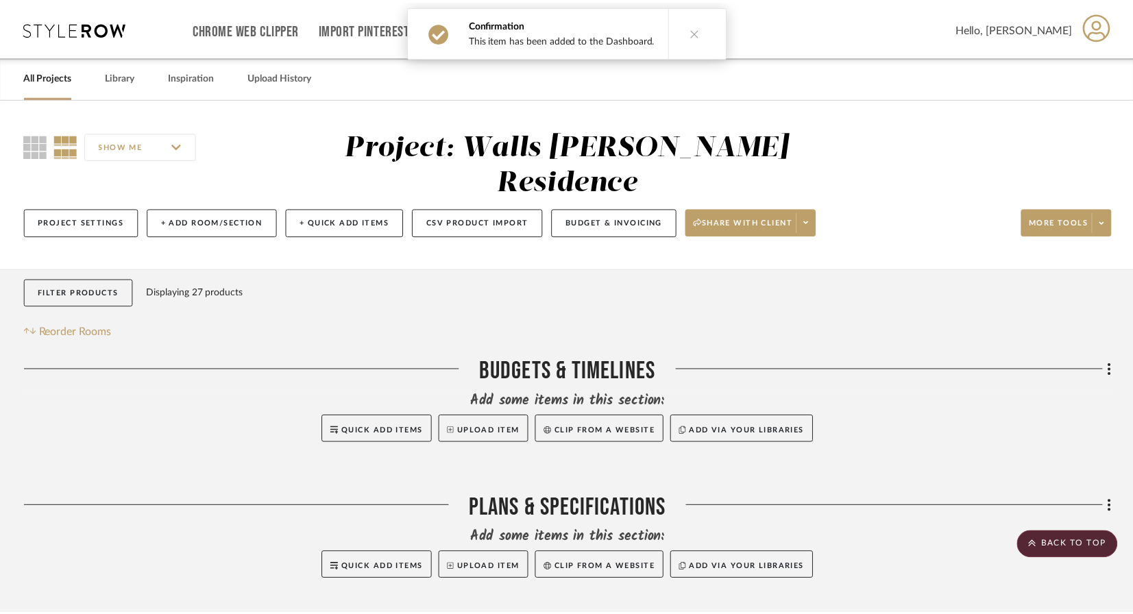
scroll to position [3354, 0]
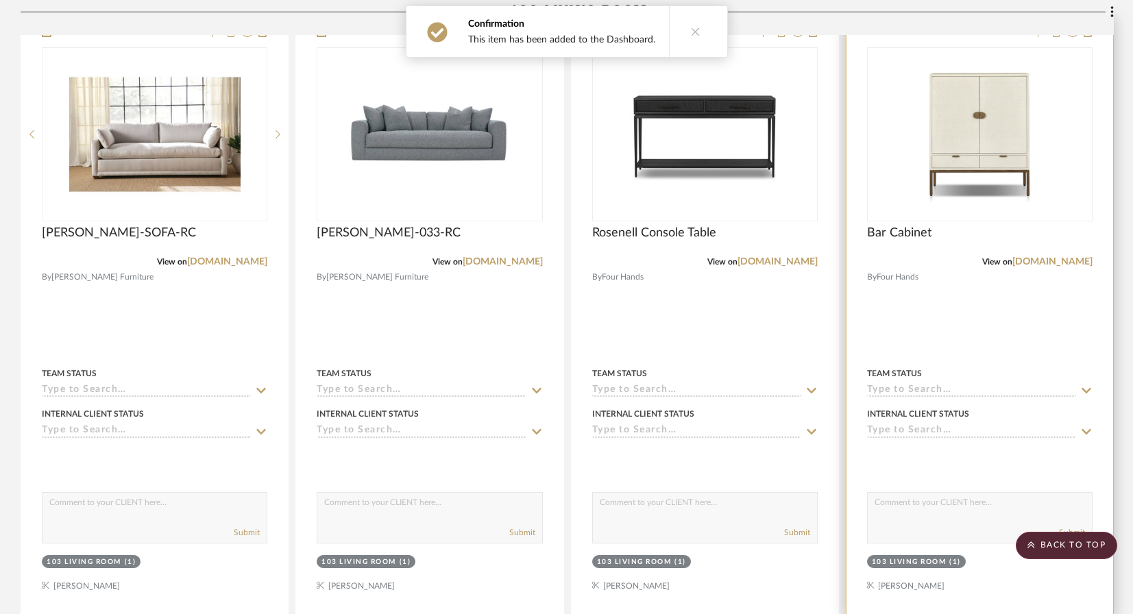
click at [996, 284] on div at bounding box center [979, 316] width 267 height 600
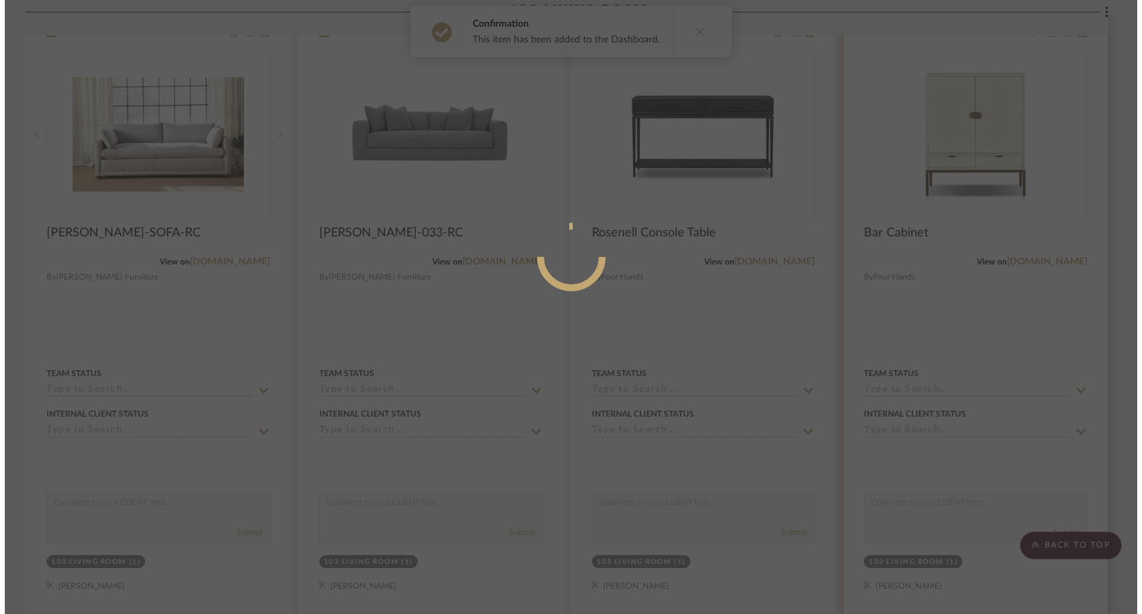
scroll to position [0, 0]
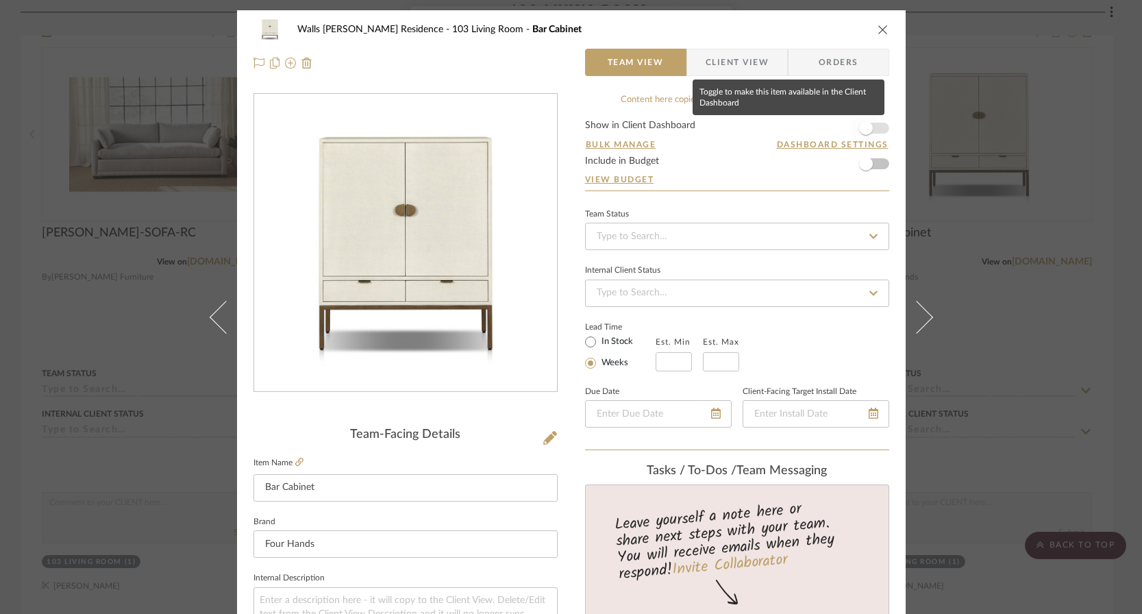
click at [872, 130] on span "button" at bounding box center [866, 128] width 30 height 30
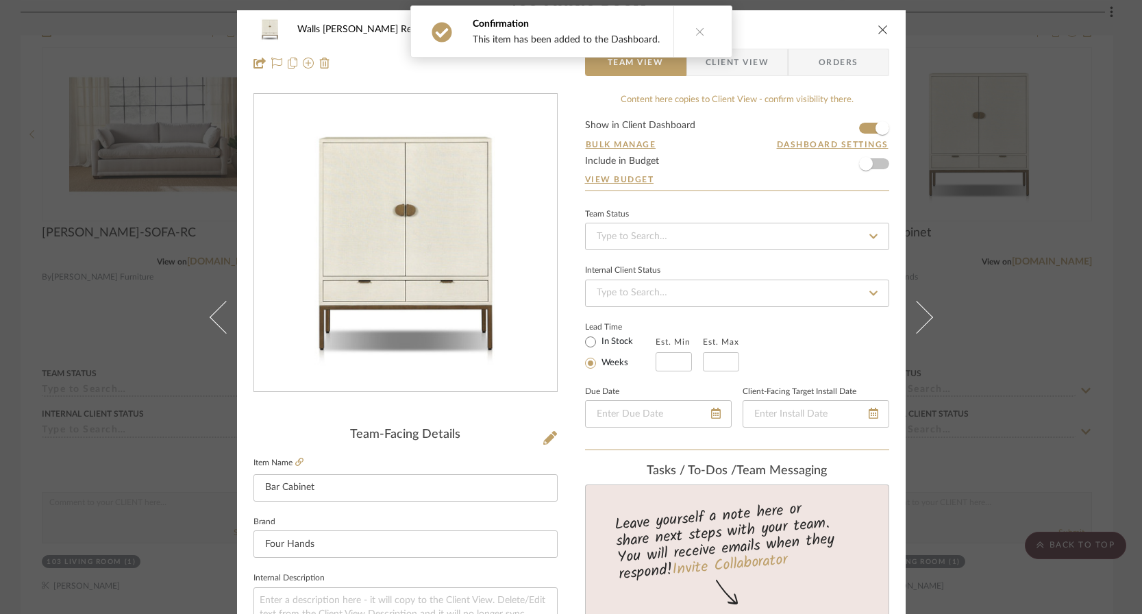
click at [1001, 286] on div "Walls [PERSON_NAME] Residence 103 Living Room Bar Cabinet Team View Client View…" at bounding box center [571, 307] width 1142 height 614
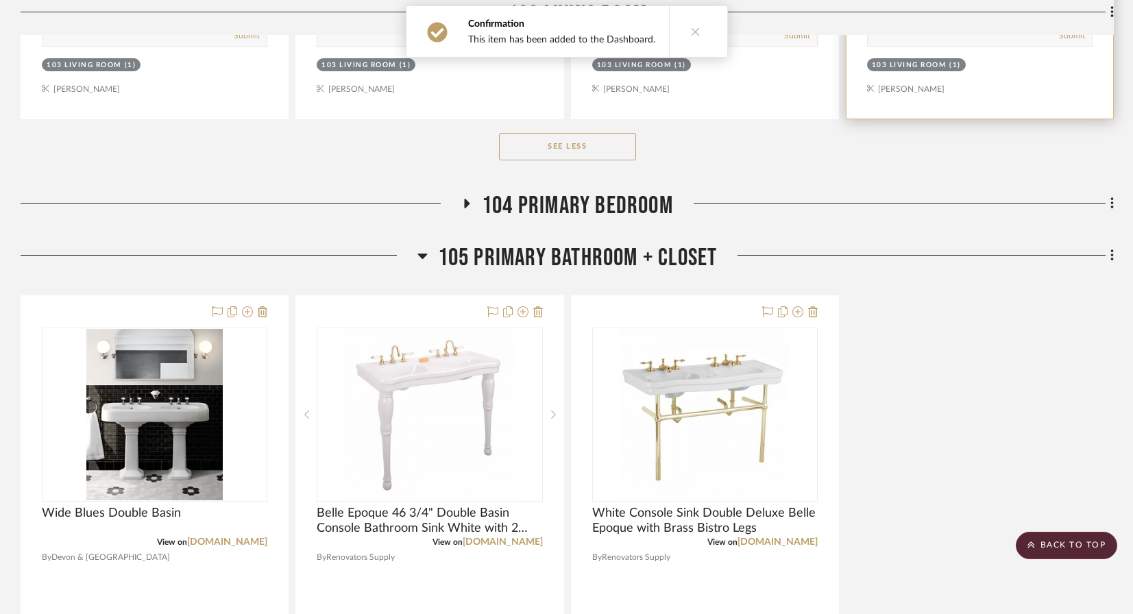
scroll to position [3842, 0]
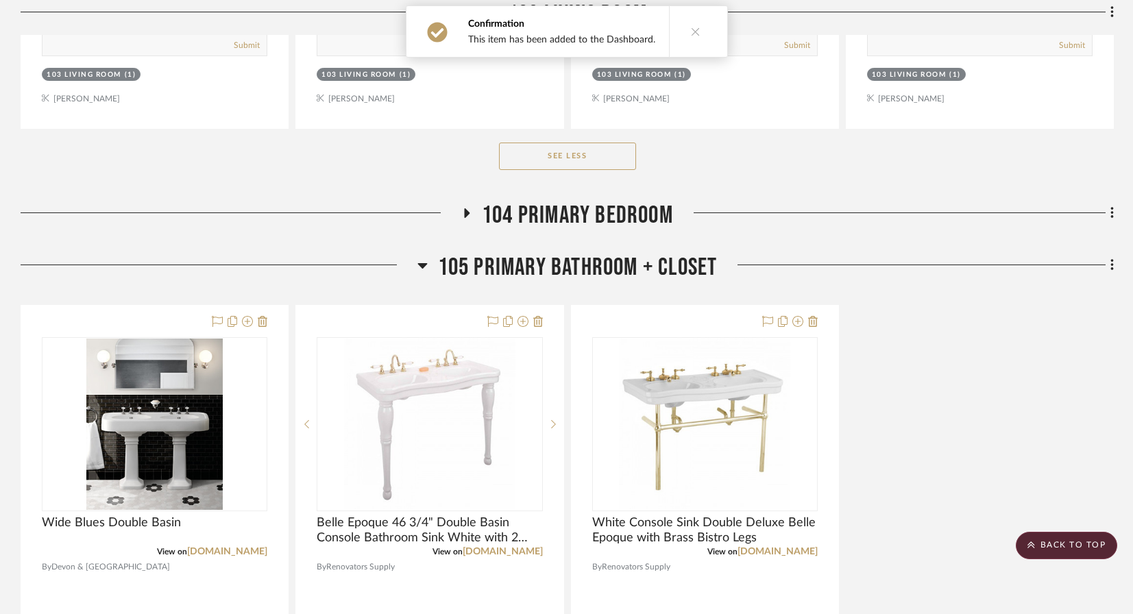
click at [648, 201] on span "104 Primary Bedroom" at bounding box center [577, 215] width 191 height 29
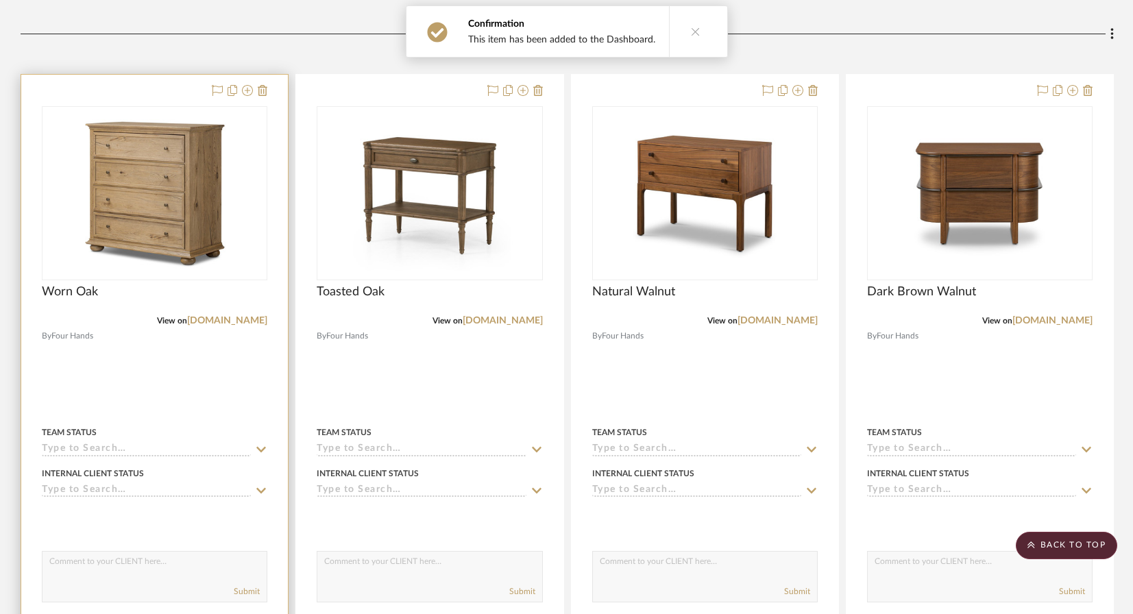
scroll to position [4023, 0]
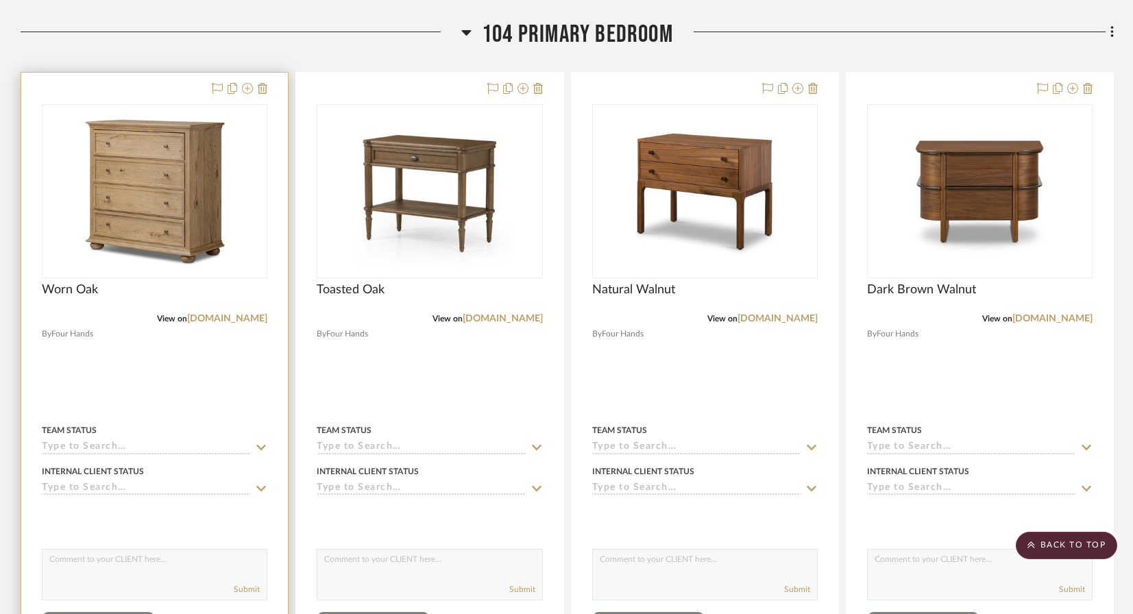
click at [242, 339] on div at bounding box center [154, 373] width 267 height 600
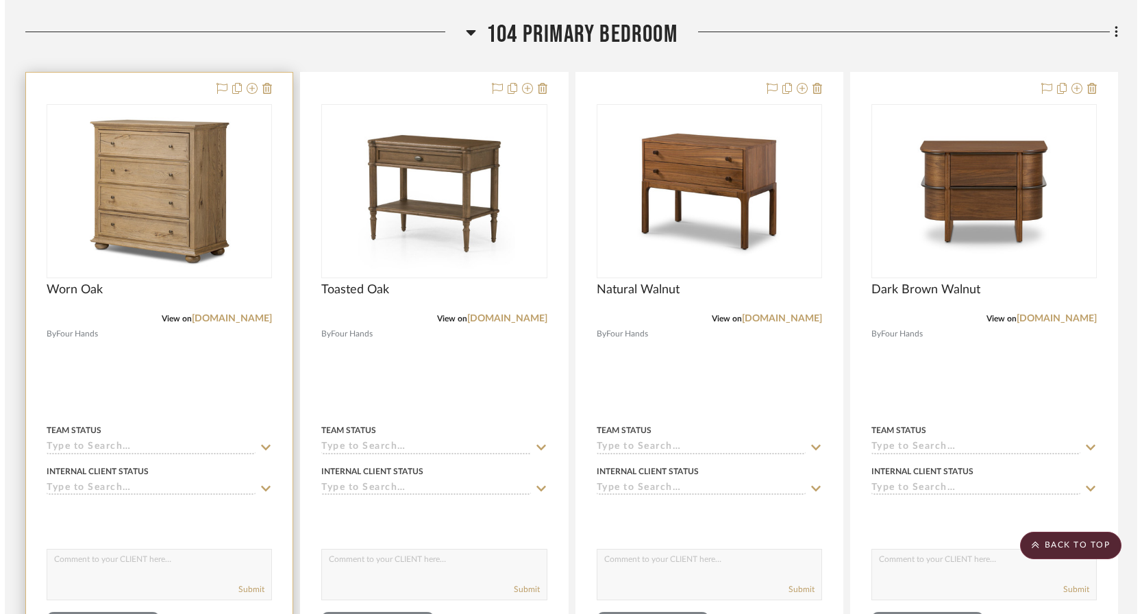
scroll to position [0, 0]
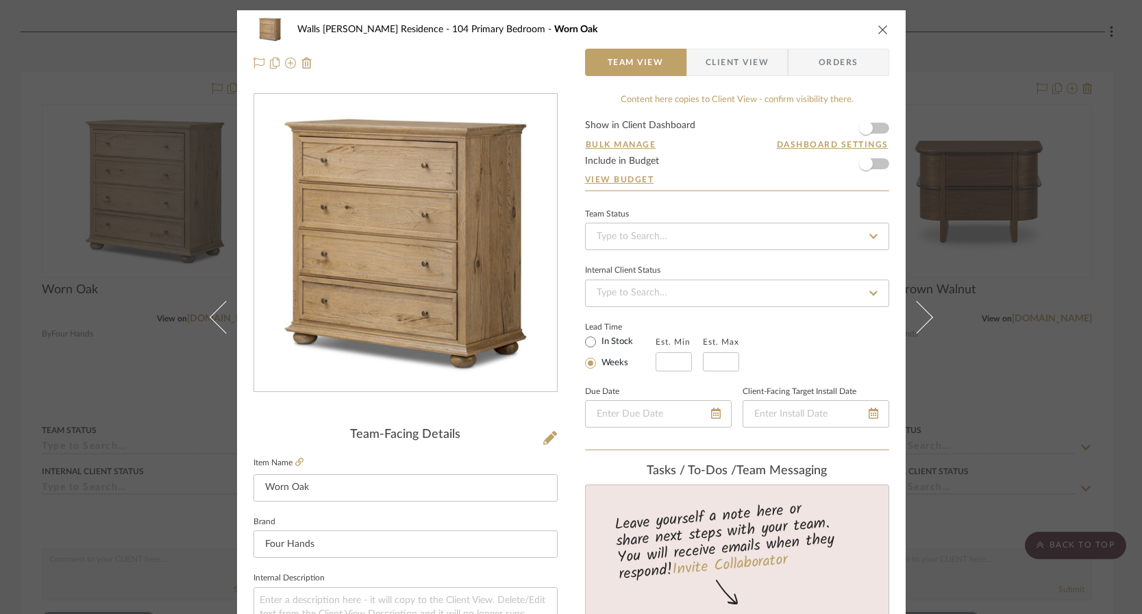
click at [877, 127] on form "Show in Client Dashboard Bulk Manage Dashboard Settings Include in Budget View …" at bounding box center [737, 156] width 304 height 70
click at [861, 123] on span "button" at bounding box center [866, 128] width 14 height 14
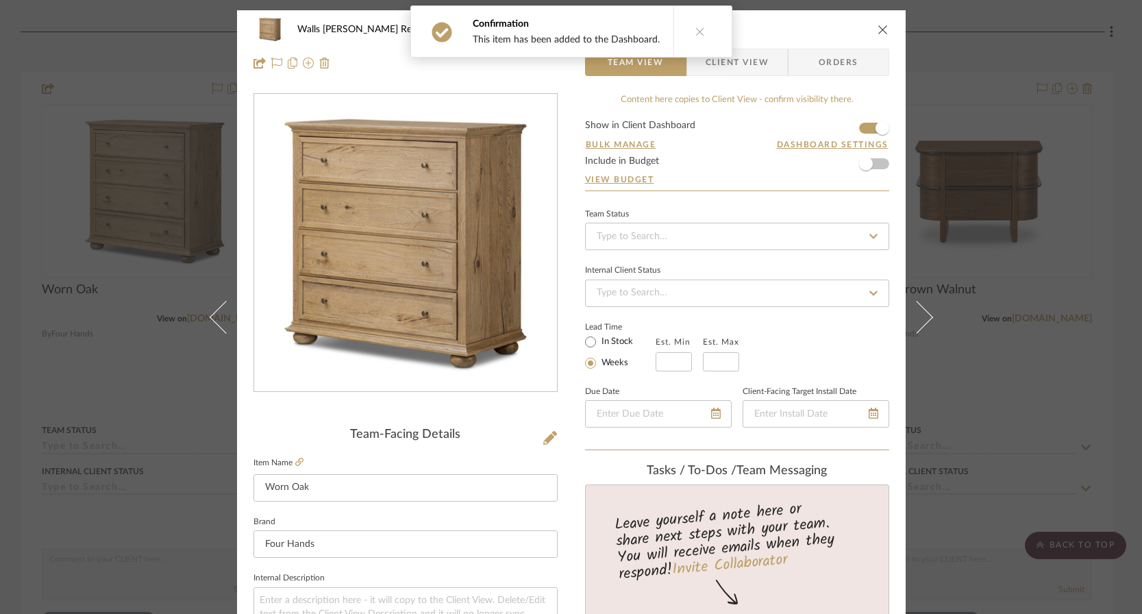
click at [1045, 221] on div "Walls [PERSON_NAME] Residence 104 Primary Bedroom Worn Oak Team View Client Vie…" at bounding box center [571, 307] width 1142 height 614
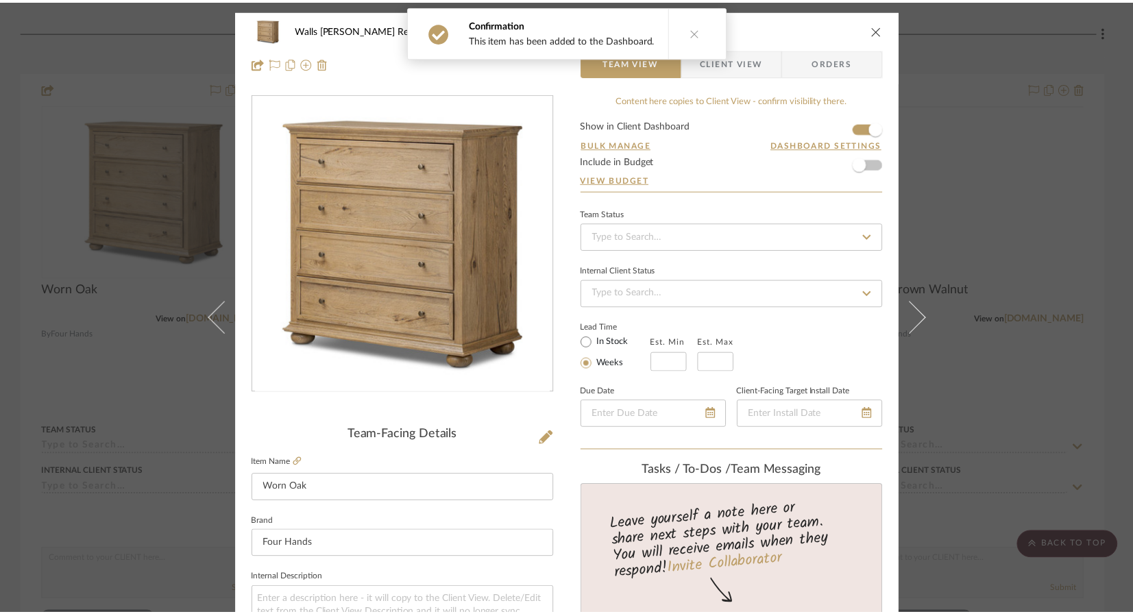
scroll to position [4023, 0]
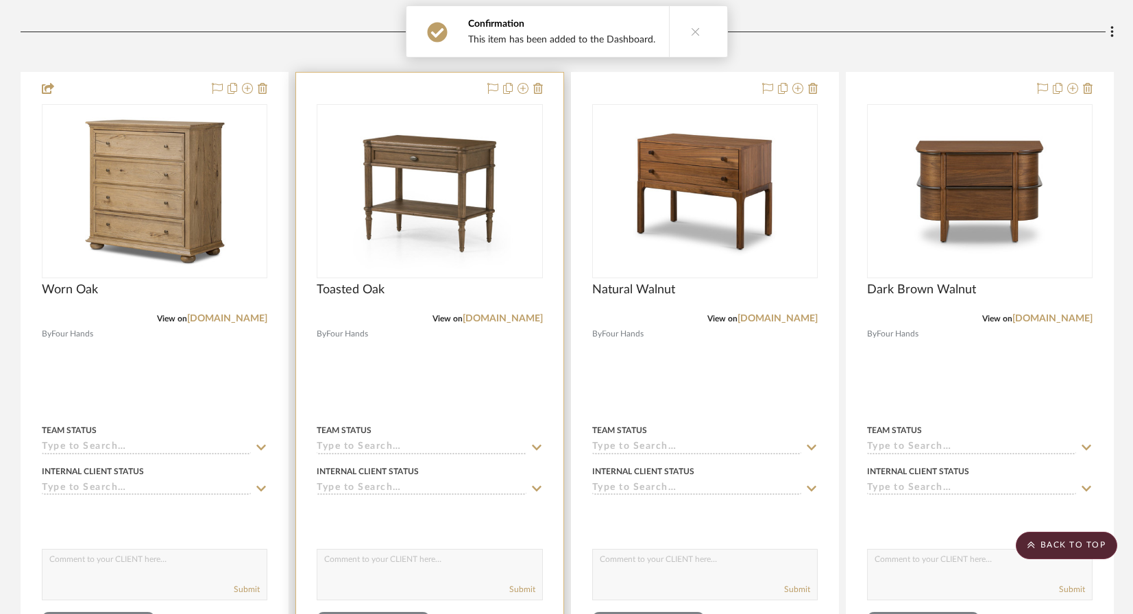
click at [429, 343] on div at bounding box center [429, 373] width 267 height 600
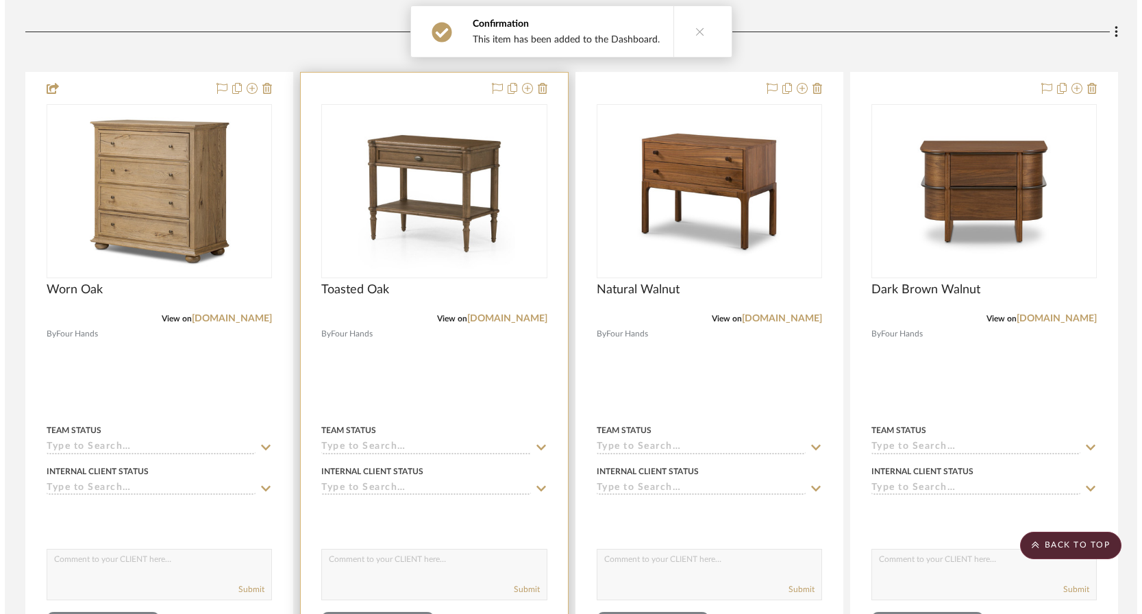
scroll to position [0, 0]
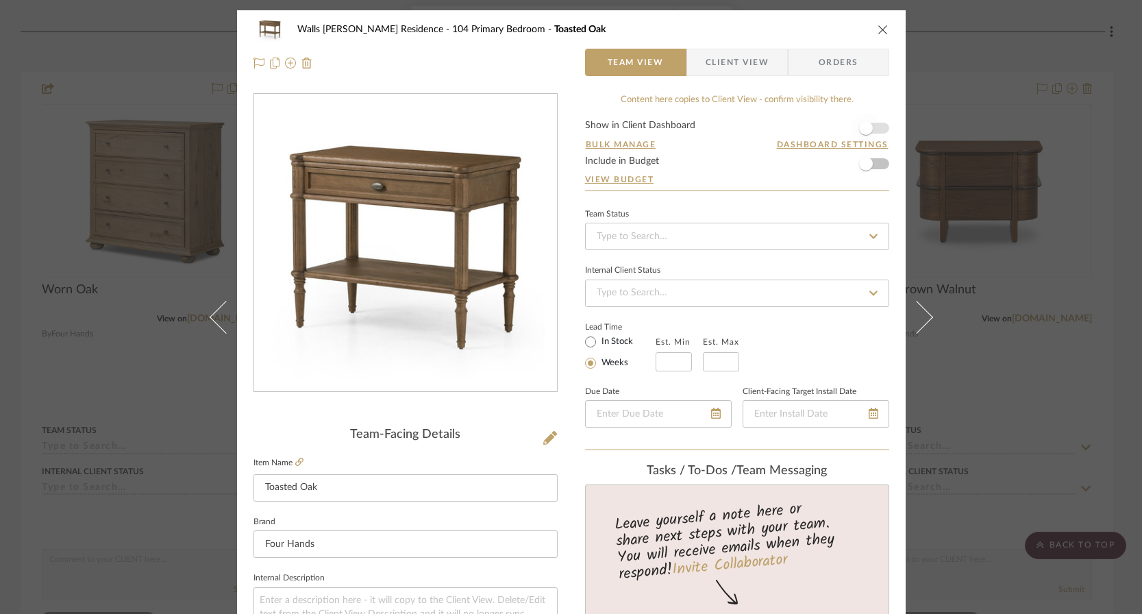
click at [875, 123] on span "button" at bounding box center [866, 128] width 30 height 30
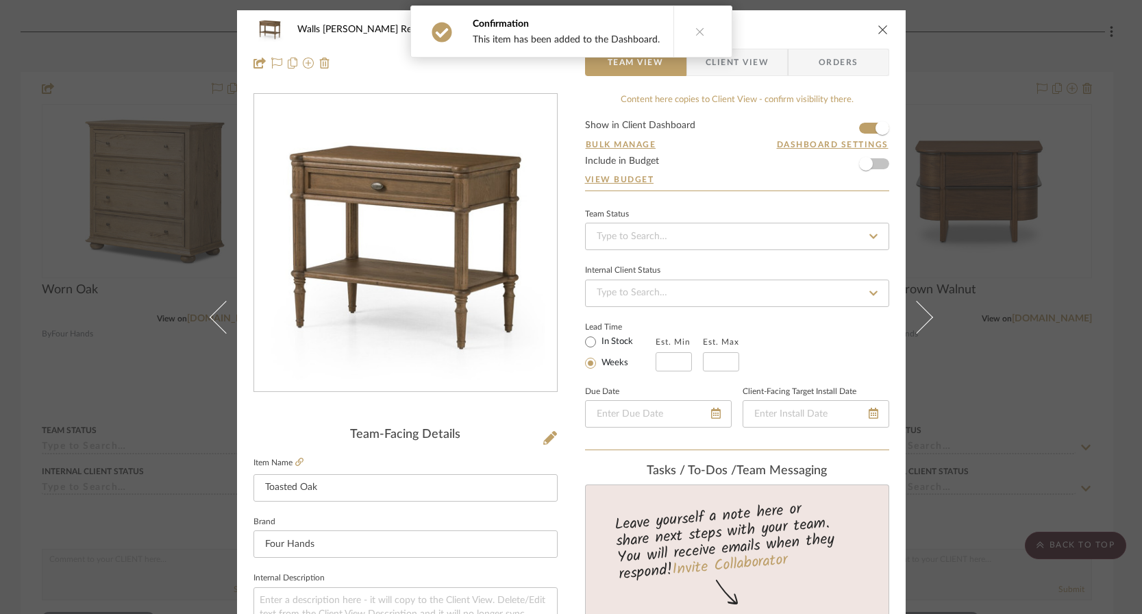
click at [990, 199] on div "Walls [PERSON_NAME] Residence 104 Primary Bedroom Toasted Oak Team View Client …" at bounding box center [571, 307] width 1142 height 614
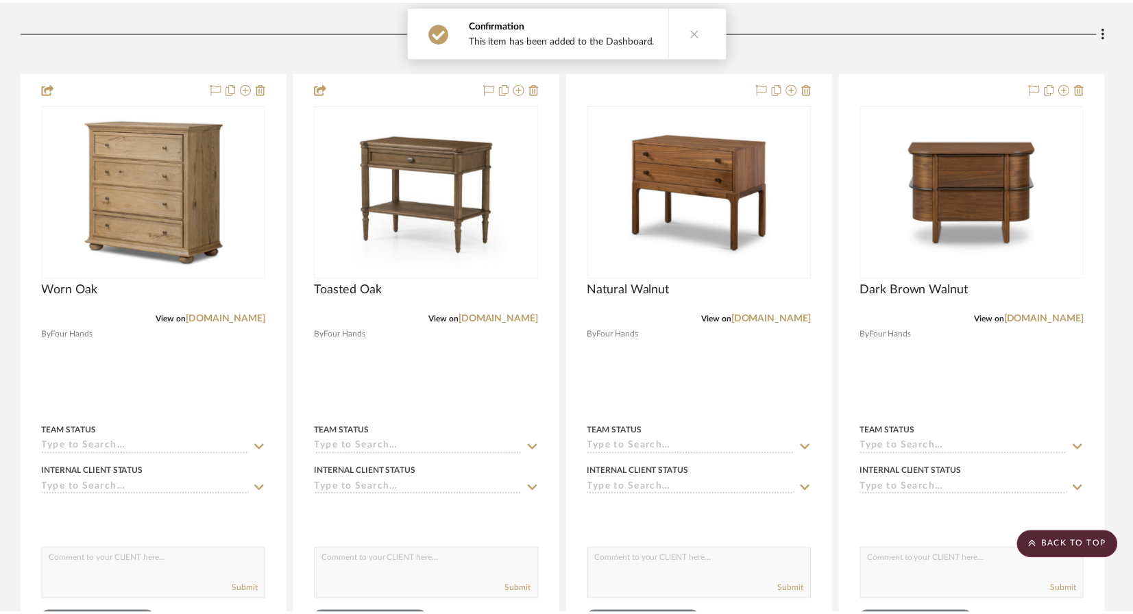
scroll to position [4023, 0]
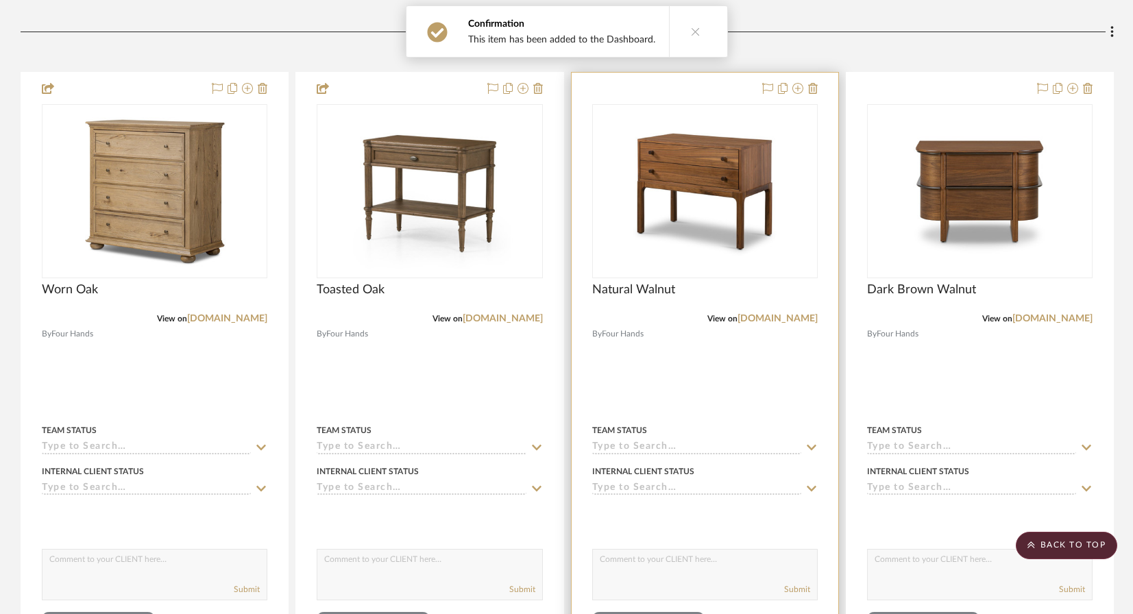
click at [805, 350] on div at bounding box center [705, 373] width 267 height 600
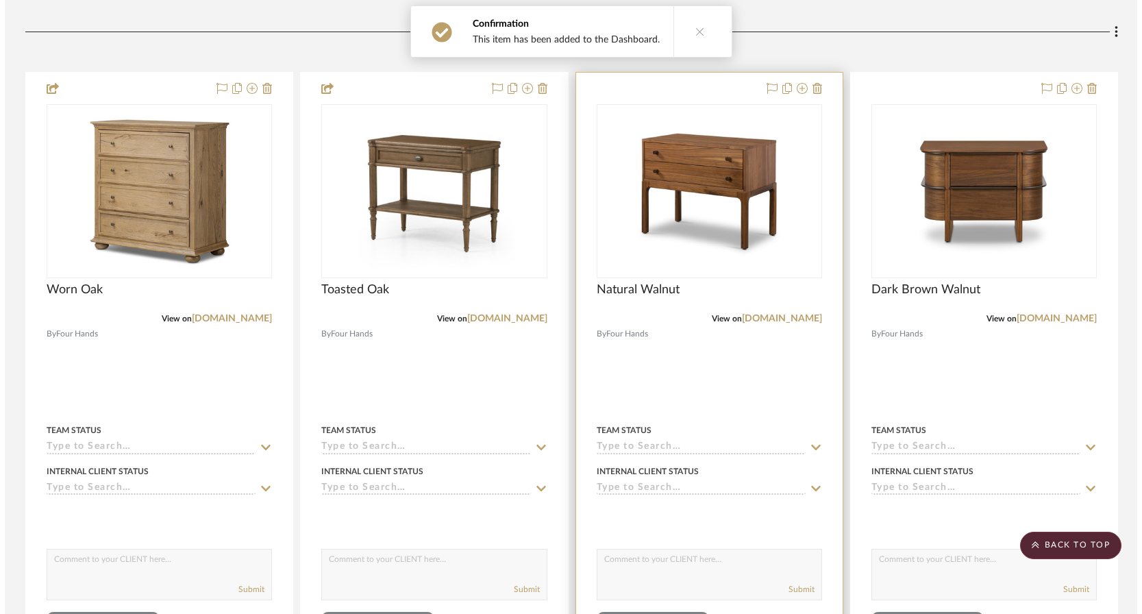
scroll to position [0, 0]
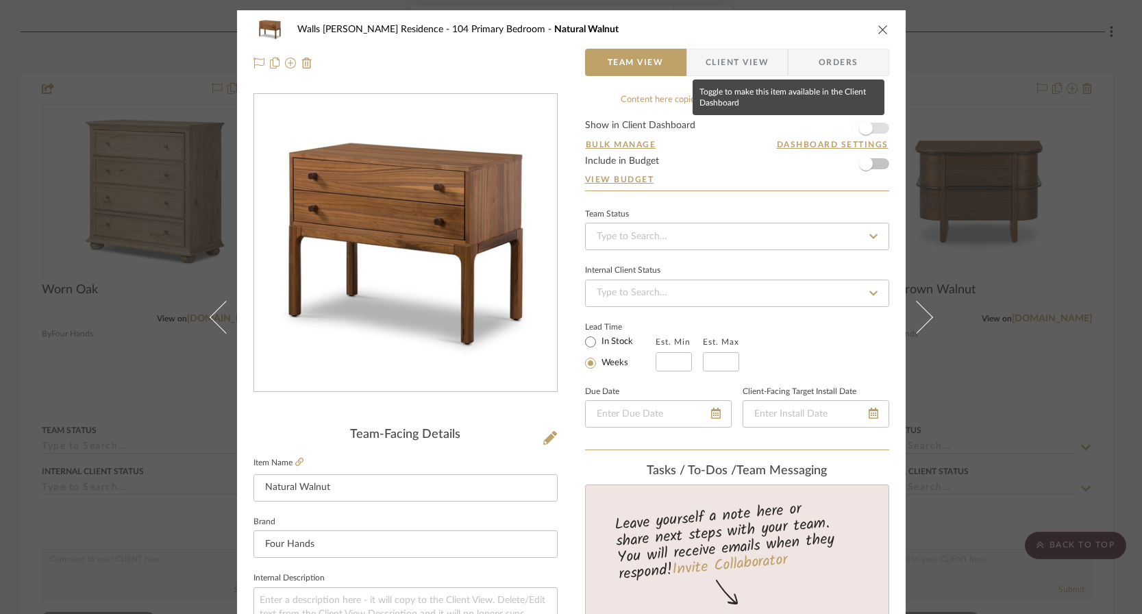
click at [872, 134] on span "button" at bounding box center [866, 128] width 30 height 30
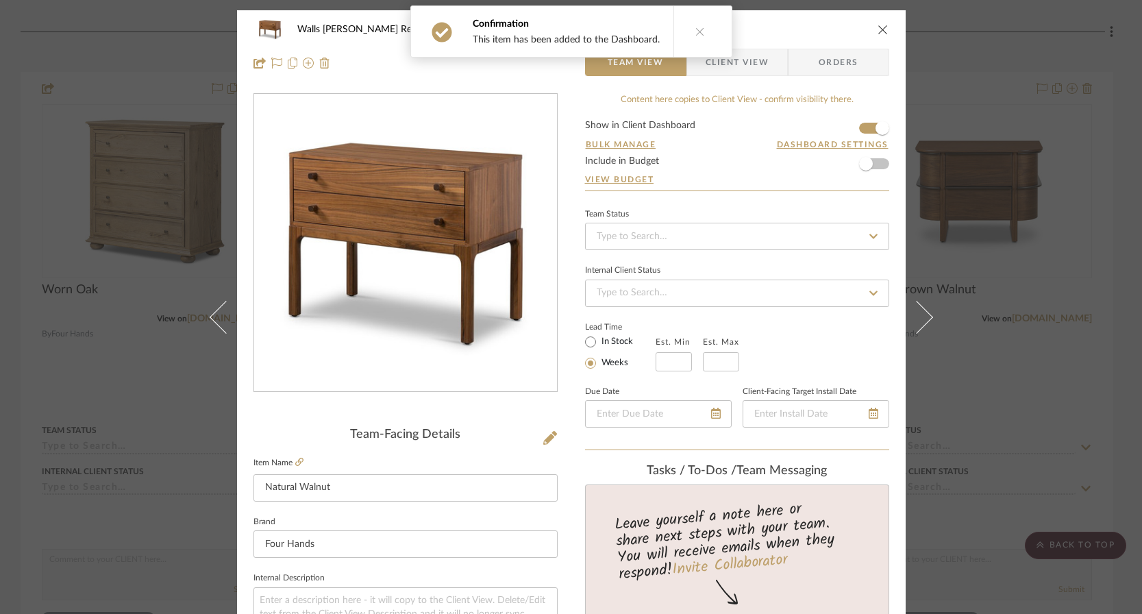
click at [1003, 256] on div "Walls [PERSON_NAME] Residence 104 Primary Bedroom Natural Walnut Team View Clie…" at bounding box center [571, 307] width 1142 height 614
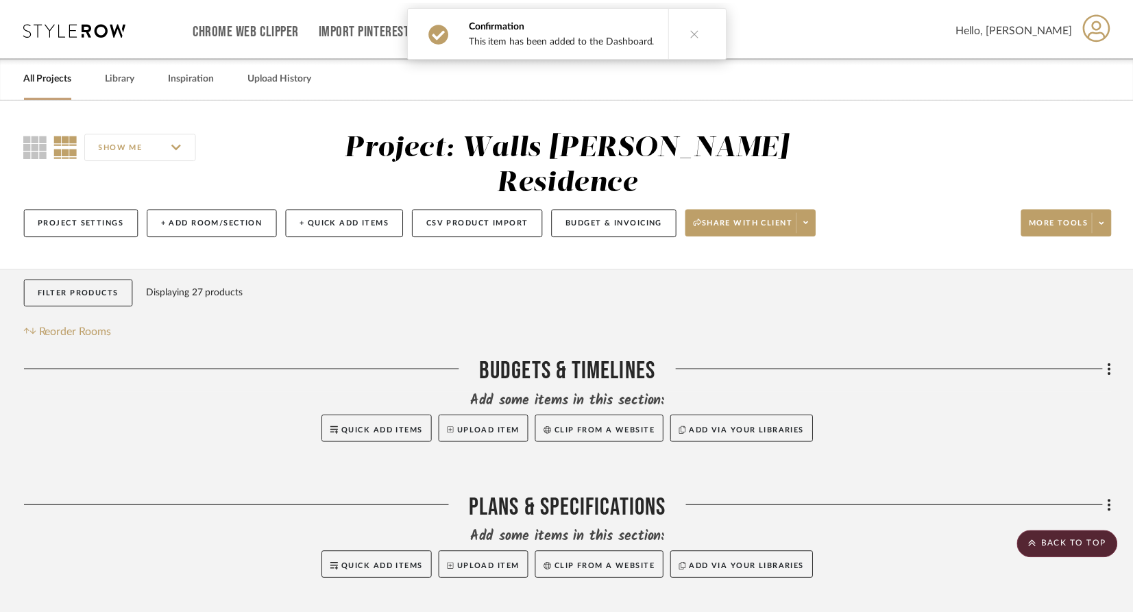
scroll to position [4023, 0]
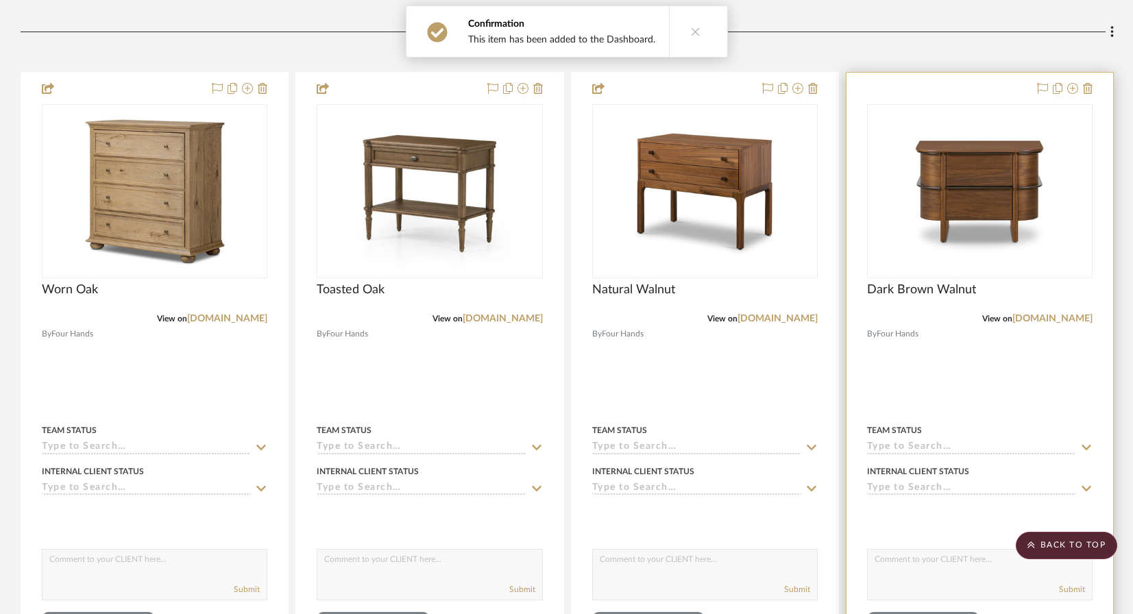
click at [983, 337] on div at bounding box center [979, 373] width 267 height 600
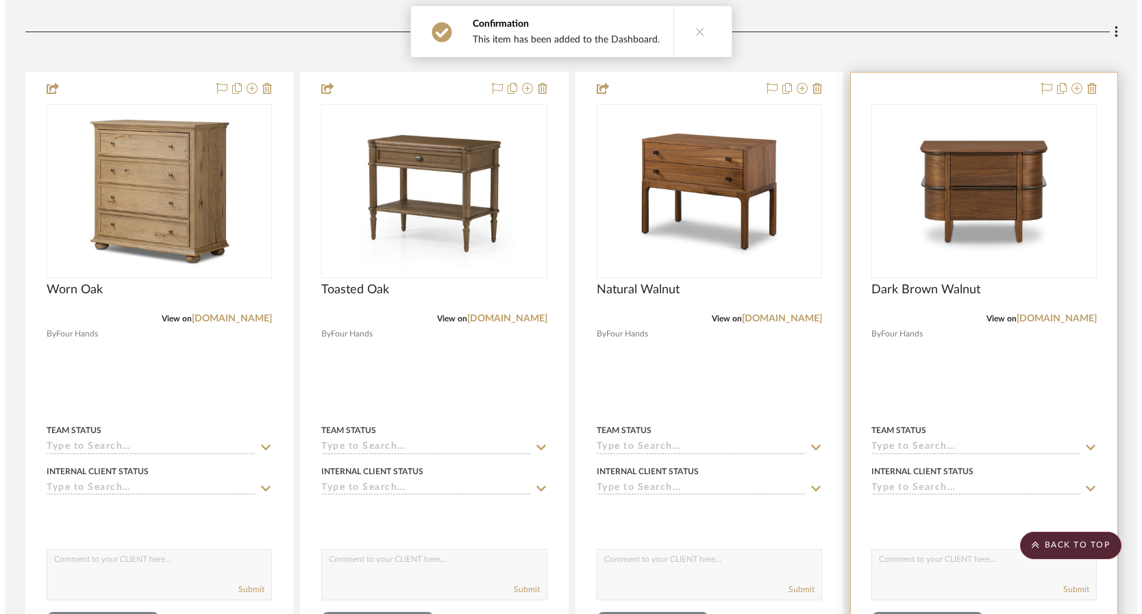
scroll to position [0, 0]
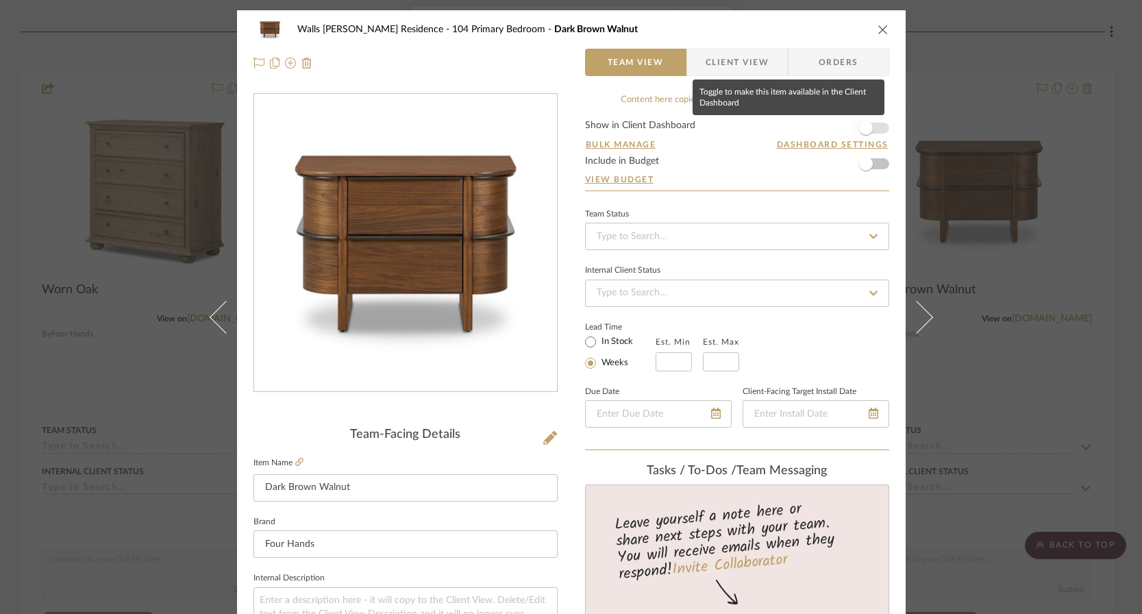
click at [875, 131] on span "button" at bounding box center [866, 128] width 30 height 30
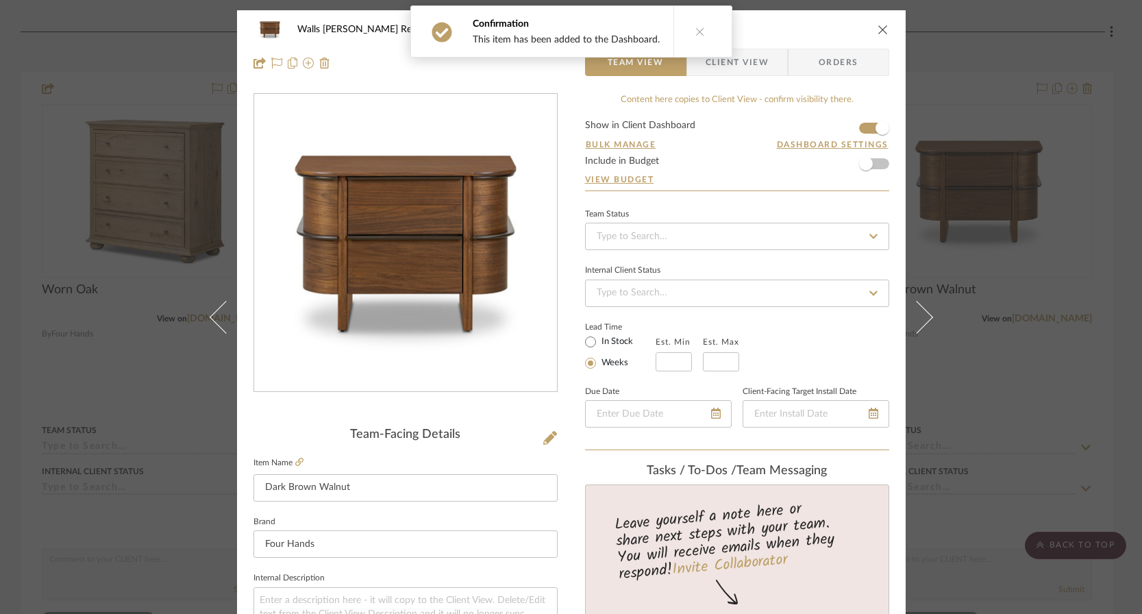
click at [983, 270] on div "Walls [PERSON_NAME] Residence 104 Primary Bedroom Dark Brown Walnut Team View C…" at bounding box center [571, 307] width 1142 height 614
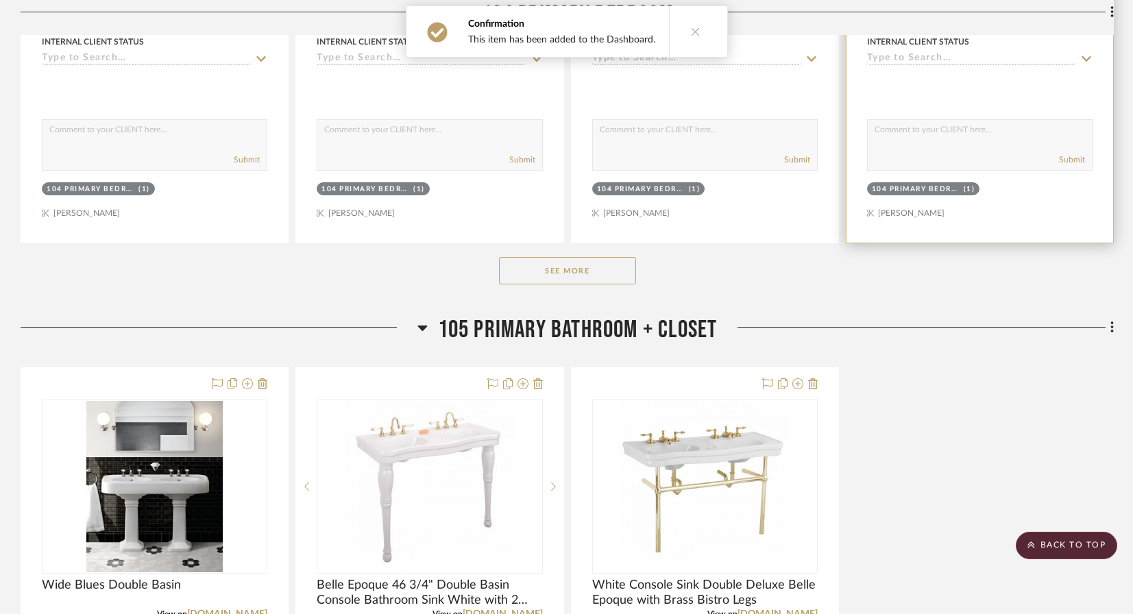
scroll to position [4485, 0]
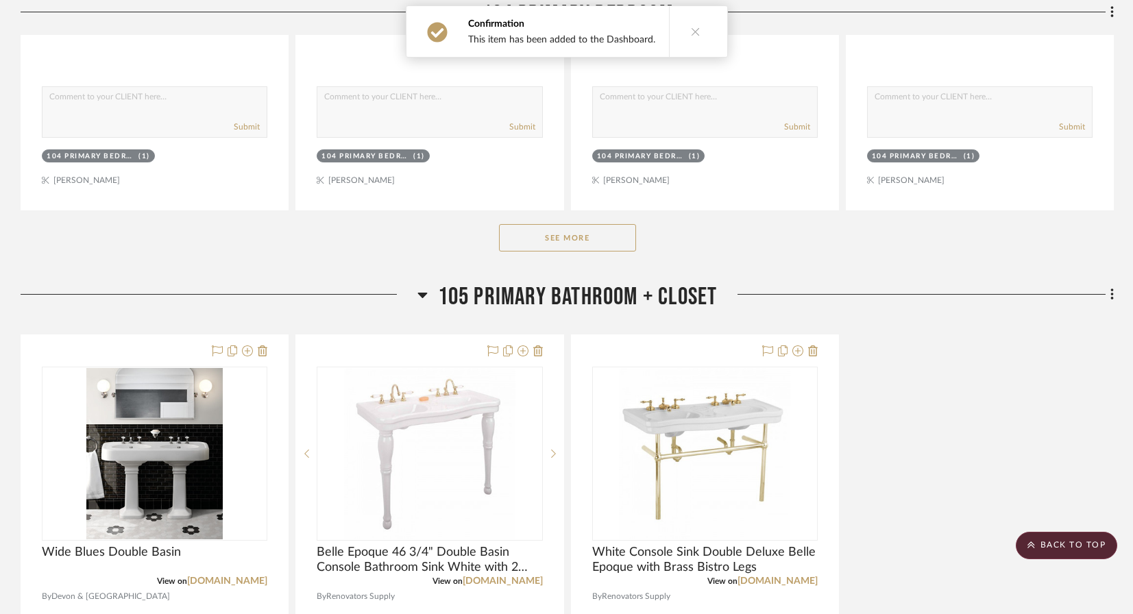
click at [614, 224] on button "See More" at bounding box center [567, 237] width 137 height 27
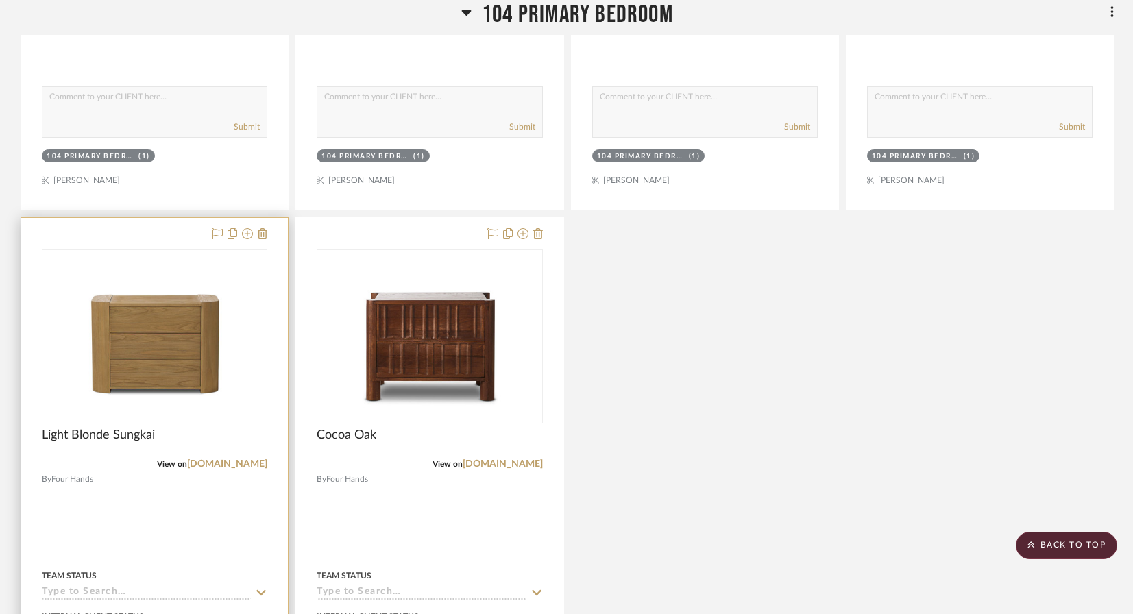
click at [100, 461] on div at bounding box center [154, 518] width 267 height 600
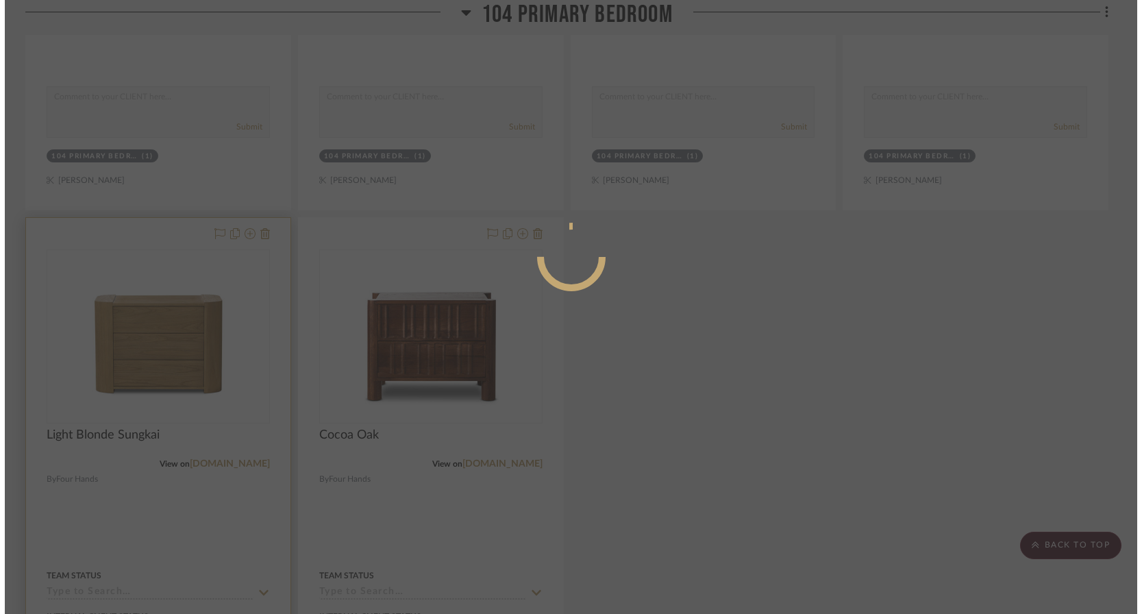
scroll to position [0, 0]
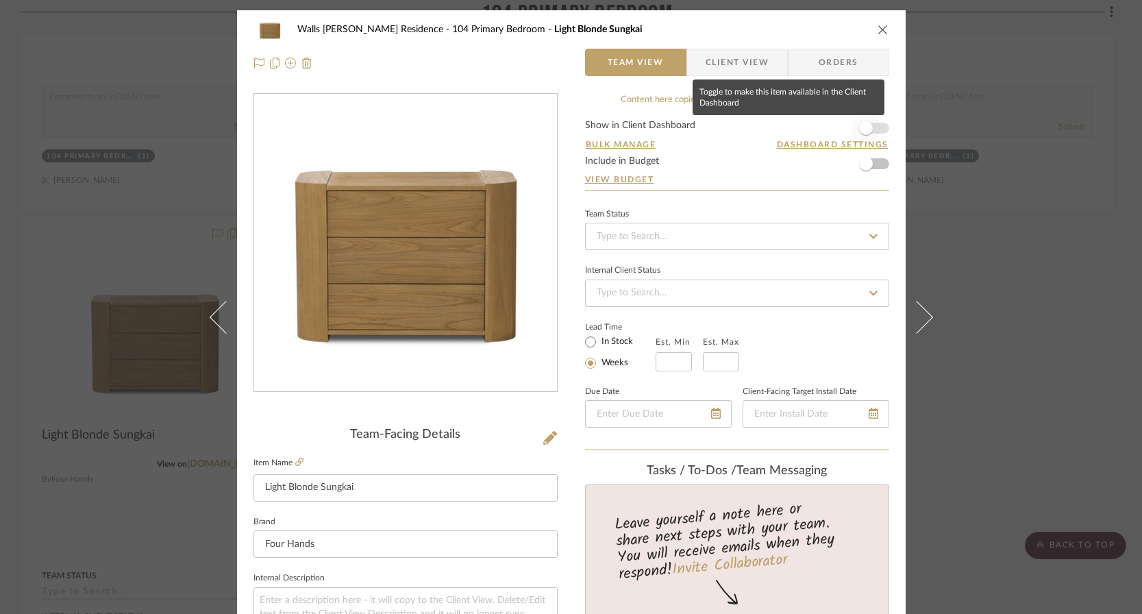
click at [863, 132] on span "button" at bounding box center [866, 128] width 14 height 14
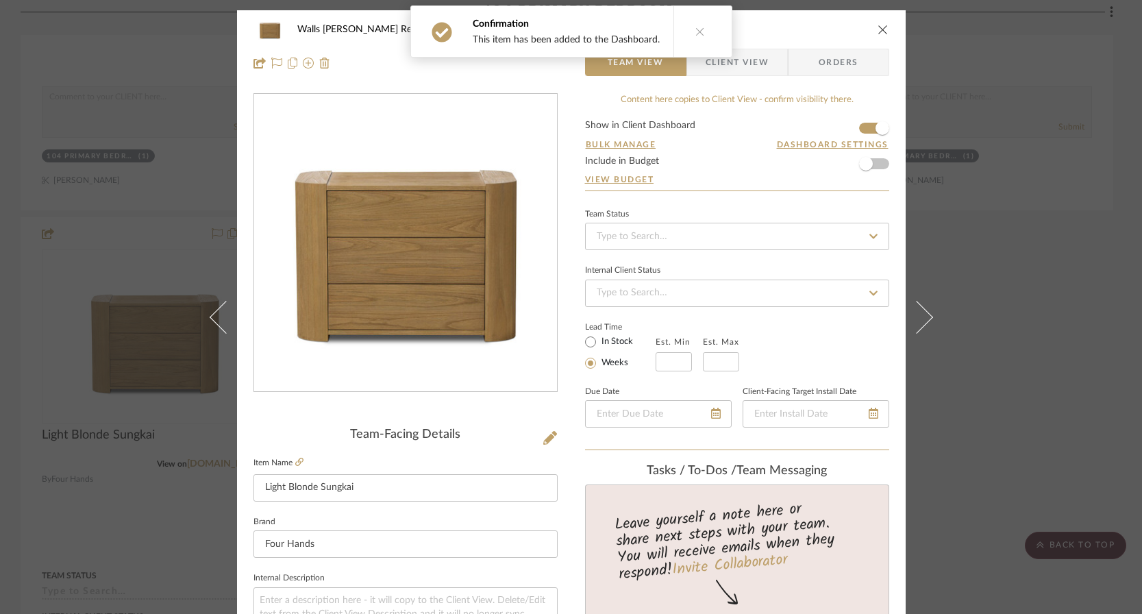
click at [1040, 249] on div "Walls [PERSON_NAME] Residence 104 Primary Bedroom Light Blonde Sungkai Team Vie…" at bounding box center [571, 307] width 1142 height 614
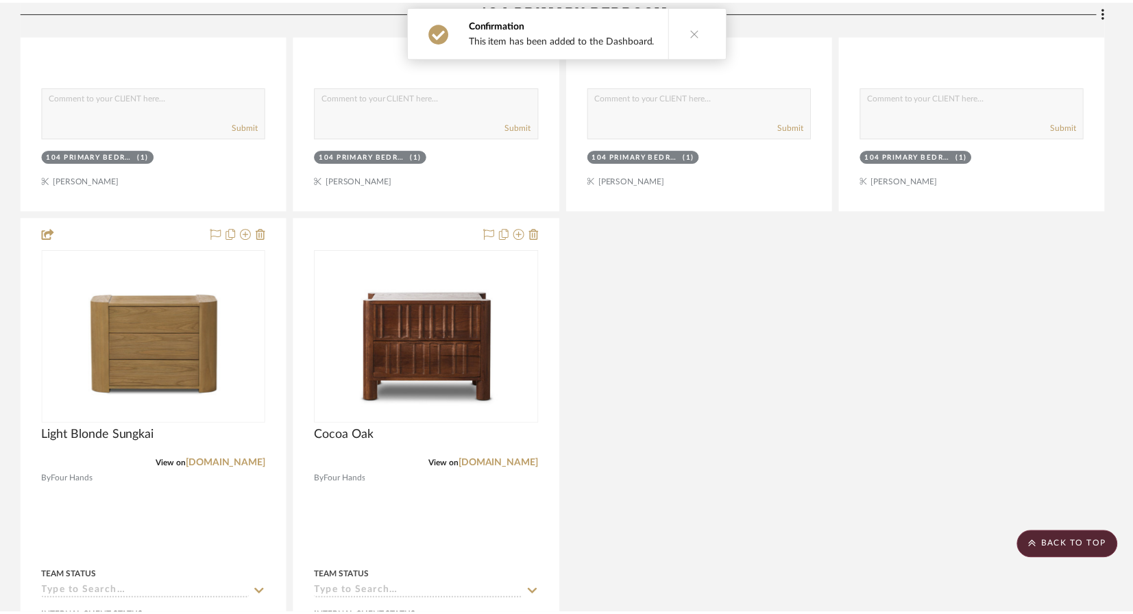
scroll to position [4485, 0]
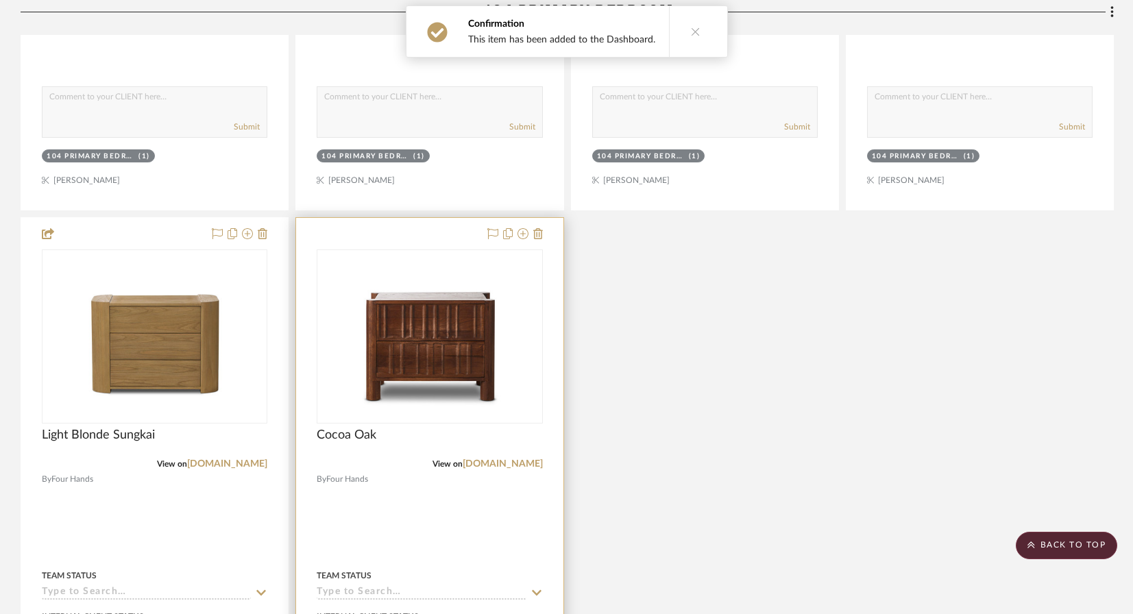
click at [437, 489] on div at bounding box center [429, 518] width 267 height 600
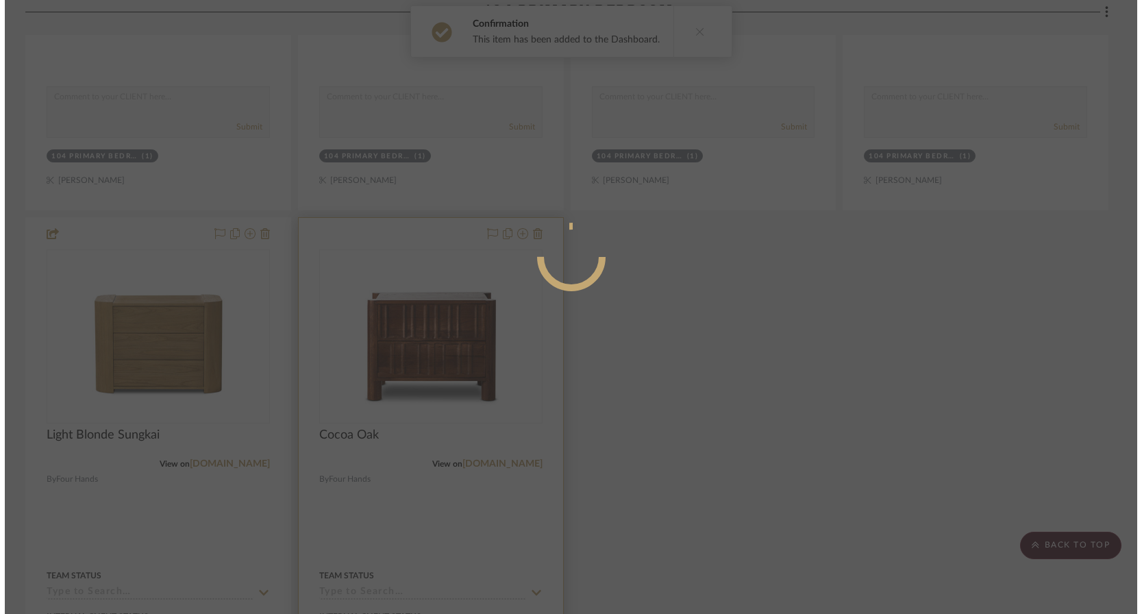
scroll to position [0, 0]
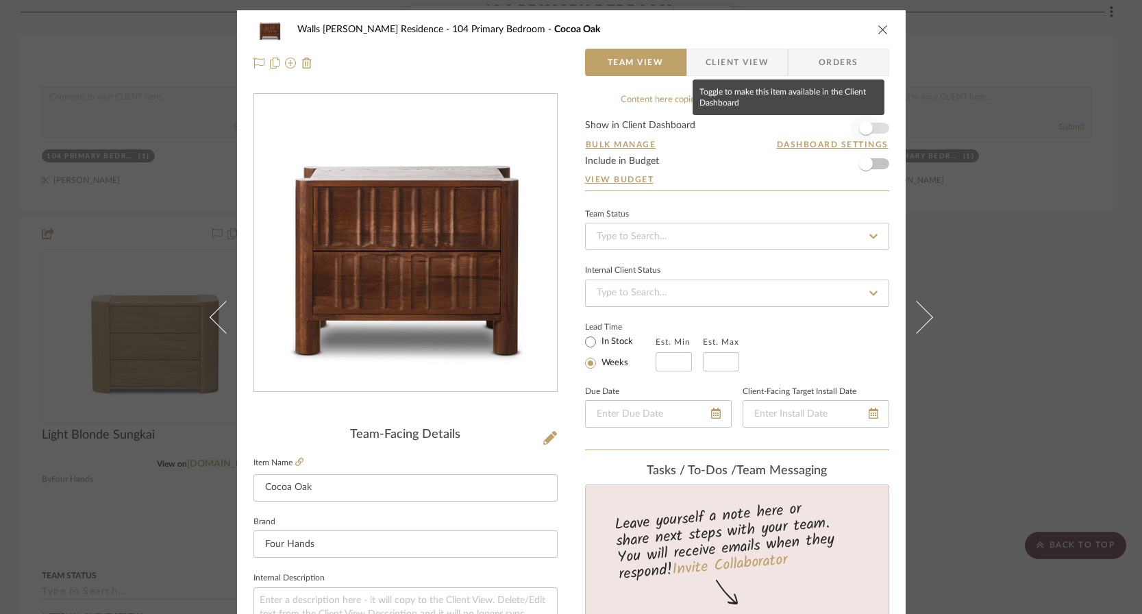
click at [863, 128] on span "button" at bounding box center [866, 128] width 14 height 14
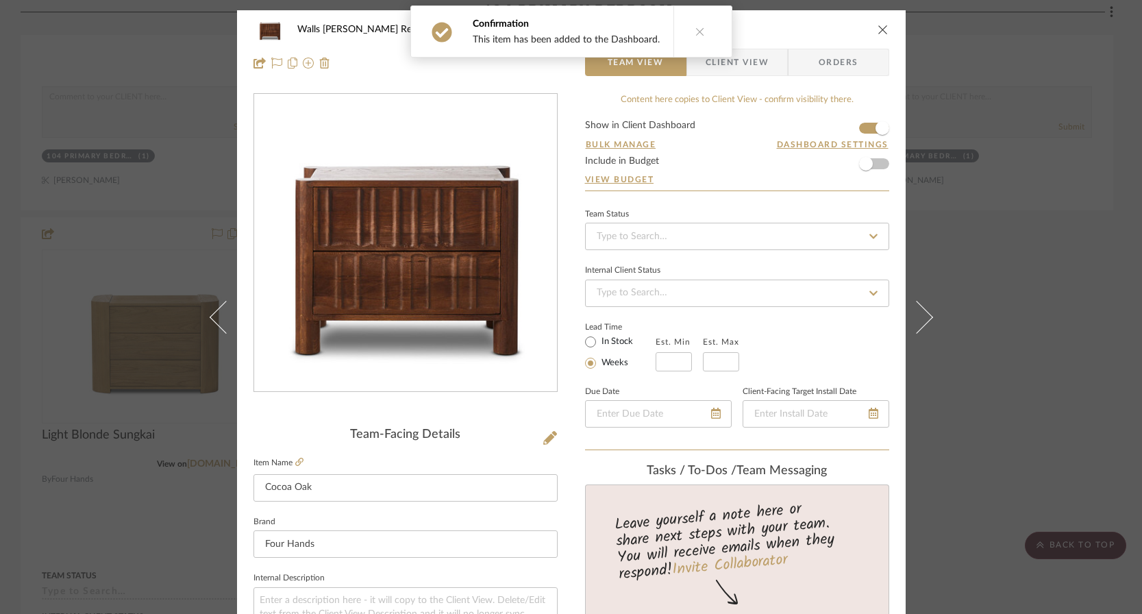
click at [1031, 258] on div "Walls [PERSON_NAME] Residence 104 Primary Bedroom Cocoa Oak Team View Client Vi…" at bounding box center [571, 307] width 1142 height 614
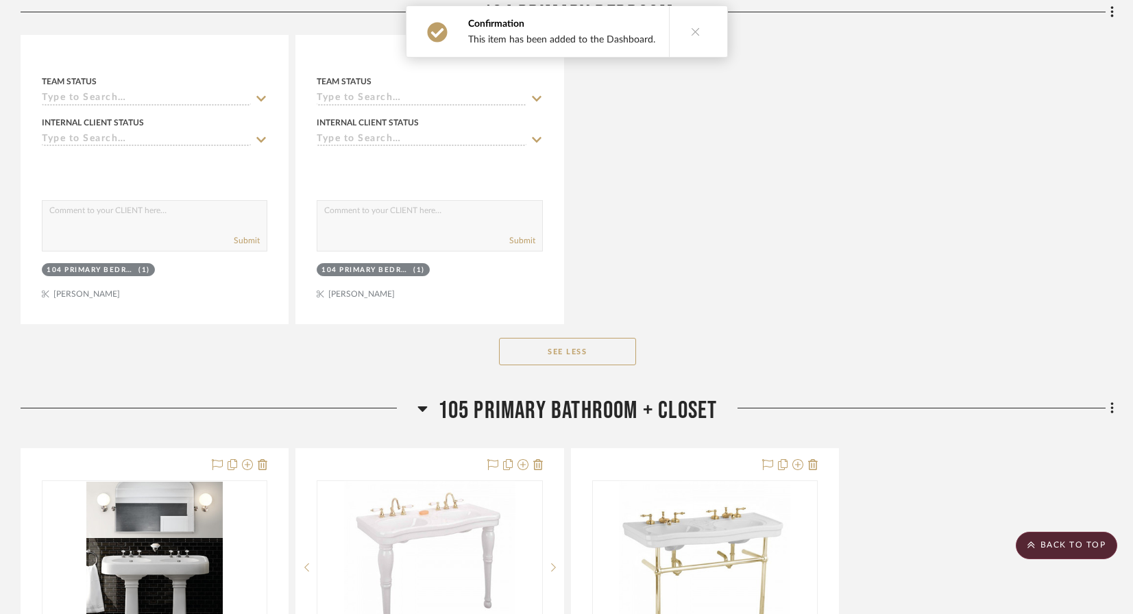
scroll to position [5131, 0]
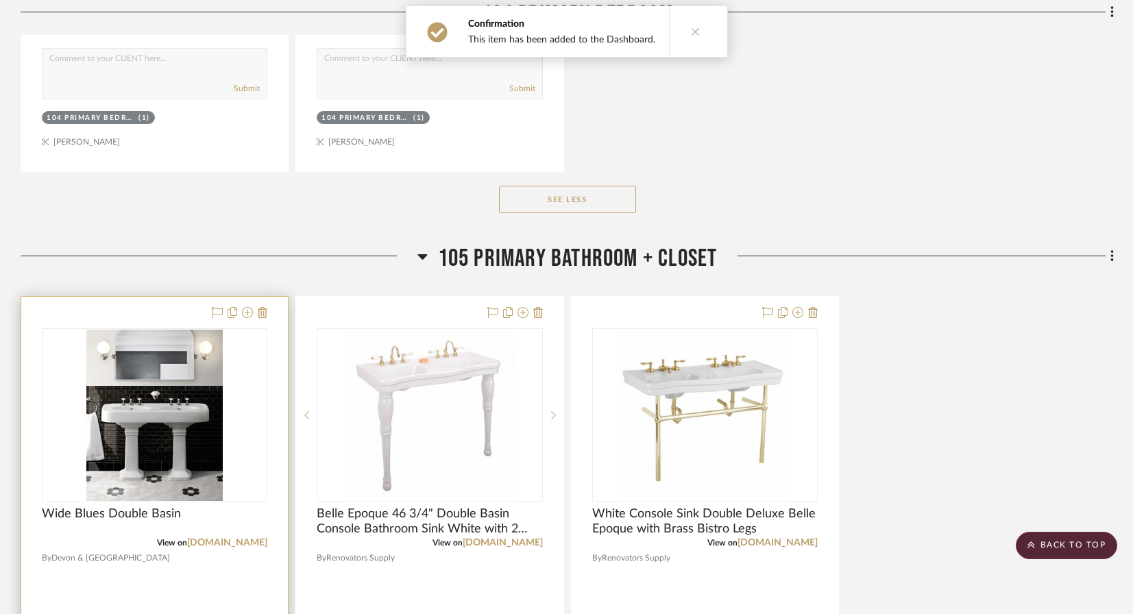
click at [225, 560] on div at bounding box center [154, 597] width 267 height 600
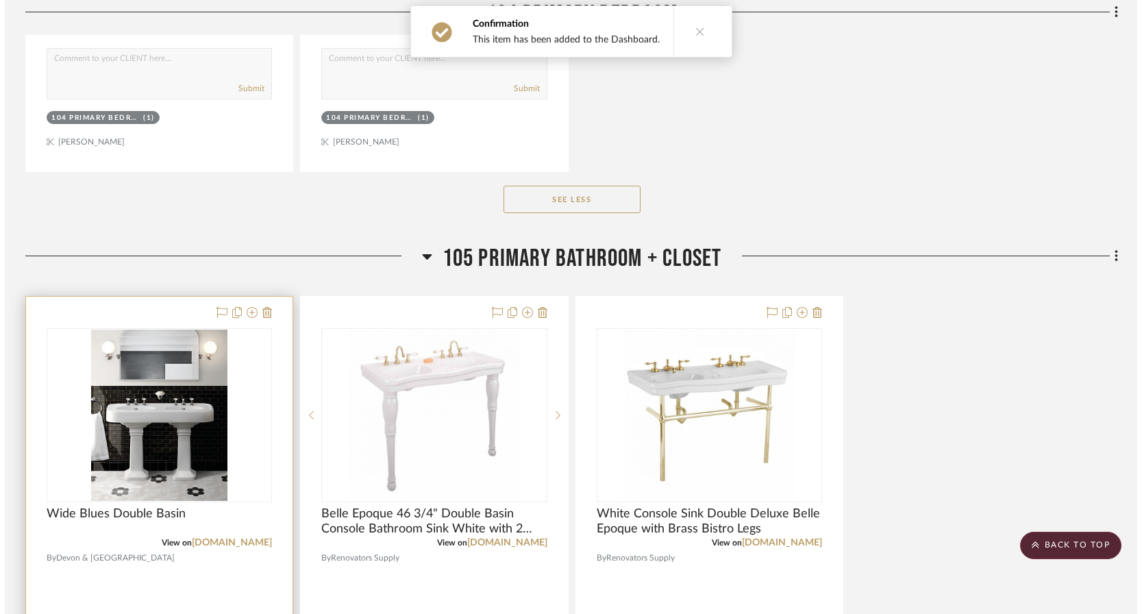
scroll to position [0, 0]
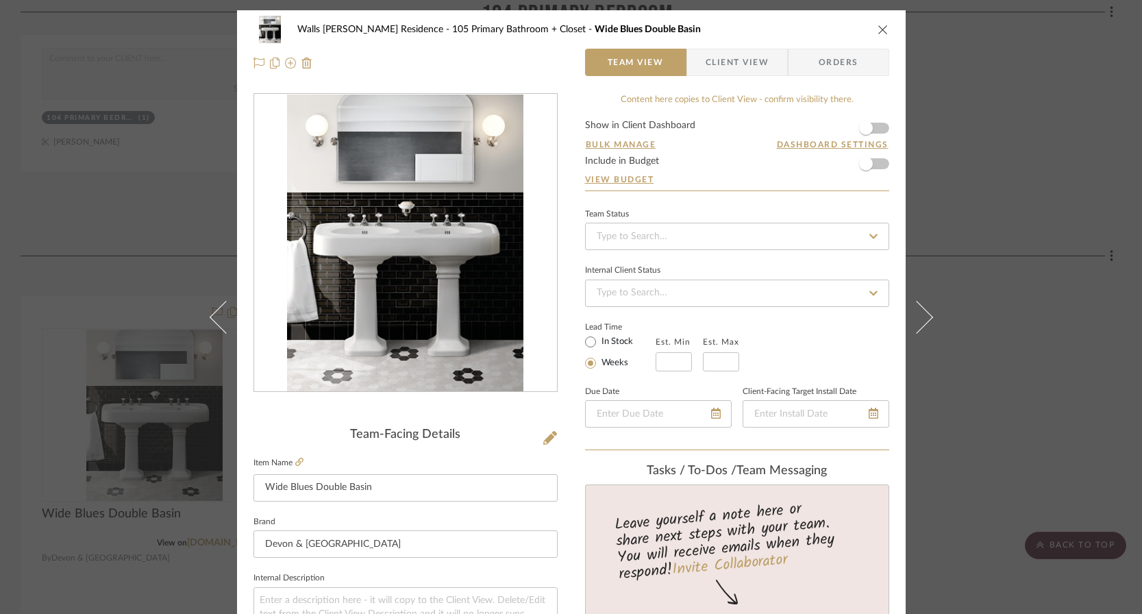
click at [877, 127] on form "Show in Client Dashboard Bulk Manage Dashboard Settings Include in Budget View …" at bounding box center [737, 156] width 304 height 70
click at [866, 130] on span "button" at bounding box center [866, 128] width 14 height 14
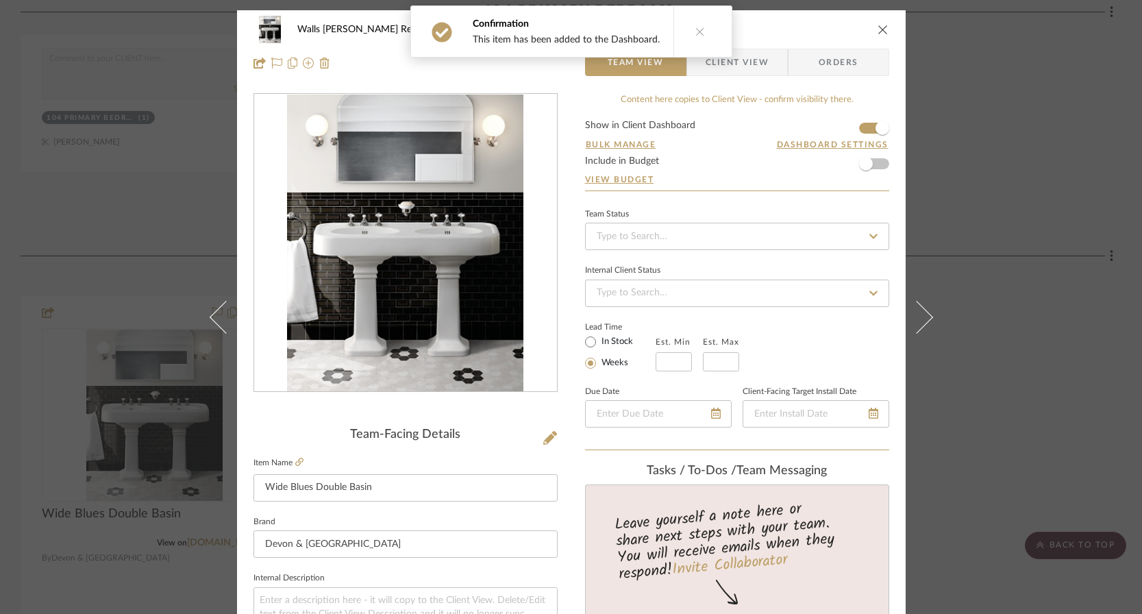
click at [1017, 302] on div "Walls [PERSON_NAME] Residence 105 Primary Bathroom + Closet Wide Blues Double B…" at bounding box center [571, 307] width 1142 height 614
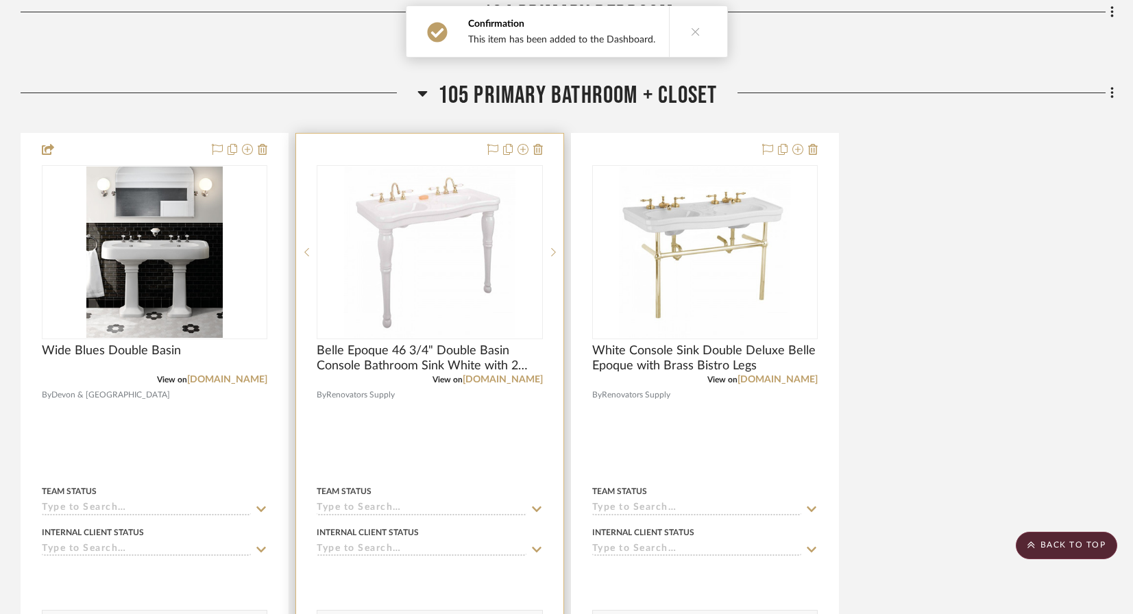
scroll to position [5321, 0]
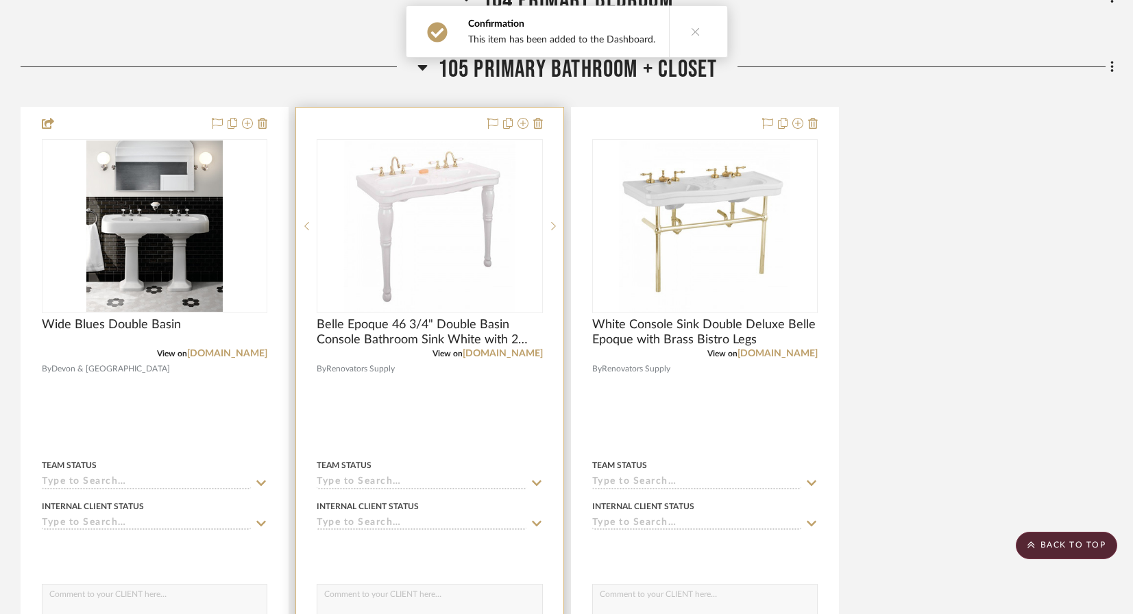
click at [513, 400] on div at bounding box center [429, 408] width 267 height 600
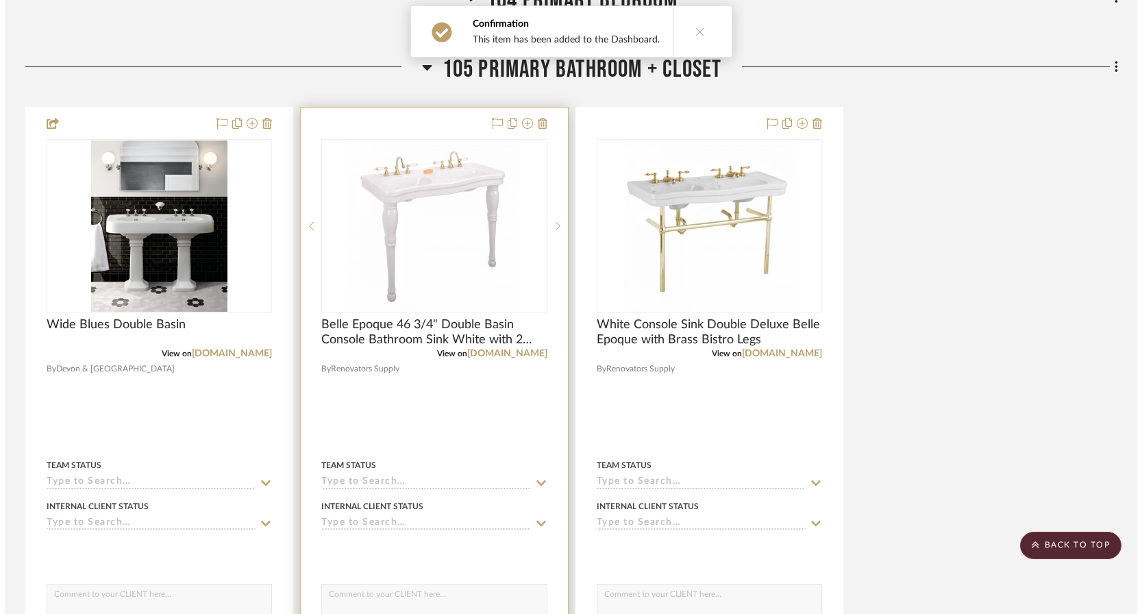
scroll to position [0, 0]
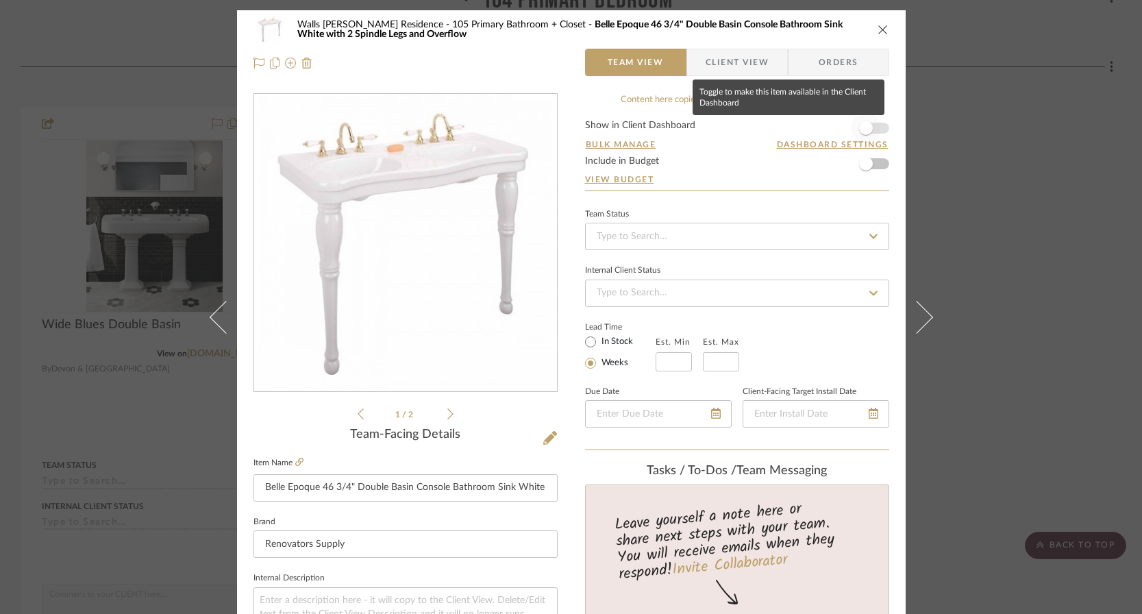
click at [864, 130] on span "button" at bounding box center [866, 128] width 14 height 14
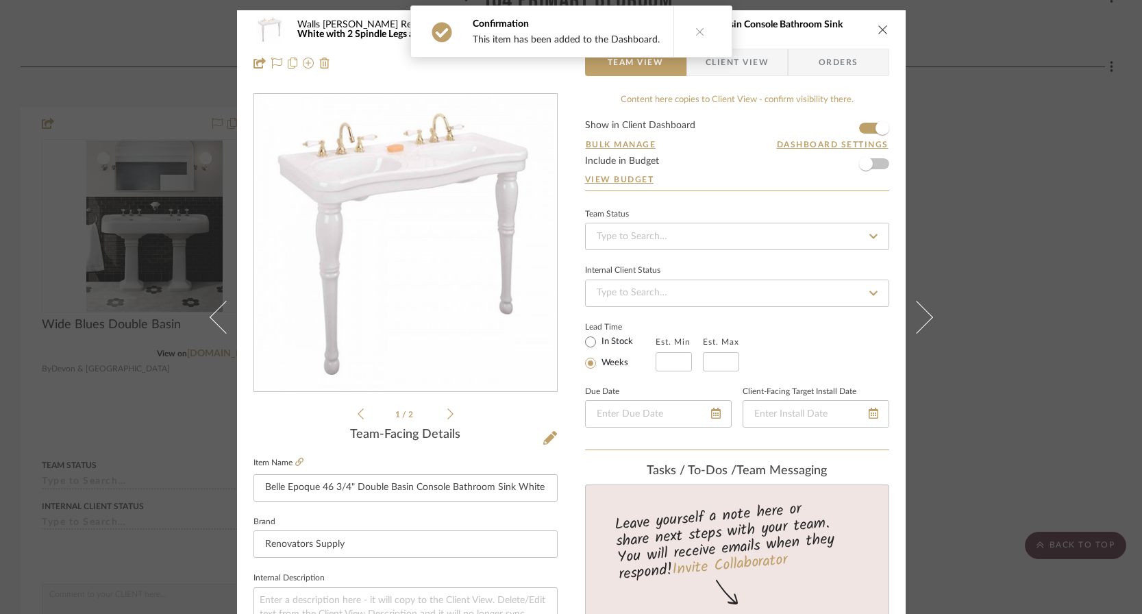
click at [1020, 257] on div "Walls [PERSON_NAME] Residence 105 Primary Bathroom + Closet Belle Epoque 46 3/4…" at bounding box center [571, 307] width 1142 height 614
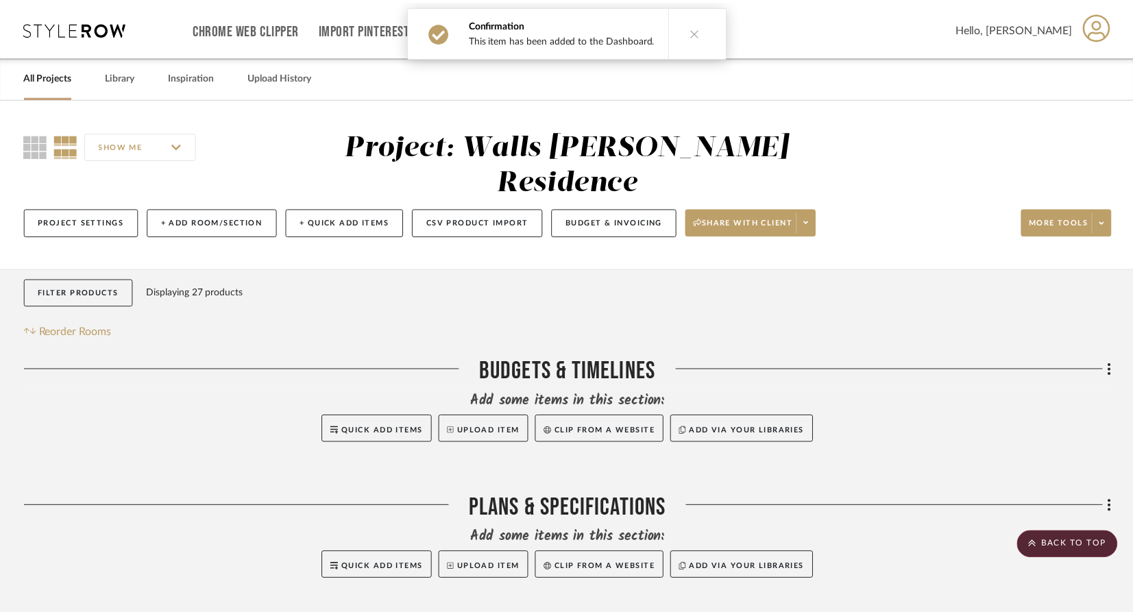
scroll to position [5321, 0]
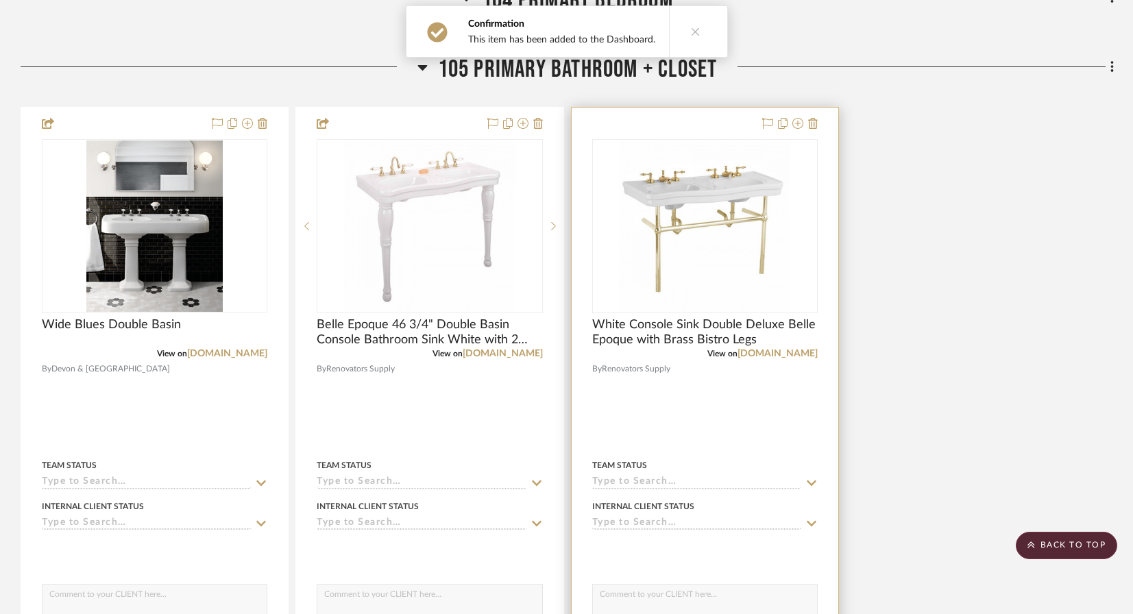
click at [740, 459] on div "Team Status" at bounding box center [704, 465] width 225 height 12
click at [737, 389] on div at bounding box center [705, 408] width 267 height 600
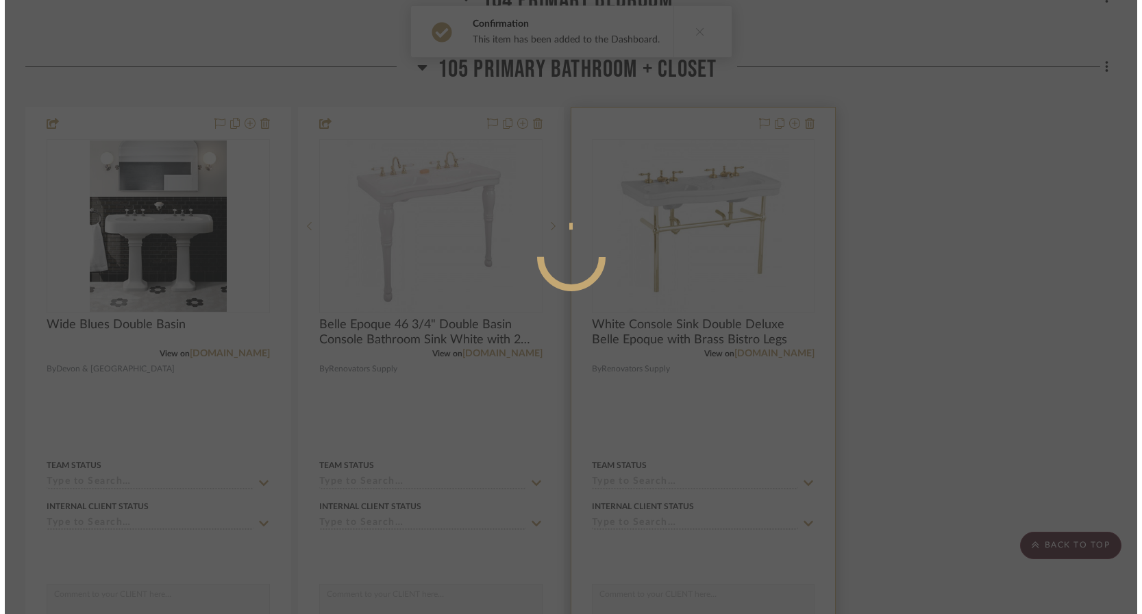
scroll to position [0, 0]
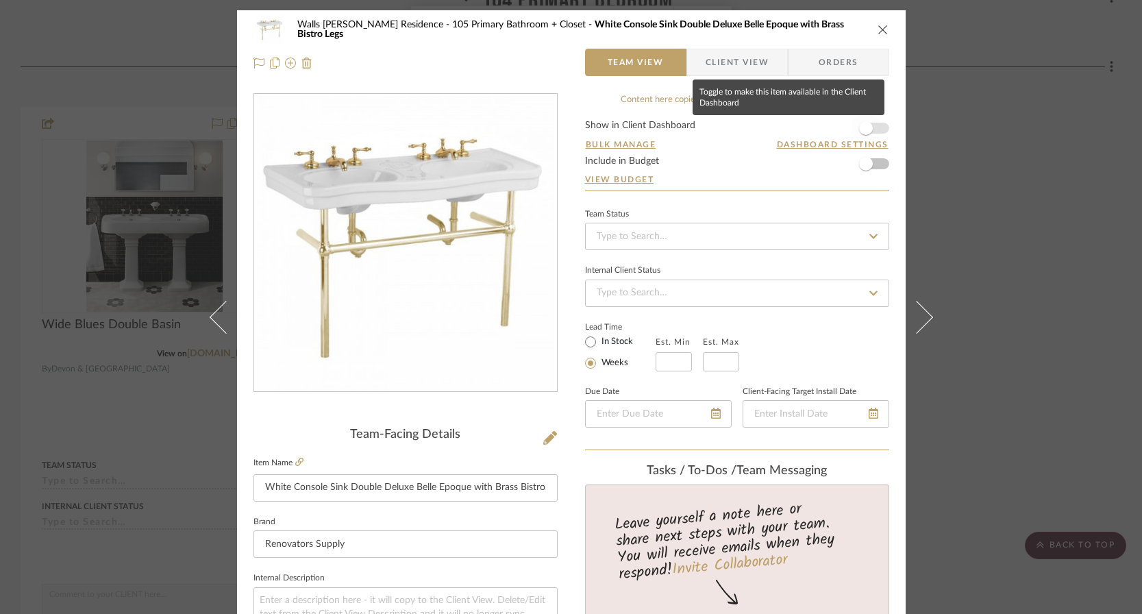
click at [870, 130] on span "button" at bounding box center [866, 128] width 30 height 30
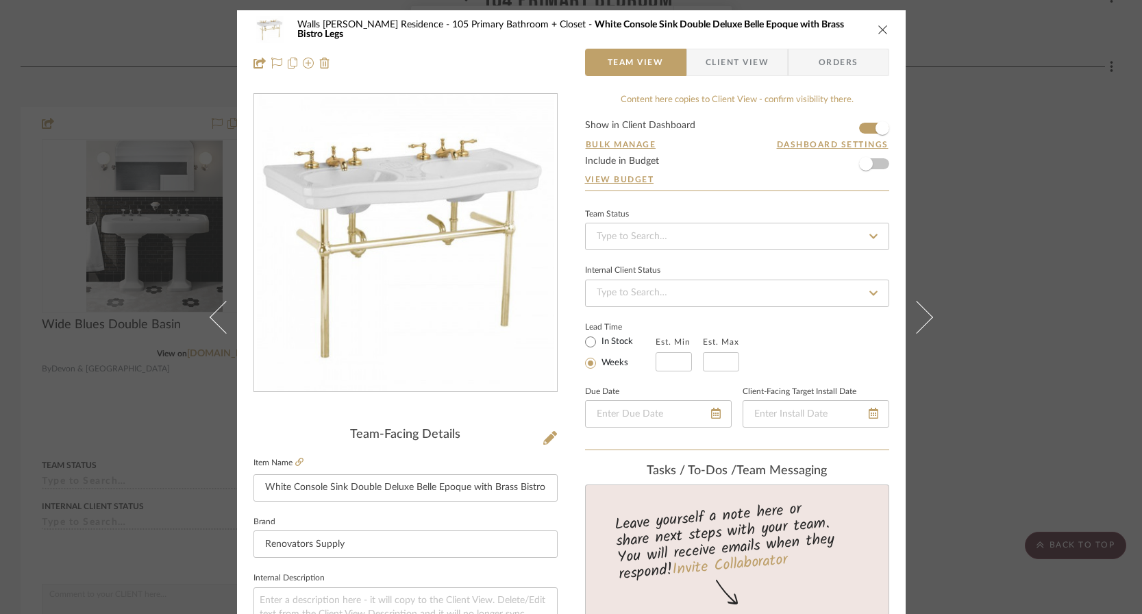
click at [965, 262] on div "Walls [PERSON_NAME] Residence 105 Primary Bathroom + Closet White Console Sink …" at bounding box center [571, 307] width 1142 height 614
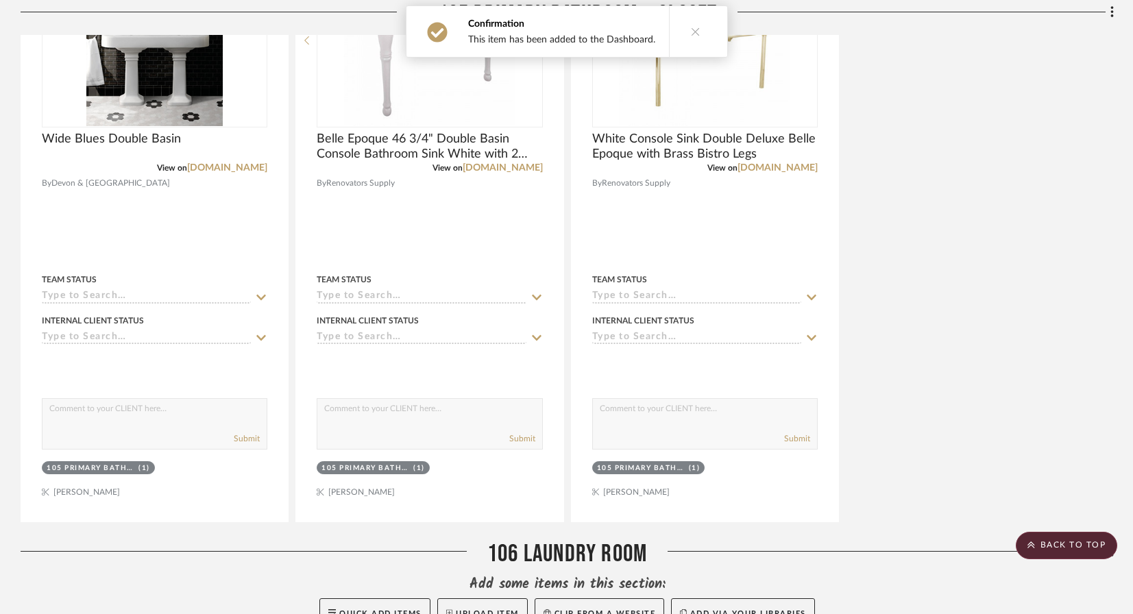
scroll to position [5330, 0]
